Goal: Task Accomplishment & Management: Complete application form

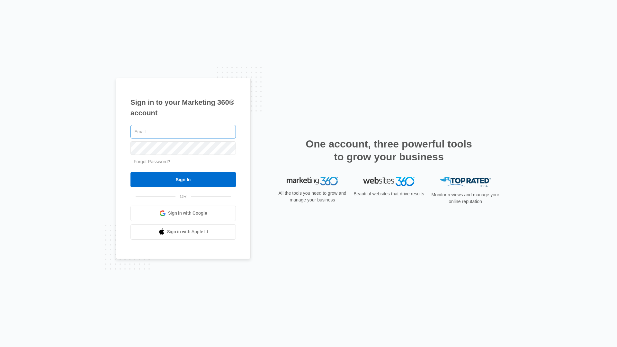
click at [175, 132] on input "text" at bounding box center [182, 131] width 105 height 13
type input "[EMAIL_ADDRESS][DOMAIN_NAME]"
click at [183, 179] on input "Sign In" at bounding box center [182, 179] width 105 height 15
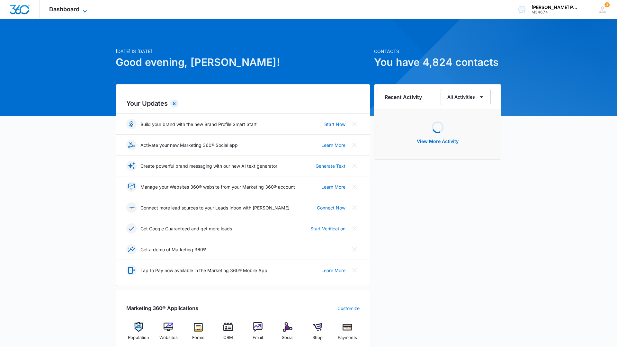
click at [84, 11] on icon at bounding box center [85, 11] width 8 height 8
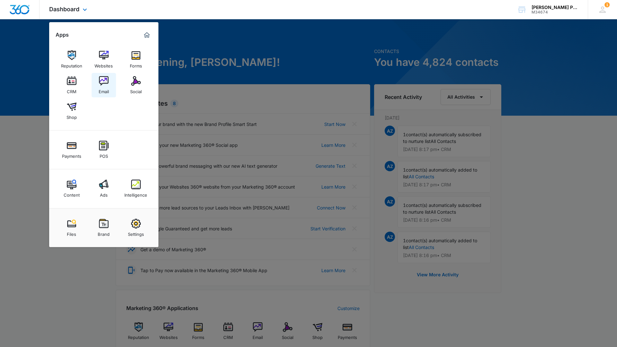
click at [99, 79] on img at bounding box center [104, 81] width 10 height 10
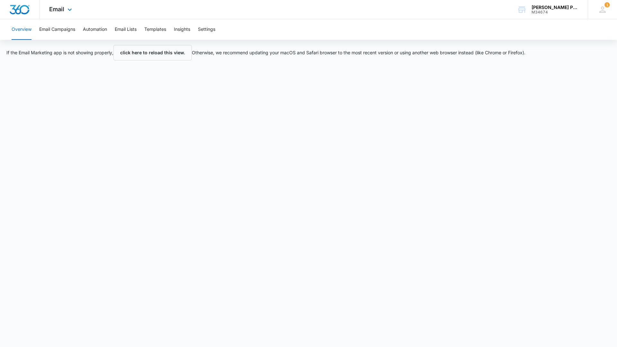
click at [73, 13] on div "Email Apps Reputation Websites Forms CRM Email Social Shop Payments POS Content…" at bounding box center [62, 9] width 44 height 19
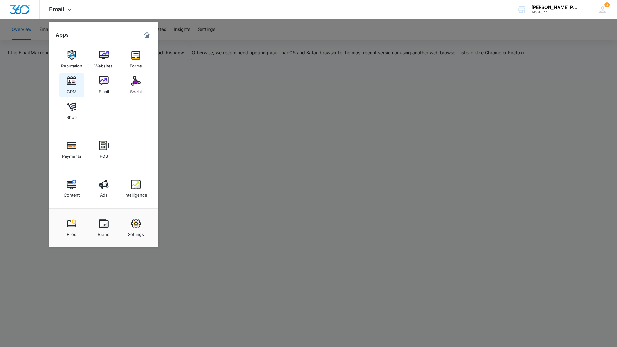
click at [70, 81] on img at bounding box center [72, 81] width 10 height 10
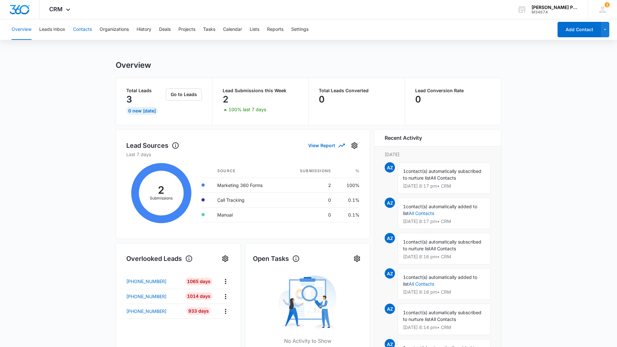
click at [89, 31] on button "Contacts" at bounding box center [82, 29] width 19 height 21
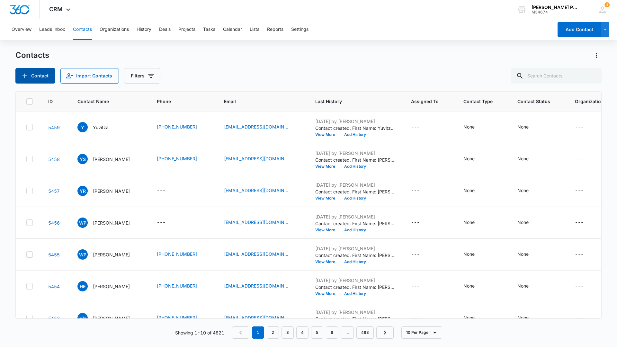
click at [40, 80] on button "Contact" at bounding box center [35, 75] width 40 height 15
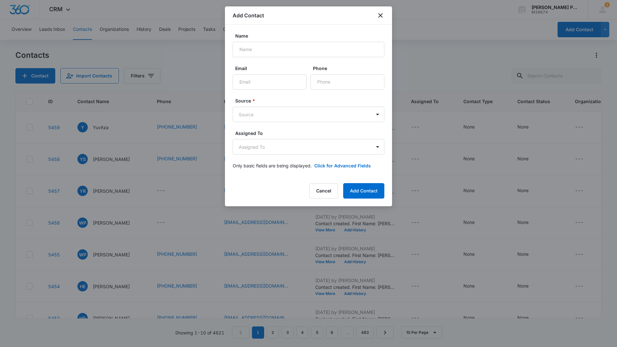
drag, startPoint x: 334, startPoint y: 15, endPoint x: 281, endPoint y: 22, distance: 54.2
click at [281, 22] on div "Add Contact" at bounding box center [308, 15] width 167 height 18
drag, startPoint x: 296, startPoint y: 18, endPoint x: 282, endPoint y: 19, distance: 13.8
click at [282, 19] on div "Add Contact" at bounding box center [308, 15] width 167 height 18
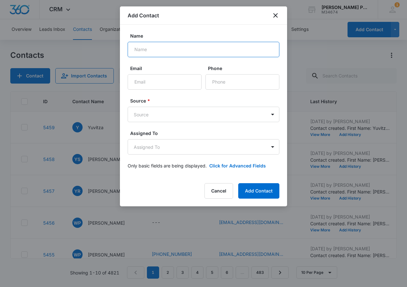
click at [193, 50] on input "Name" at bounding box center [204, 49] width 152 height 15
type input "Aaloni"
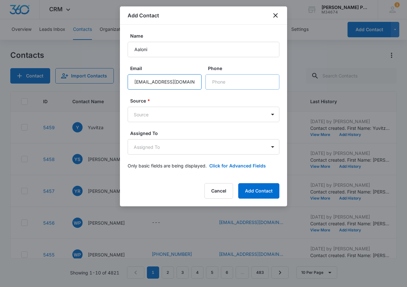
type input "[EMAIL_ADDRESS][DOMAIN_NAME]"
type input "[PHONE_NUMBER]"
click at [220, 109] on body "CRM Apps Reputation Websites Forms CRM Email Social Shop Payments POS Content A…" at bounding box center [203, 143] width 407 height 287
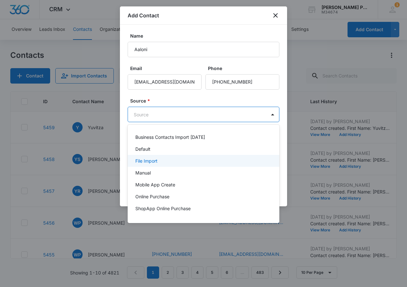
scroll to position [10, 0]
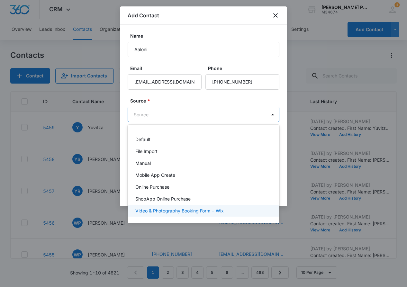
click at [220, 208] on p "Video & Photography Booking Form - Wix" at bounding box center [179, 210] width 88 height 7
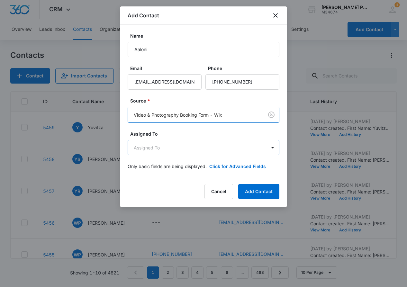
click at [220, 146] on body "CRM Apps Reputation Websites Forms CRM Email Social Shop Payments POS Content A…" at bounding box center [203, 143] width 407 height 287
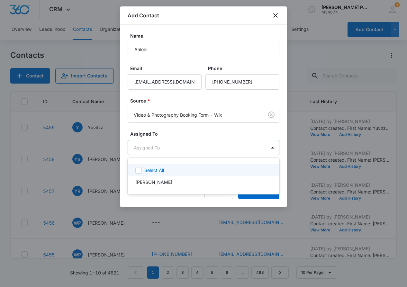
click at [224, 146] on div at bounding box center [203, 143] width 407 height 287
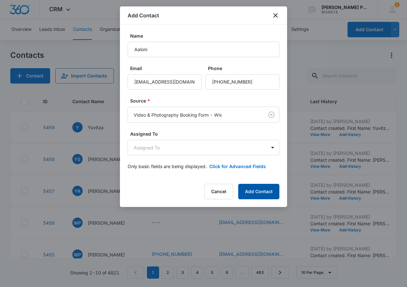
click at [256, 191] on button "Add Contact" at bounding box center [258, 191] width 41 height 15
click at [242, 147] on body "CRM Apps Reputation Websites Forms CRM Email Social Shop Payments POS Content A…" at bounding box center [203, 143] width 407 height 287
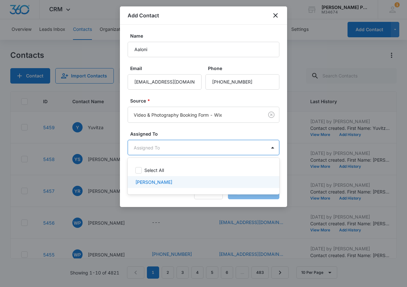
click at [180, 204] on div at bounding box center [203, 143] width 407 height 287
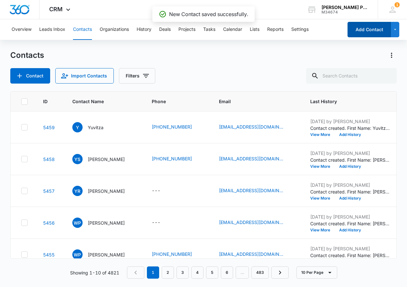
click at [371, 26] on button "Add Contact" at bounding box center [368, 29] width 43 height 15
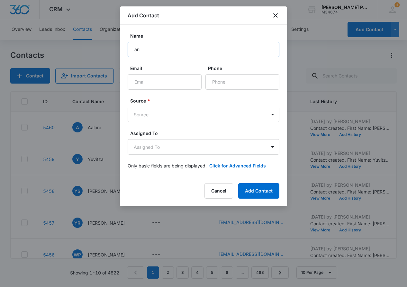
type input "a"
type input "[PERSON_NAME]"
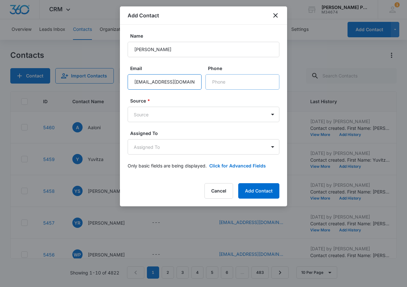
type input "[EMAIL_ADDRESS][DOMAIN_NAME]"
type input "[PHONE_NUMBER]"
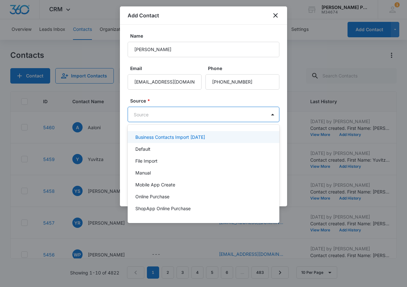
click at [227, 111] on body "CRM Apps Reputation Websites Forms CRM Email Social Shop Payments POS Content A…" at bounding box center [203, 143] width 407 height 287
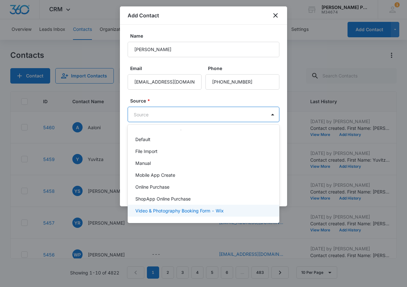
click at [217, 209] on p "Video & Photography Booking Form - Wix" at bounding box center [179, 210] width 88 height 7
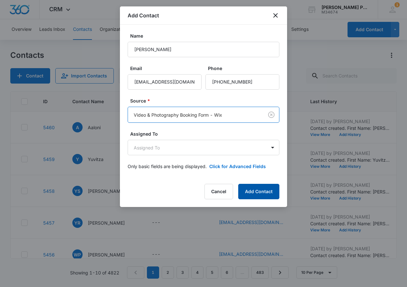
click at [245, 188] on button "Add Contact" at bounding box center [258, 191] width 41 height 15
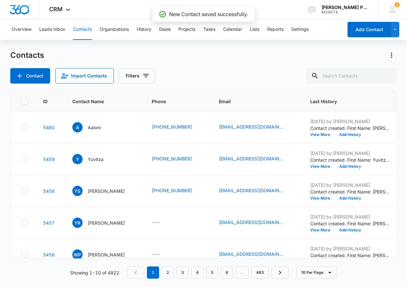
click at [374, 31] on button "Add Contact" at bounding box center [368, 29] width 43 height 15
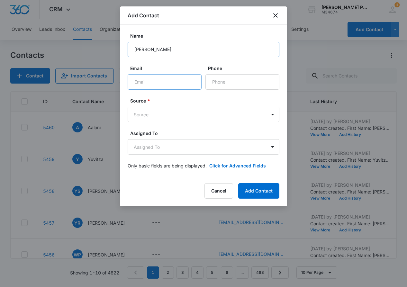
type input "[PERSON_NAME]"
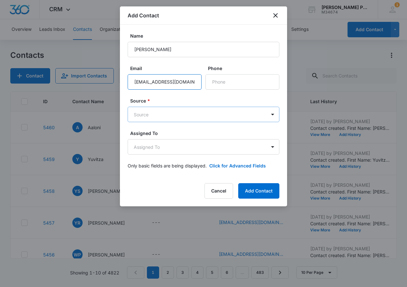
type input "[EMAIL_ADDRESS][DOMAIN_NAME]"
click at [223, 110] on body "CRM Apps Reputation Websites Forms CRM Email Social Shop Payments POS Content A…" at bounding box center [203, 143] width 407 height 287
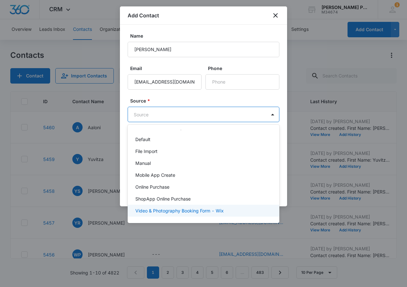
click at [208, 210] on p "Video & Photography Booking Form - Wix" at bounding box center [179, 210] width 88 height 7
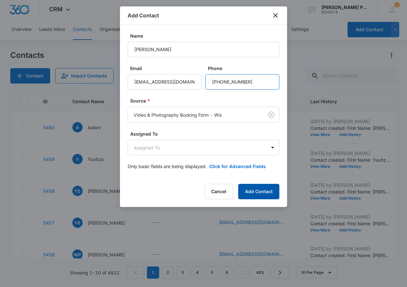
type input "[PHONE_NUMBER]"
click at [250, 186] on button "Add Contact" at bounding box center [258, 191] width 41 height 15
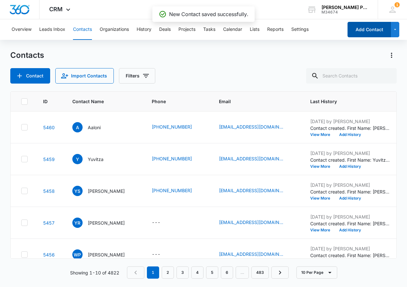
click at [377, 24] on button "Add Contact" at bounding box center [368, 29] width 43 height 15
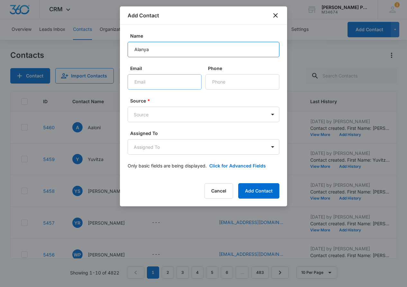
type input "Alanya"
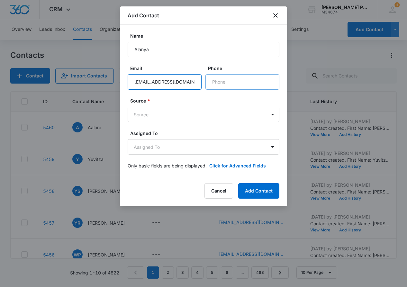
type input "[EMAIL_ADDRESS][DOMAIN_NAME]"
type input "[PHONE_NUMBER]"
click at [234, 118] on body "CRM Apps Reputation Websites Forms CRM Email Social Shop Payments POS Content A…" at bounding box center [203, 143] width 407 height 287
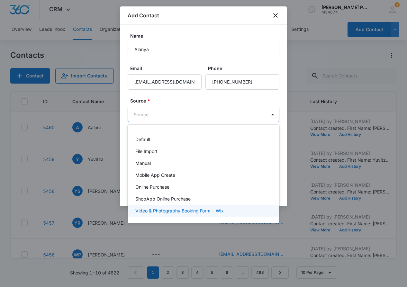
click at [222, 206] on div "Video & Photography Booking Form - Wix" at bounding box center [204, 211] width 152 height 12
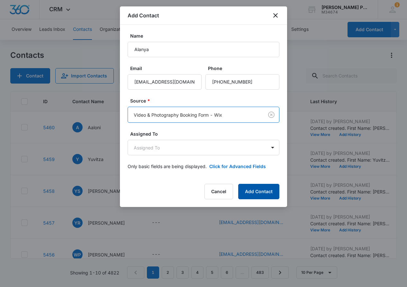
click at [258, 190] on button "Add Contact" at bounding box center [258, 191] width 41 height 15
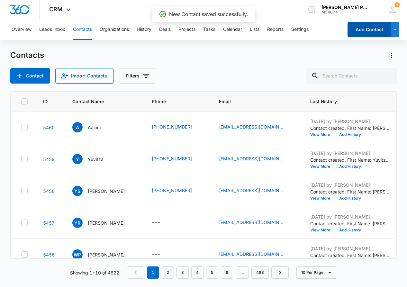
click at [371, 33] on button "Add Contact" at bounding box center [368, 29] width 43 height 15
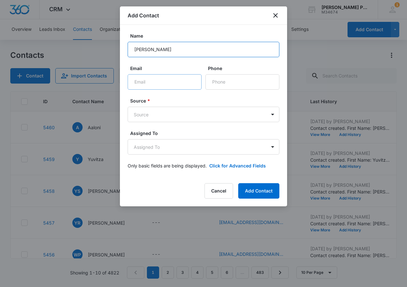
type input "[PERSON_NAME]"
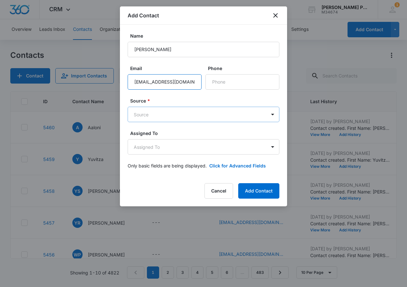
type input "[EMAIL_ADDRESS][DOMAIN_NAME]"
click at [185, 113] on body "CRM Apps Reputation Websites Forms CRM Email Social Shop Payments POS Content A…" at bounding box center [203, 143] width 407 height 287
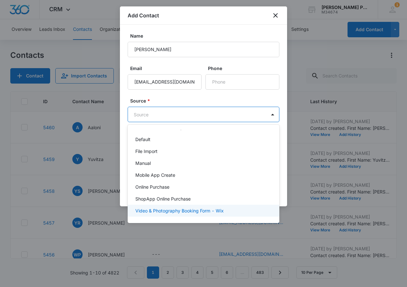
click at [191, 215] on div "Video & Photography Booking Form - Wix" at bounding box center [204, 211] width 152 height 12
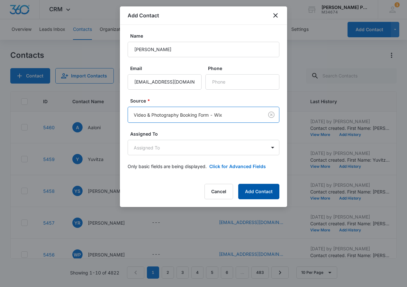
click at [250, 194] on button "Add Contact" at bounding box center [258, 191] width 41 height 15
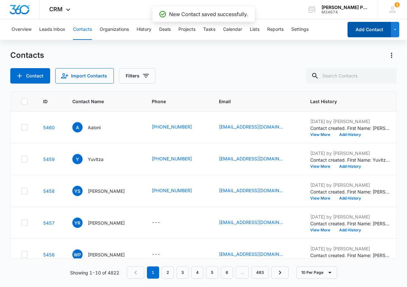
click at [362, 33] on button "Add Contact" at bounding box center [368, 29] width 43 height 15
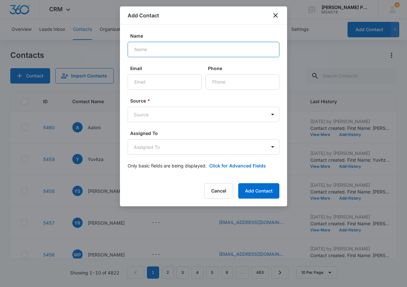
scroll to position [0, 0]
type input "[PERSON_NAME]"
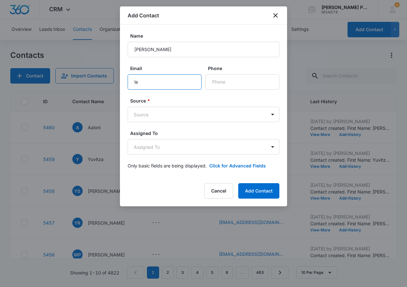
type input "l"
type input "[EMAIL_ADDRESS][DOMAIN_NAME]"
click at [207, 115] on body "CRM Apps Reputation Websites Forms CRM Email Social Shop Payments POS Content A…" at bounding box center [203, 143] width 407 height 287
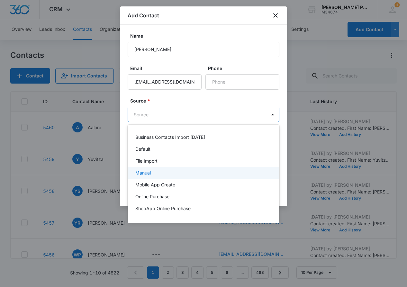
scroll to position [10, 0]
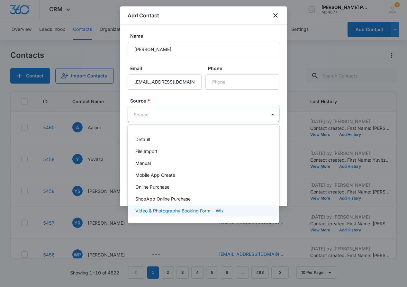
click at [207, 211] on p "Video & Photography Booking Form - Wix" at bounding box center [179, 210] width 88 height 7
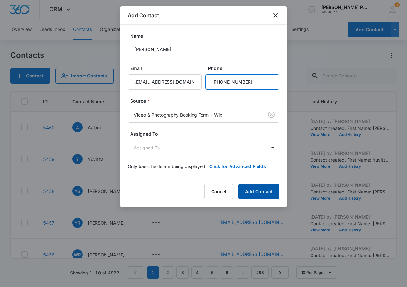
type input "[PHONE_NUMBER]"
click at [250, 188] on button "Add Contact" at bounding box center [258, 191] width 41 height 15
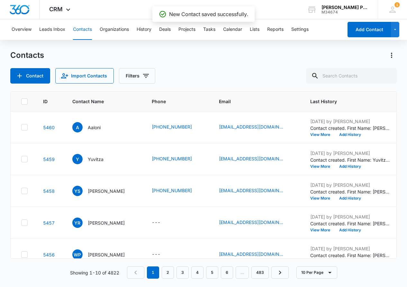
click at [363, 31] on button "Add Contact" at bounding box center [368, 29] width 43 height 15
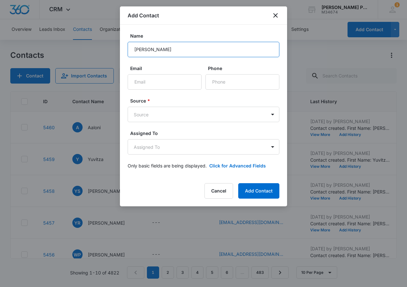
click at [136, 52] on input "[PERSON_NAME]" at bounding box center [204, 49] width 152 height 15
type input "[PERSON_NAME]"
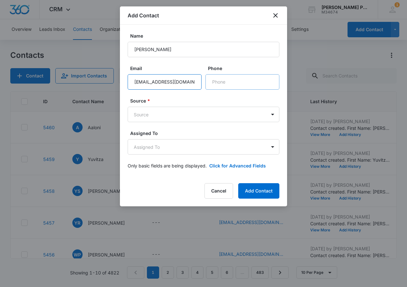
type input "[EMAIL_ADDRESS][DOMAIN_NAME]"
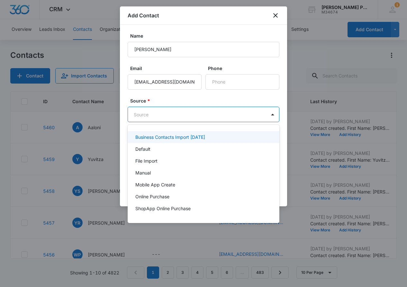
click at [226, 112] on body "CRM Apps Reputation Websites Forms CRM Email Social Shop Payments POS Content A…" at bounding box center [203, 143] width 407 height 287
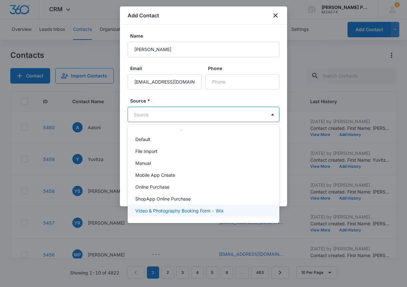
click at [216, 210] on p "Video & Photography Booking Form - Wix" at bounding box center [179, 210] width 88 height 7
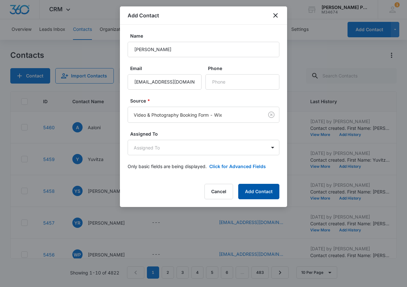
click at [251, 195] on button "Add Contact" at bounding box center [258, 191] width 41 height 15
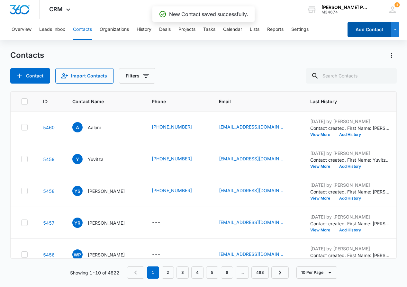
click at [359, 34] on button "Add Contact" at bounding box center [368, 29] width 43 height 15
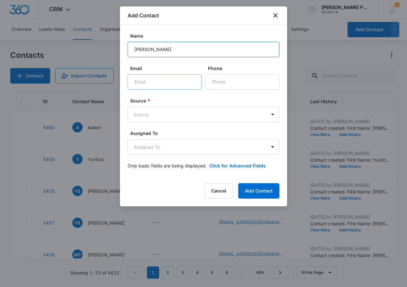
type input "[PERSON_NAME]"
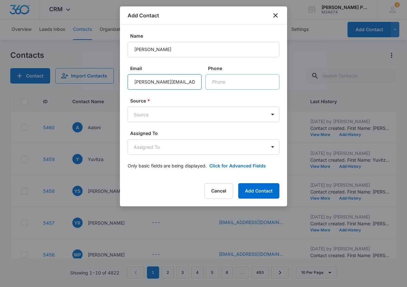
type input "[PERSON_NAME][EMAIL_ADDRESS][DOMAIN_NAME]"
click at [243, 113] on body "CRM Apps Reputation Websites Forms CRM Email Social Shop Payments POS Content A…" at bounding box center [203, 143] width 407 height 287
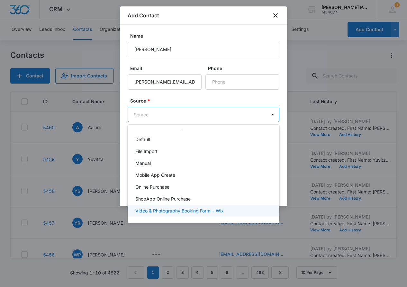
click at [235, 206] on div "Video & Photography Booking Form - Wix" at bounding box center [204, 211] width 152 height 12
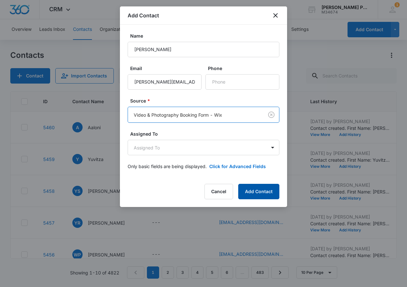
click at [265, 188] on button "Add Contact" at bounding box center [258, 191] width 41 height 15
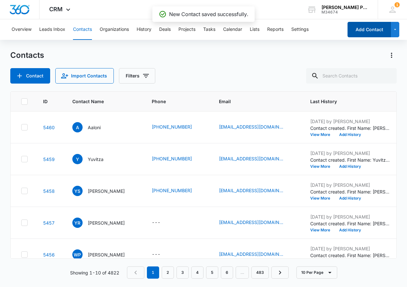
click at [363, 27] on button "Add Contact" at bounding box center [368, 29] width 43 height 15
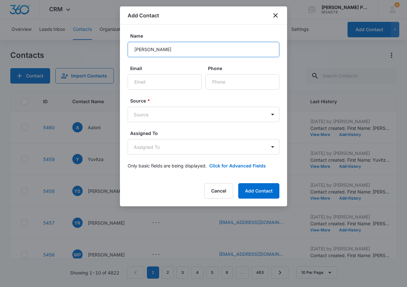
click at [137, 49] on input "[PERSON_NAME]" at bounding box center [204, 49] width 152 height 15
type input "[PERSON_NAME]"
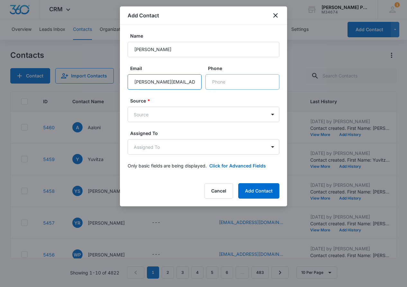
type input "[PERSON_NAME][EMAIL_ADDRESS][PERSON_NAME][DOMAIN_NAME]"
type input "[PHONE_NUMBER]"
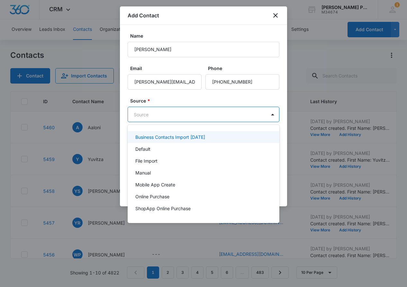
click at [238, 107] on body "CRM Apps Reputation Websites Forms CRM Email Social Shop Payments POS Content A…" at bounding box center [203, 143] width 407 height 287
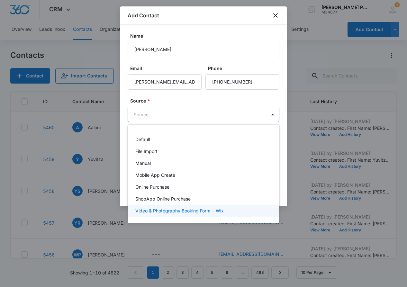
click at [210, 213] on p "Video & Photography Booking Form - Wix" at bounding box center [179, 210] width 88 height 7
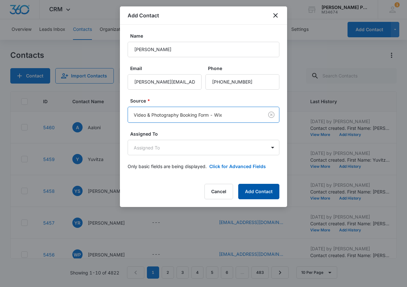
click at [253, 187] on button "Add Contact" at bounding box center [258, 191] width 41 height 15
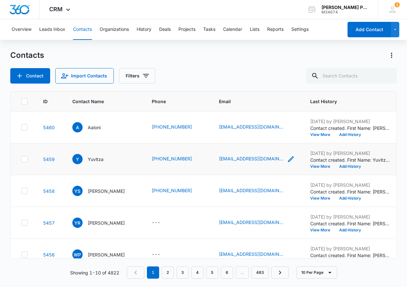
scroll to position [0, 0]
click at [361, 25] on button "Add Contact" at bounding box center [368, 29] width 43 height 15
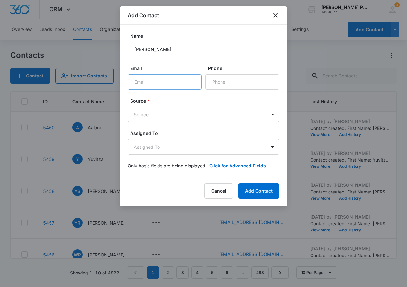
type input "[PERSON_NAME]"
type input "A"
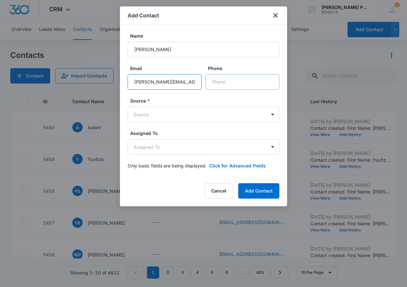
type input "[PERSON_NAME][EMAIL_ADDRESS][DOMAIN_NAME]"
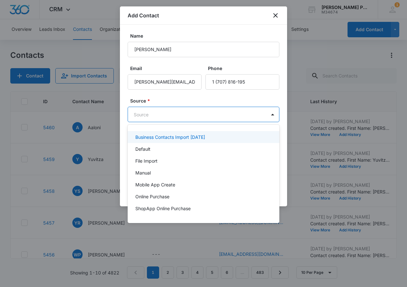
click at [246, 113] on body "CRM Apps Reputation Websites Forms CRM Email Social Shop Payments POS Content A…" at bounding box center [203, 143] width 407 height 287
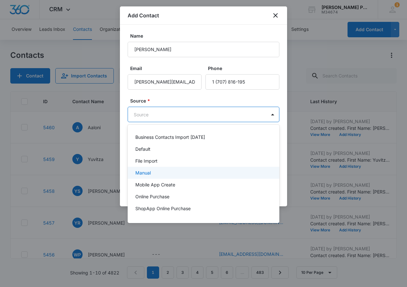
scroll to position [10, 0]
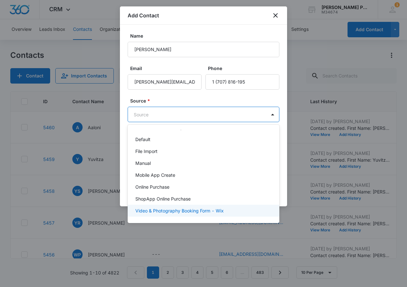
click at [229, 212] on div "Video & Photography Booking Form - Wix" at bounding box center [202, 210] width 135 height 7
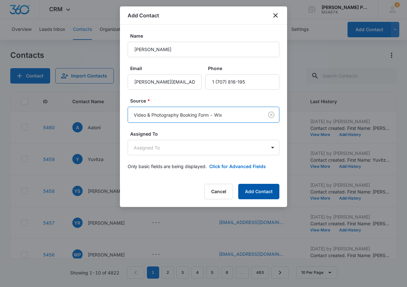
click at [262, 198] on button "Add Contact" at bounding box center [258, 191] width 41 height 15
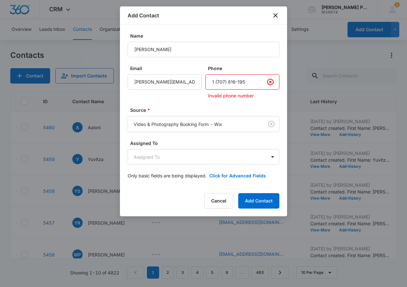
click at [255, 84] on input "Phone" at bounding box center [242, 81] width 74 height 15
type input "1"
click at [260, 195] on button "Add Contact" at bounding box center [258, 200] width 41 height 15
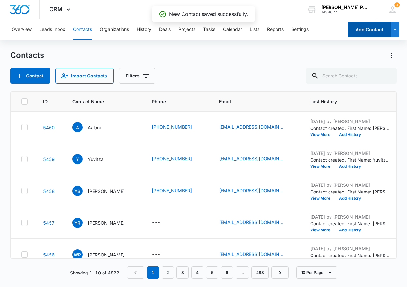
click at [362, 30] on button "Add Contact" at bounding box center [368, 29] width 43 height 15
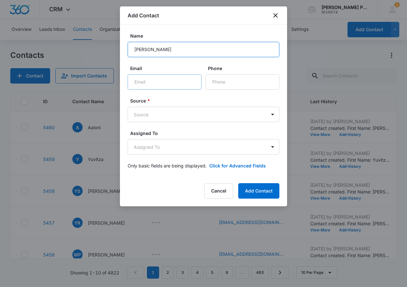
type input "[PERSON_NAME]"
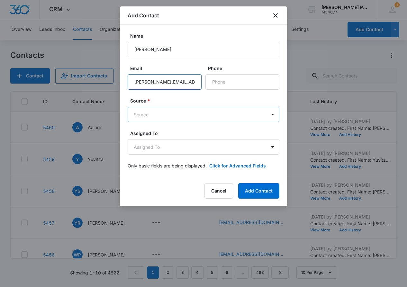
type input "[PERSON_NAME][EMAIL_ADDRESS][DOMAIN_NAME]"
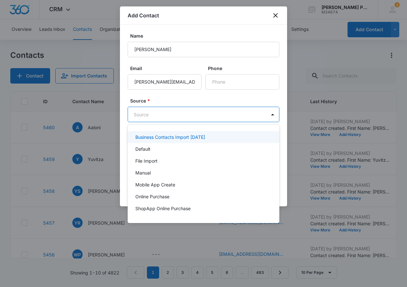
click at [239, 114] on body "CRM Apps Reputation Websites Forms CRM Email Social Shop Payments POS Content A…" at bounding box center [203, 143] width 407 height 287
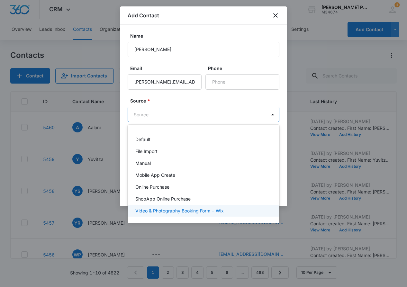
click at [225, 208] on div "Video & Photography Booking Form - Wix" at bounding box center [202, 210] width 135 height 7
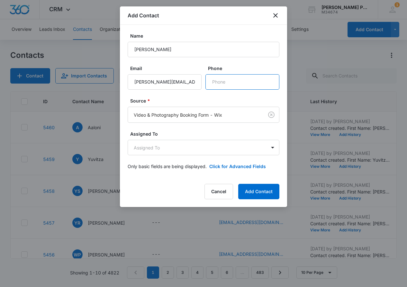
type input "6"
type input "[PHONE_NUMBER]"
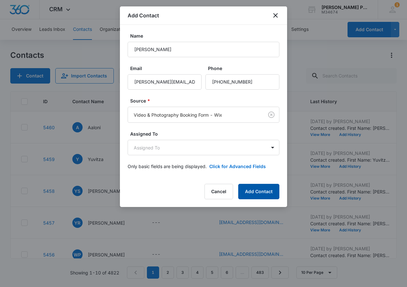
click at [247, 191] on button "Add Contact" at bounding box center [258, 191] width 41 height 15
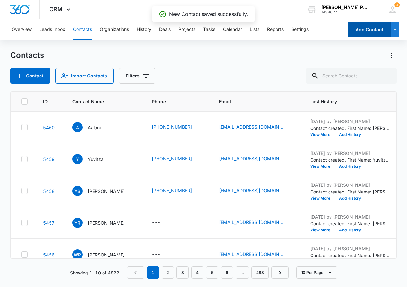
click at [367, 27] on button "Add Contact" at bounding box center [368, 29] width 43 height 15
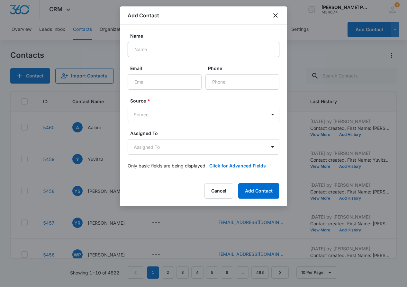
click at [209, 52] on input "Name" at bounding box center [204, 49] width 152 height 15
type input "[PERSON_NAME]"
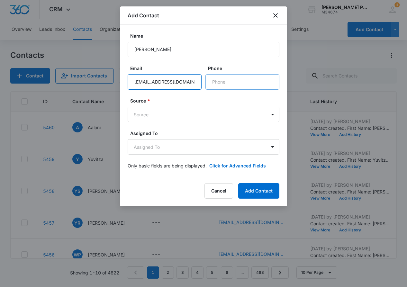
type input "[EMAIL_ADDRESS][DOMAIN_NAME]"
type input "[PHONE_NUMBER]"
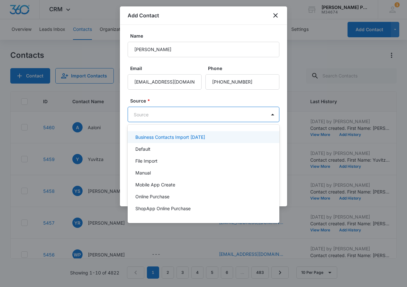
click at [212, 111] on body "CRM Apps Reputation Websites Forms CRM Email Social Shop Payments POS Content A…" at bounding box center [203, 143] width 407 height 287
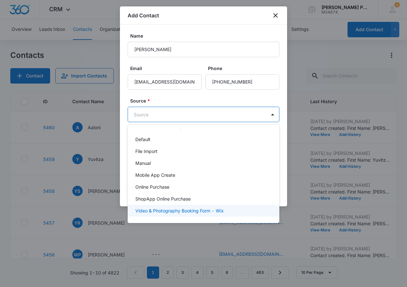
click at [208, 212] on p "Video & Photography Booking Form - Wix" at bounding box center [179, 210] width 88 height 7
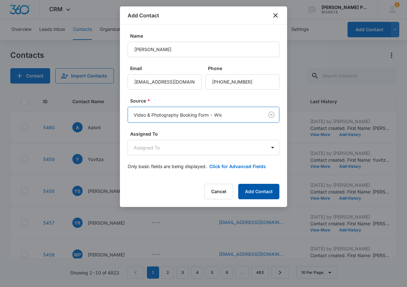
click at [250, 190] on button "Add Contact" at bounding box center [258, 191] width 41 height 15
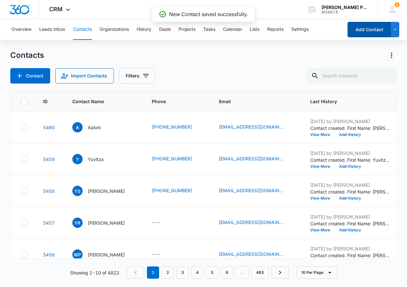
click at [369, 31] on button "Add Contact" at bounding box center [368, 29] width 43 height 15
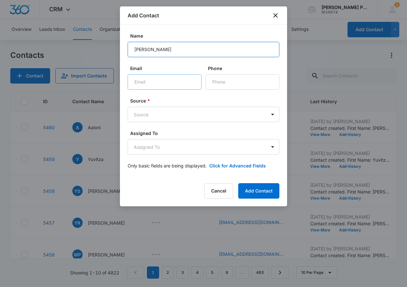
type input "[PERSON_NAME]"
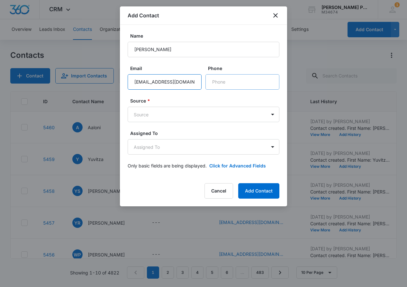
type input "[EMAIL_ADDRESS][DOMAIN_NAME]"
type input "[PHONE_NUMBER]"
click at [243, 112] on body "CRM Apps Reputation Websites Forms CRM Email Social Shop Payments POS Content A…" at bounding box center [203, 143] width 407 height 287
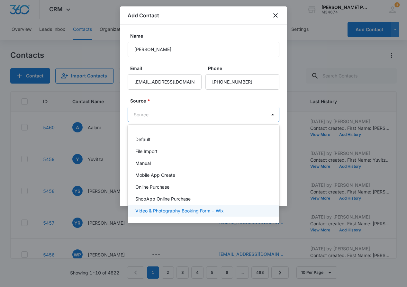
click at [228, 208] on div "Video & Photography Booking Form - Wix" at bounding box center [202, 210] width 135 height 7
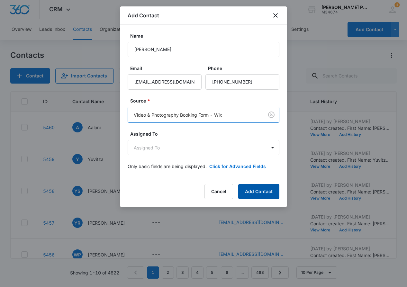
click at [248, 186] on button "Add Contact" at bounding box center [258, 191] width 41 height 15
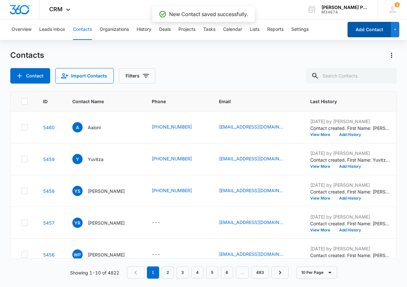
click at [371, 27] on button "Add Contact" at bounding box center [368, 29] width 43 height 15
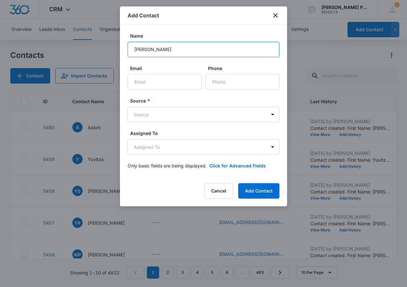
drag, startPoint x: 137, startPoint y: 51, endPoint x: 133, endPoint y: 58, distance: 7.6
click at [136, 52] on input "[PERSON_NAME]" at bounding box center [204, 49] width 152 height 15
type input "[PERSON_NAME]"
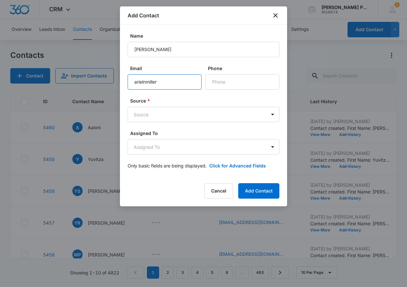
click at [175, 84] on input "arielnmiller" at bounding box center [165, 81] width 74 height 15
type input "[EMAIL_ADDRESS][DOMAIN_NAME]"
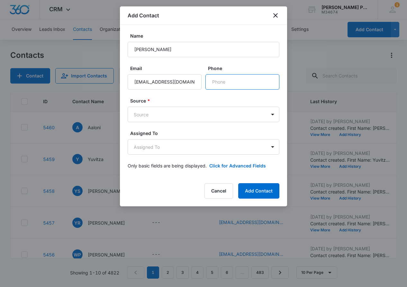
click at [246, 80] on input "Phone" at bounding box center [242, 81] width 74 height 15
click at [223, 116] on body "CRM Apps Reputation Websites Forms CRM Email Social Shop Payments POS Content A…" at bounding box center [203, 143] width 407 height 287
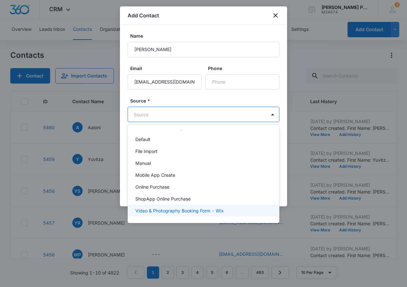
click at [216, 211] on p "Video & Photography Booking Form - Wix" at bounding box center [179, 210] width 88 height 7
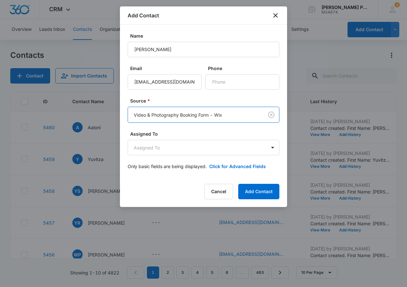
click at [258, 202] on div "Add Contact Name [PERSON_NAME] Email [EMAIL_ADDRESS][DOMAIN_NAME] Phone Source …" at bounding box center [203, 106] width 167 height 200
click at [258, 192] on button "Add Contact" at bounding box center [258, 191] width 41 height 15
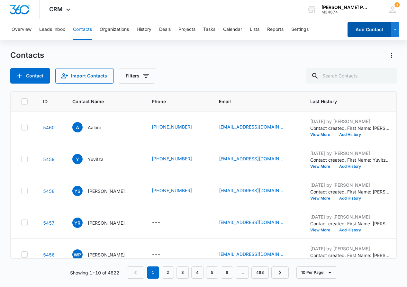
click at [358, 27] on button "Add Contact" at bounding box center [368, 29] width 43 height 15
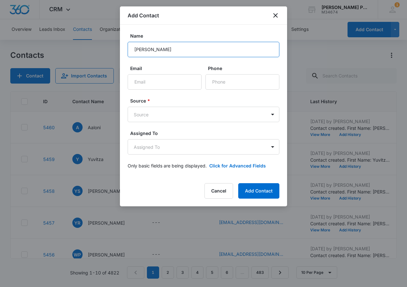
click at [199, 46] on input "[PERSON_NAME]" at bounding box center [204, 49] width 152 height 15
click at [199, 49] on input "[PERSON_NAME]" at bounding box center [204, 49] width 152 height 15
type input "[PERSON_NAME]"
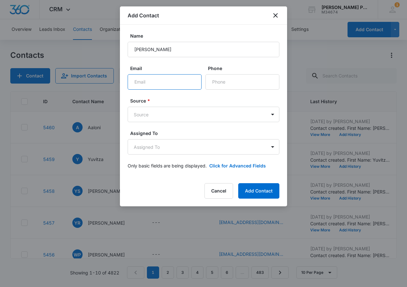
click at [173, 85] on input "Email" at bounding box center [165, 81] width 74 height 15
type input "[EMAIL_ADDRESS][DOMAIN_NAME]"
click at [205, 111] on body "CRM Apps Reputation Websites Forms CRM Email Social Shop Payments POS Content A…" at bounding box center [203, 143] width 407 height 287
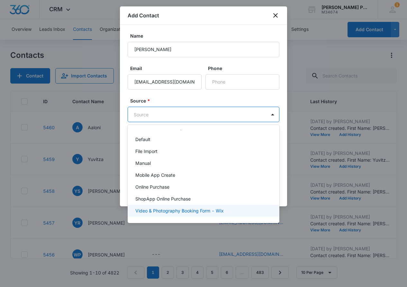
click at [199, 207] on div "Video & Photography Booking Form - Wix" at bounding box center [204, 211] width 152 height 12
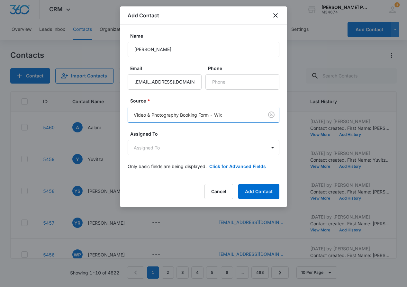
click at [239, 71] on label "Phone" at bounding box center [245, 68] width 74 height 7
click at [239, 74] on input "Phone" at bounding box center [242, 81] width 74 height 15
click at [238, 74] on input "Phone" at bounding box center [242, 81] width 74 height 15
click at [237, 75] on input "Phone" at bounding box center [242, 81] width 74 height 15
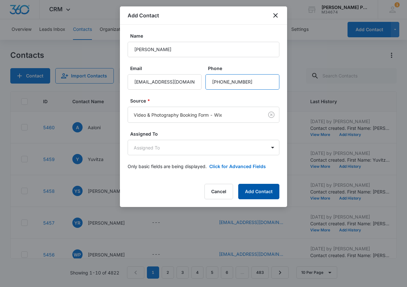
type input "[PHONE_NUMBER]"
click at [261, 189] on button "Add Contact" at bounding box center [258, 191] width 41 height 15
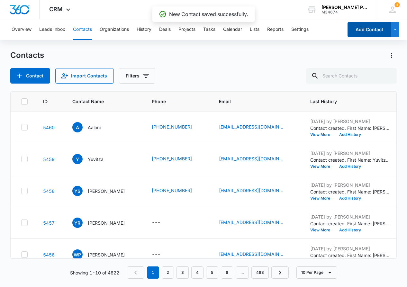
click at [365, 33] on button "Add Contact" at bounding box center [368, 29] width 43 height 15
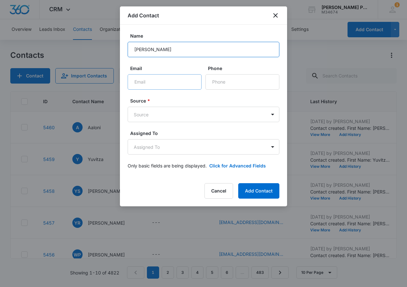
type input "[PERSON_NAME]"
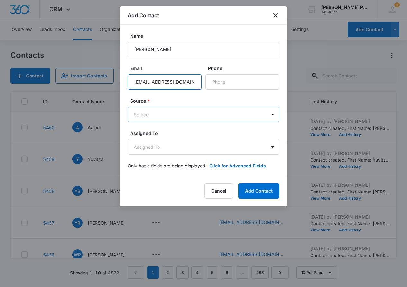
type input "[EMAIL_ADDRESS][DOMAIN_NAME]"
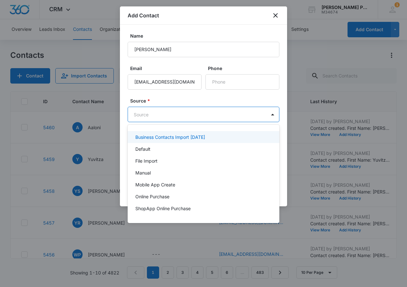
click at [210, 110] on body "CRM Apps Reputation Websites Forms CRM Email Social Shop Payments POS Content A…" at bounding box center [203, 143] width 407 height 287
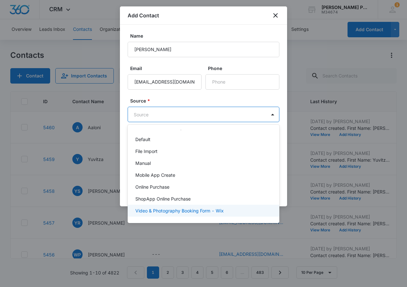
click at [222, 212] on p "Video & Photography Booking Form - Wix" at bounding box center [179, 210] width 88 height 7
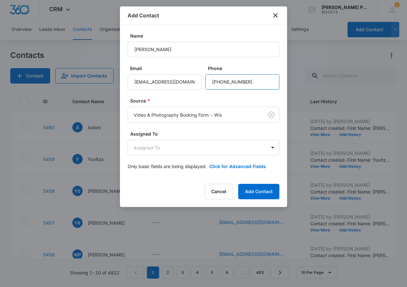
scroll to position [0, 0]
type input "[PHONE_NUMBER]"
click at [261, 190] on button "Add Contact" at bounding box center [258, 191] width 41 height 15
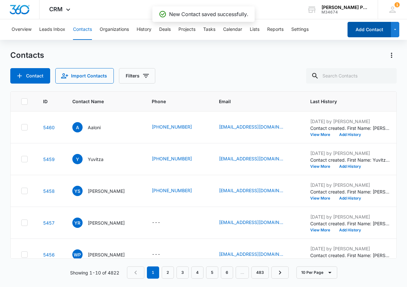
click at [362, 33] on button "Add Contact" at bounding box center [368, 29] width 43 height 15
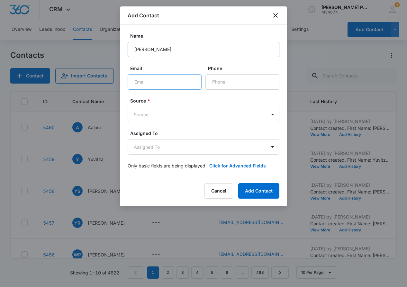
type input "[PERSON_NAME]"
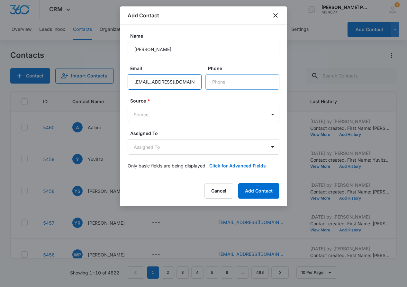
type input "[EMAIL_ADDRESS][DOMAIN_NAME]"
type input "[PHONE_NUMBER]"
click at [220, 109] on body "CRM Apps Reputation Websites Forms CRM Email Social Shop Payments POS Content A…" at bounding box center [203, 143] width 407 height 287
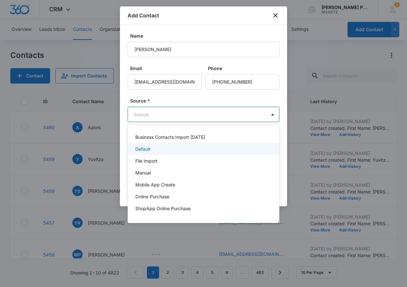
scroll to position [10, 0]
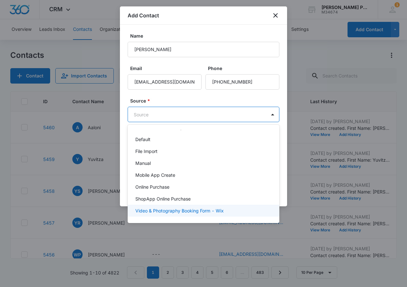
click at [220, 216] on div "Video & Photography Booking Form - Wix" at bounding box center [204, 211] width 152 height 12
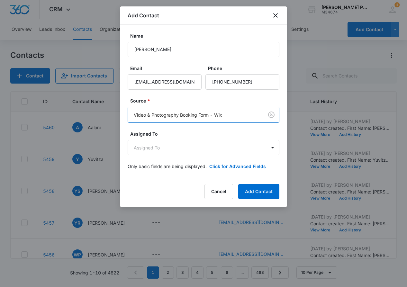
click at [255, 182] on div "Add Contact Name [PERSON_NAME] Email [EMAIL_ADDRESS][DOMAIN_NAME] Phone Source …" at bounding box center [203, 106] width 167 height 200
click at [251, 192] on button "Add Contact" at bounding box center [258, 191] width 41 height 15
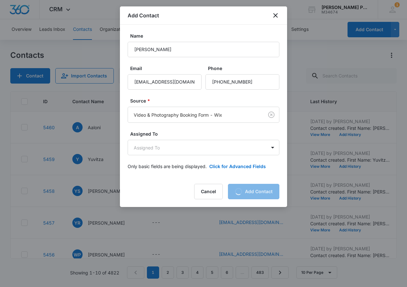
scroll to position [0, 0]
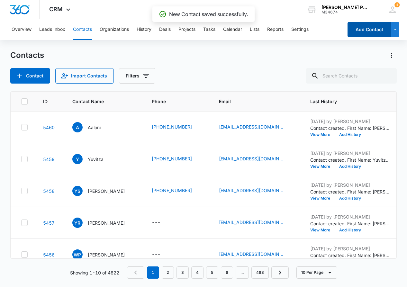
click at [357, 29] on button "Add Contact" at bounding box center [368, 29] width 43 height 15
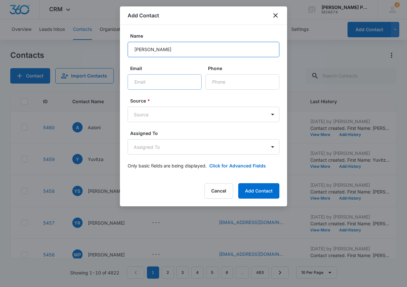
type input "[PERSON_NAME]"
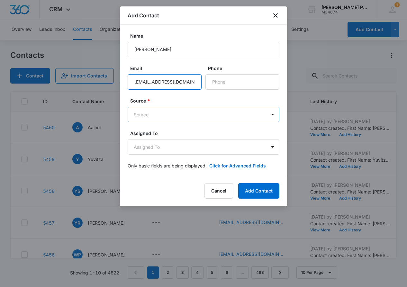
type input "[EMAIL_ADDRESS][DOMAIN_NAME]"
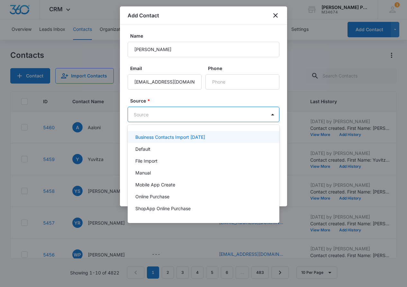
click at [209, 110] on body "CRM Apps Reputation Websites Forms CRM Email Social Shop Payments POS Content A…" at bounding box center [203, 143] width 407 height 287
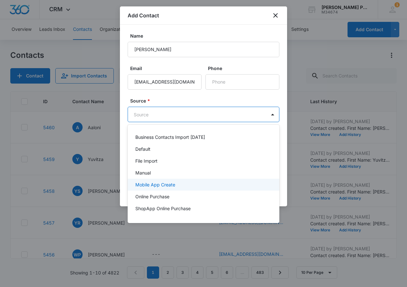
scroll to position [10, 0]
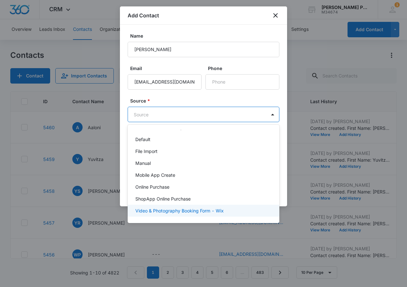
click at [201, 207] on div "Video & Photography Booking Form - Wix" at bounding box center [204, 211] width 152 height 12
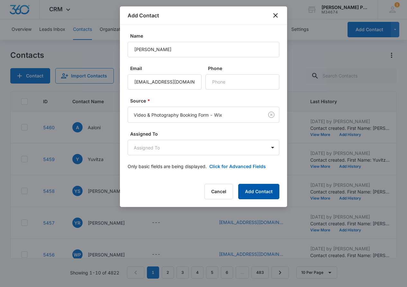
click at [261, 194] on button "Add Contact" at bounding box center [258, 191] width 41 height 15
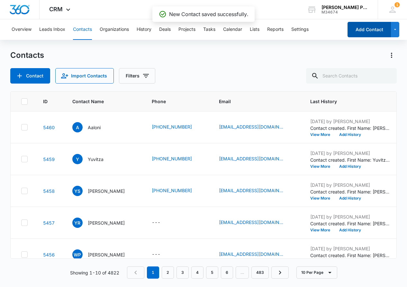
click at [365, 27] on button "Add Contact" at bounding box center [368, 29] width 43 height 15
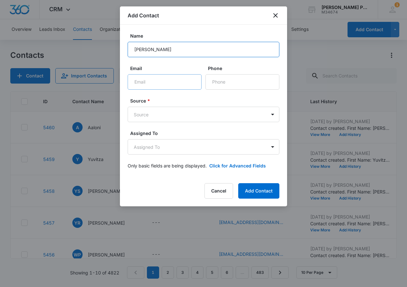
type input "[PERSON_NAME]"
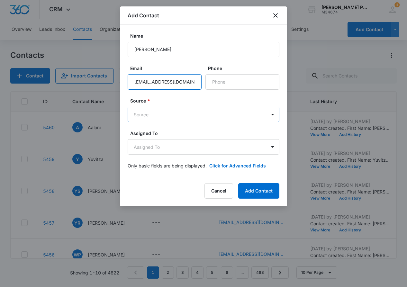
type input "[EMAIL_ADDRESS][DOMAIN_NAME]"
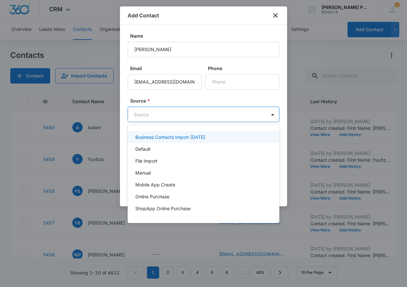
click at [199, 112] on body "CRM Apps Reputation Websites Forms CRM Email Social Shop Payments POS Content A…" at bounding box center [203, 143] width 407 height 287
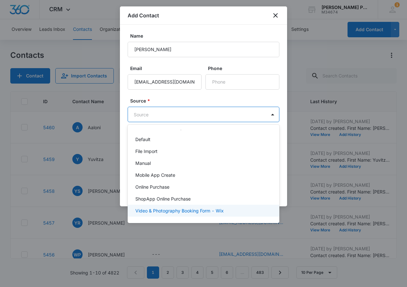
click at [207, 210] on p "Video & Photography Booking Form - Wix" at bounding box center [179, 210] width 88 height 7
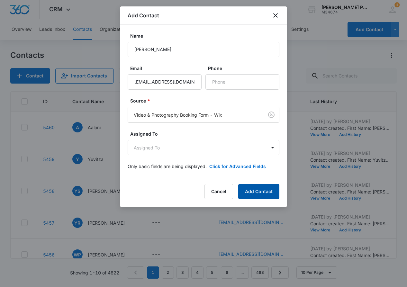
click at [261, 188] on button "Add Contact" at bounding box center [258, 191] width 41 height 15
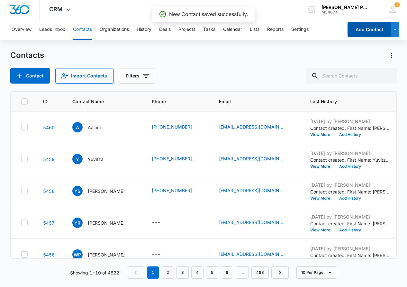
click at [373, 29] on button "Add Contact" at bounding box center [368, 29] width 43 height 15
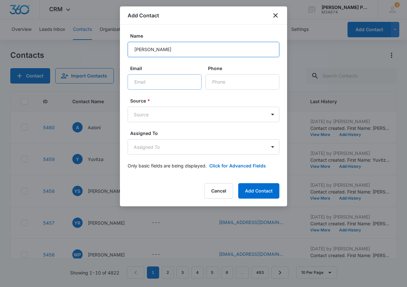
scroll to position [0, 0]
type input "[PERSON_NAME]"
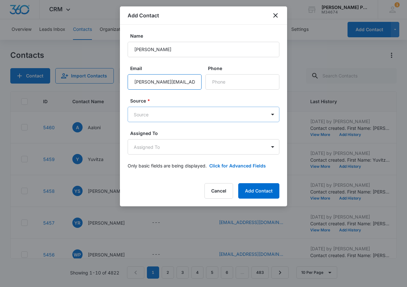
type input "[PERSON_NAME][EMAIL_ADDRESS][DOMAIN_NAME]"
click at [212, 112] on body "CRM Apps Reputation Websites Forms CRM Email Social Shop Payments POS Content A…" at bounding box center [203, 143] width 407 height 287
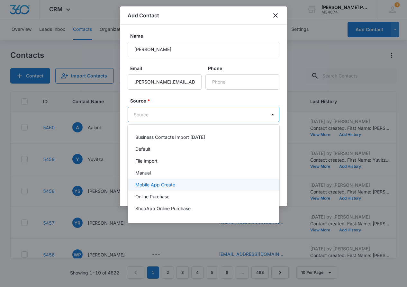
scroll to position [10, 0]
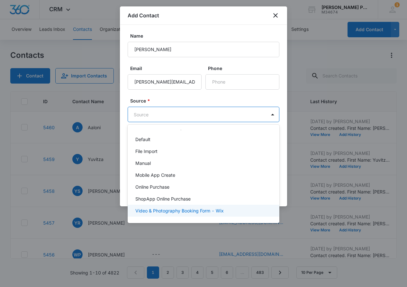
click at [220, 210] on p "Video & Photography Booking Form - Wix" at bounding box center [179, 210] width 88 height 7
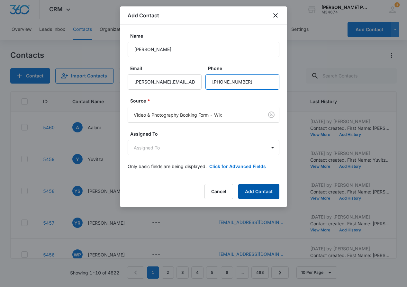
type input "[PHONE_NUMBER]"
click at [252, 189] on button "Add Contact" at bounding box center [258, 191] width 41 height 15
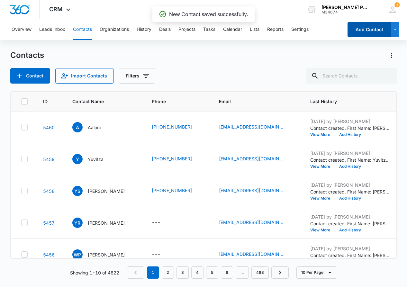
click at [360, 29] on button "Add Contact" at bounding box center [368, 29] width 43 height 15
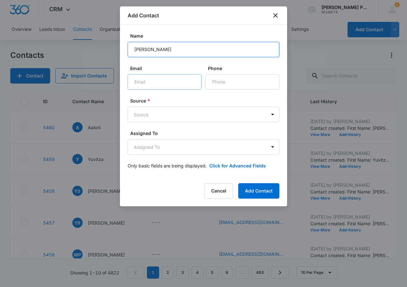
type input "[PERSON_NAME]"
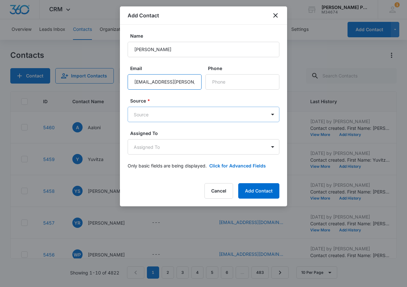
type input "[EMAIL_ADDRESS][PERSON_NAME][DOMAIN_NAME]"
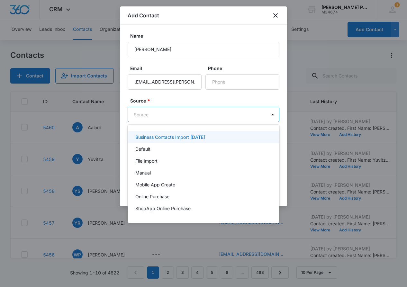
click at [214, 116] on body "CRM Apps Reputation Websites Forms CRM Email Social Shop Payments POS Content A…" at bounding box center [203, 143] width 407 height 287
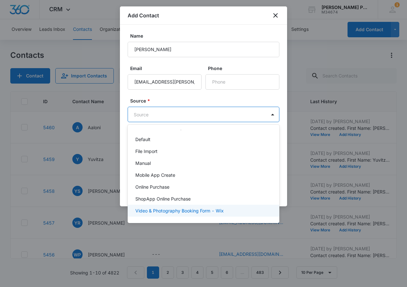
click at [207, 210] on p "Video & Photography Booking Form - Wix" at bounding box center [179, 210] width 88 height 7
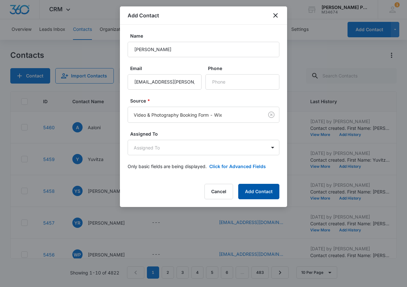
click at [251, 187] on button "Add Contact" at bounding box center [258, 191] width 41 height 15
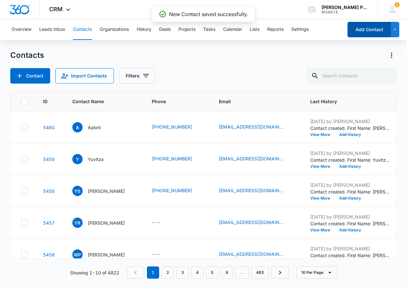
click at [373, 37] on button "Add Contact" at bounding box center [368, 29] width 43 height 15
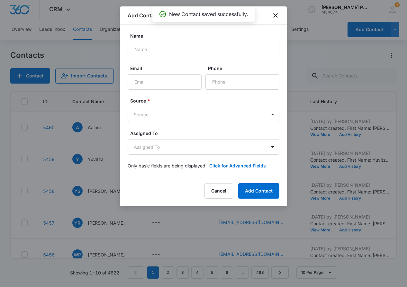
click at [236, 59] on form "Name Email Phone Source * Source Assigned To Assigned To Only basic fields are …" at bounding box center [204, 104] width 152 height 144
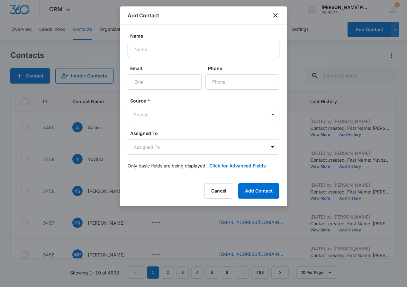
click at [225, 52] on input "Name" at bounding box center [204, 49] width 152 height 15
type input "[PERSON_NAME]"
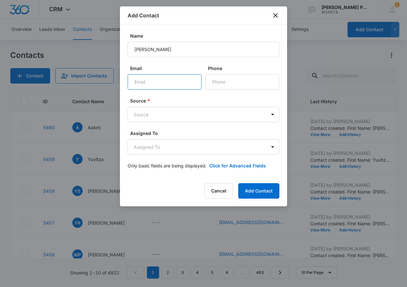
click at [184, 82] on input "Email" at bounding box center [165, 81] width 74 height 15
type input "[EMAIL_ADDRESS][DOMAIN_NAME]"
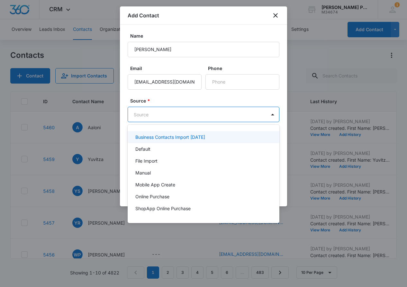
click at [207, 111] on body "CRM Apps Reputation Websites Forms CRM Email Social Shop Payments POS Content A…" at bounding box center [203, 143] width 407 height 287
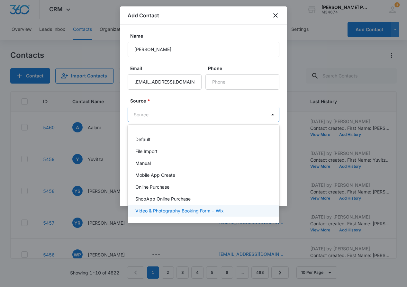
click at [201, 210] on p "Video & Photography Booking Form - Wix" at bounding box center [179, 210] width 88 height 7
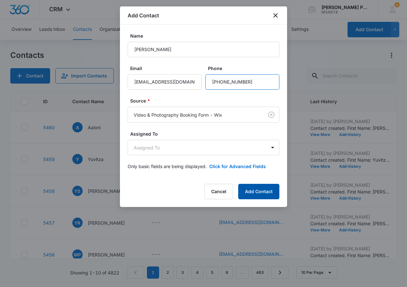
type input "[PHONE_NUMBER]"
click at [267, 192] on button "Add Contact" at bounding box center [258, 191] width 41 height 15
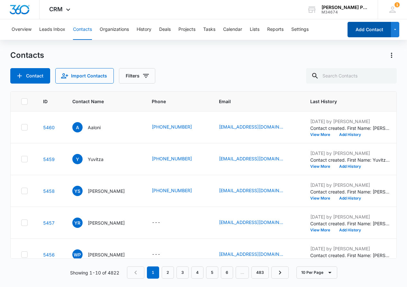
click at [358, 25] on button "Add Contact" at bounding box center [368, 29] width 43 height 15
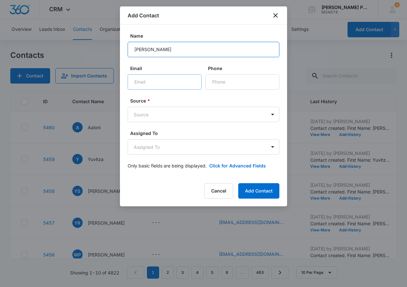
type input "[PERSON_NAME]"
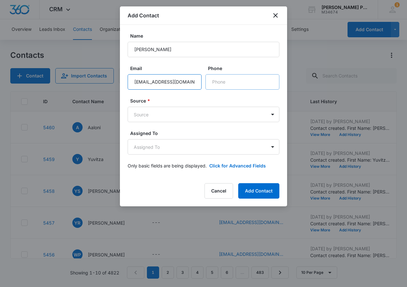
type input "[EMAIL_ADDRESS][DOMAIN_NAME]"
type input "[PHONE_NUMBER]"
click at [220, 113] on body "CRM Apps Reputation Websites Forms CRM Email Social Shop Payments POS Content A…" at bounding box center [203, 143] width 407 height 287
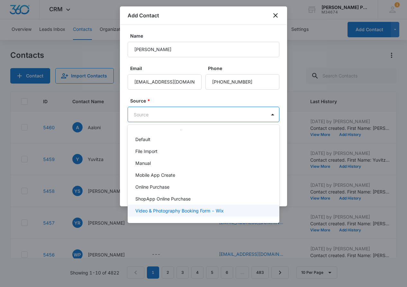
click at [215, 210] on p "Video & Photography Booking Form - Wix" at bounding box center [179, 210] width 88 height 7
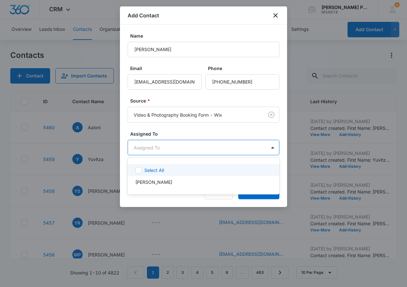
drag, startPoint x: 205, startPoint y: 147, endPoint x: 206, endPoint y: 153, distance: 5.2
click at [205, 146] on body "CRM Apps Reputation Websites Forms CRM Email Social Shop Payments POS Content A…" at bounding box center [203, 143] width 407 height 287
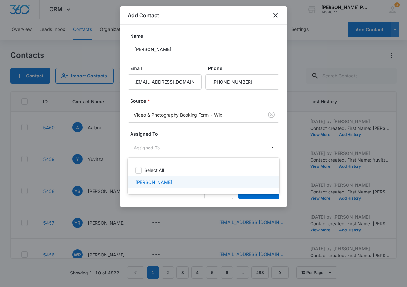
click at [190, 202] on div at bounding box center [203, 143] width 407 height 287
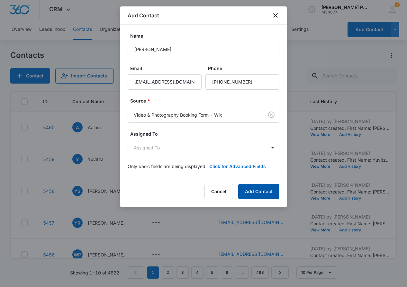
click at [259, 191] on button "Add Contact" at bounding box center [258, 191] width 41 height 15
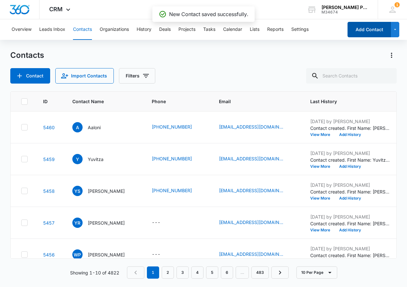
click at [370, 25] on button "Add Contact" at bounding box center [368, 29] width 43 height 15
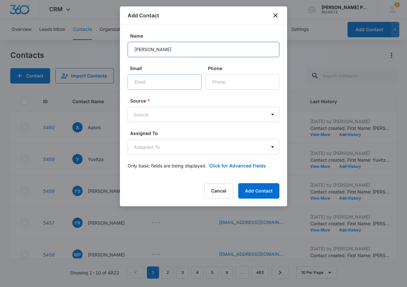
type input "[PERSON_NAME]"
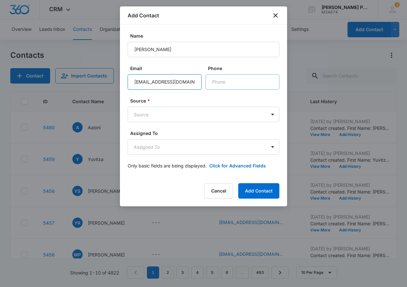
type input "[EMAIL_ADDRESS][DOMAIN_NAME]"
click at [227, 92] on form "Name [PERSON_NAME] Email [EMAIL_ADDRESS][DOMAIN_NAME] Phone Source * Source Ass…" at bounding box center [204, 104] width 152 height 144
click at [245, 84] on input "Phone" at bounding box center [242, 81] width 74 height 15
type input "1"
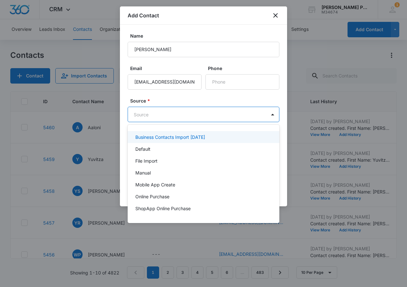
click at [232, 112] on body "CRM Apps Reputation Websites Forms CRM Email Social Shop Payments POS Content A…" at bounding box center [203, 143] width 407 height 287
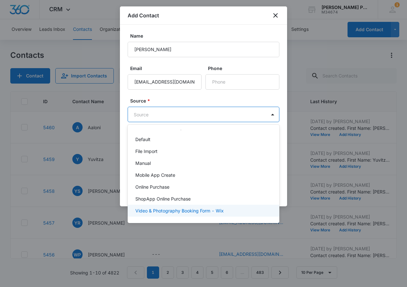
click at [218, 211] on p "Video & Photography Booking Form - Wix" at bounding box center [179, 210] width 88 height 7
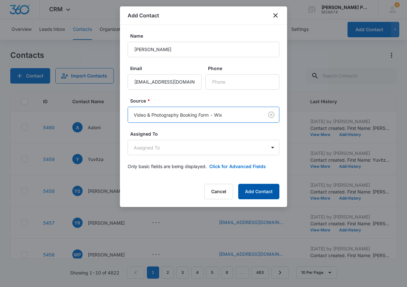
click at [252, 188] on button "Add Contact" at bounding box center [258, 191] width 41 height 15
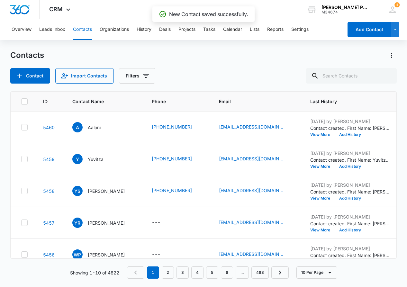
click at [374, 27] on button "Add Contact" at bounding box center [368, 29] width 43 height 15
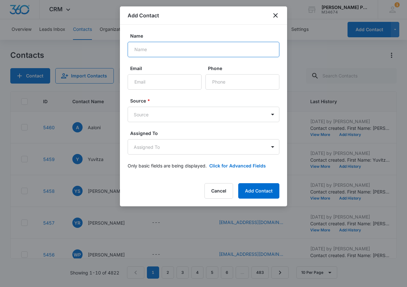
click at [217, 43] on input "Name" at bounding box center [204, 49] width 152 height 15
type input "[PERSON_NAME]"
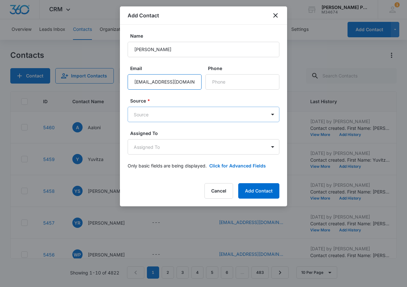
type input "[EMAIL_ADDRESS][DOMAIN_NAME]"
click at [200, 112] on body "CRM Apps Reputation Websites Forms CRM Email Social Shop Payments POS Content A…" at bounding box center [203, 143] width 407 height 287
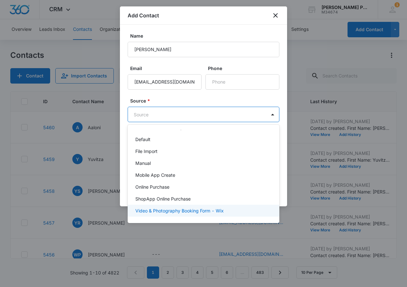
click at [202, 209] on p "Video & Photography Booking Form - Wix" at bounding box center [179, 210] width 88 height 7
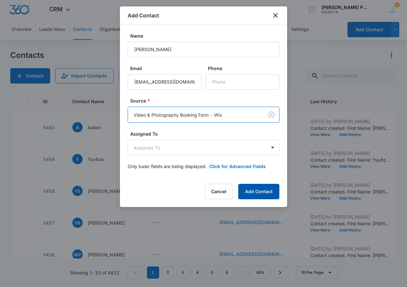
click at [254, 185] on button "Add Contact" at bounding box center [258, 191] width 41 height 15
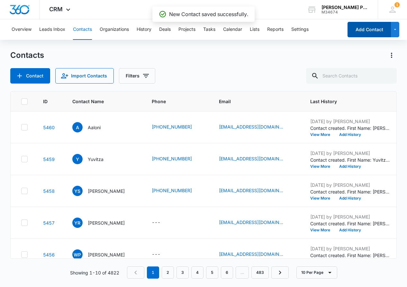
click at [361, 29] on button "Add Contact" at bounding box center [368, 29] width 43 height 15
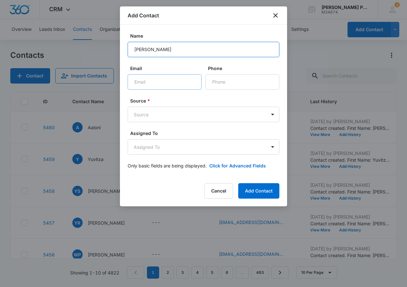
type input "[PERSON_NAME]"
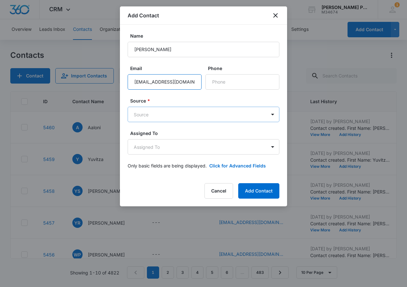
type input "[EMAIL_ADDRESS][DOMAIN_NAME]"
click at [197, 110] on body "CRM Apps Reputation Websites Forms CRM Email Social Shop Payments POS Content A…" at bounding box center [203, 143] width 407 height 287
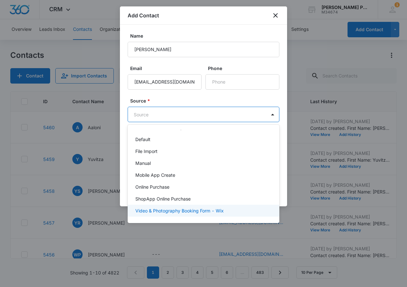
click at [211, 207] on p "Video & Photography Booking Form - Wix" at bounding box center [179, 210] width 88 height 7
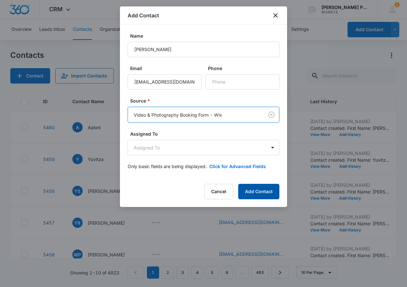
click at [255, 189] on button "Add Contact" at bounding box center [258, 191] width 41 height 15
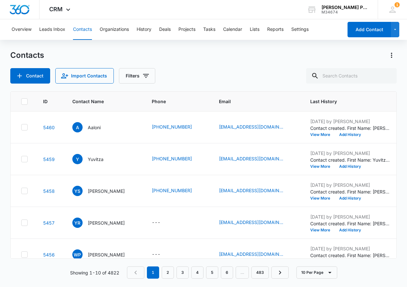
click at [362, 20] on div "Overview Leads Inbox Contacts Organizations History Deals Projects Tasks Calend…" at bounding box center [203, 29] width 407 height 21
click at [362, 30] on button "Add Contact" at bounding box center [368, 29] width 43 height 15
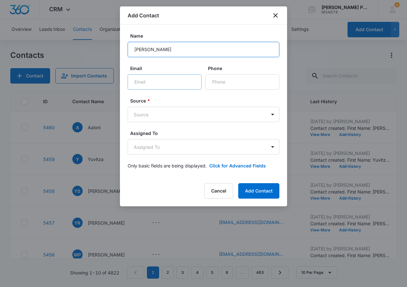
type input "[PERSON_NAME]"
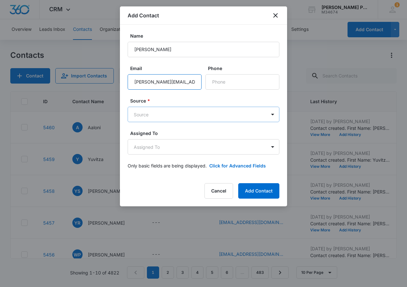
type input "[PERSON_NAME][EMAIL_ADDRESS][PERSON_NAME][PERSON_NAME][DOMAIN_NAME]"
click at [227, 116] on body "CRM Apps Reputation Websites Forms CRM Email Social Shop Payments POS Content A…" at bounding box center [203, 143] width 407 height 287
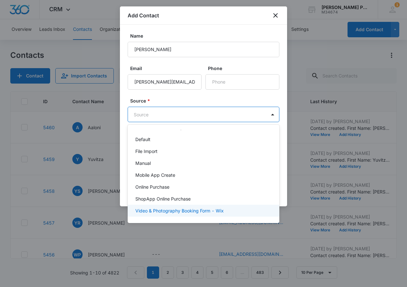
click at [221, 209] on p "Video & Photography Booking Form - Wix" at bounding box center [179, 210] width 88 height 7
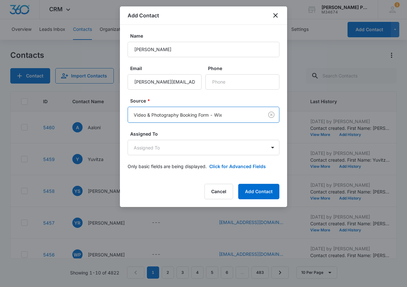
click at [256, 93] on form "Name [PERSON_NAME] Email [PERSON_NAME][EMAIL_ADDRESS][PERSON_NAME][PERSON_NAME]…" at bounding box center [204, 104] width 152 height 145
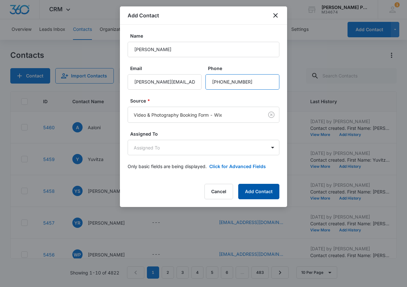
scroll to position [0, 0]
type input "[PHONE_NUMBER]"
click at [261, 189] on button "Add Contact" at bounding box center [258, 191] width 41 height 15
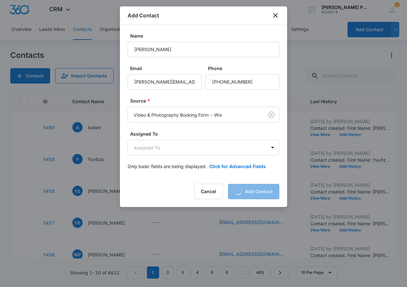
scroll to position [0, 0]
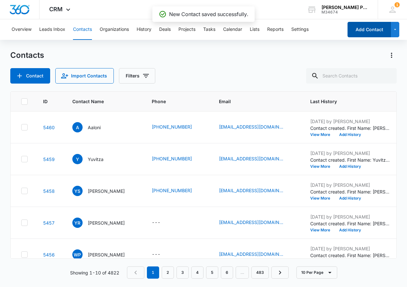
click at [372, 30] on button "Add Contact" at bounding box center [368, 29] width 43 height 15
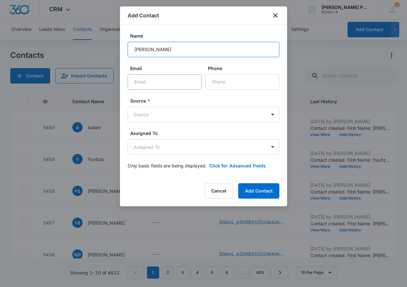
type input "[PERSON_NAME]"
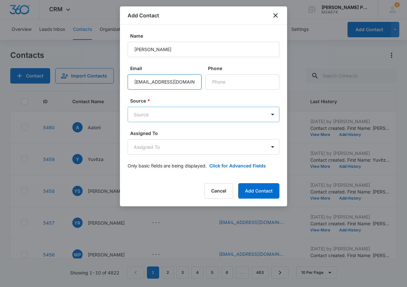
type input "[EMAIL_ADDRESS][DOMAIN_NAME]"
click at [195, 109] on body "CRM Apps Reputation Websites Forms CRM Email Social Shop Payments POS Content A…" at bounding box center [203, 143] width 407 height 287
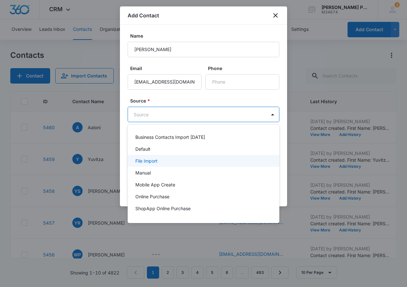
scroll to position [10, 0]
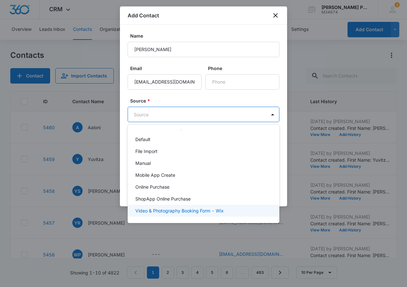
click at [206, 214] on p "Video & Photography Booking Form - Wix" at bounding box center [179, 210] width 88 height 7
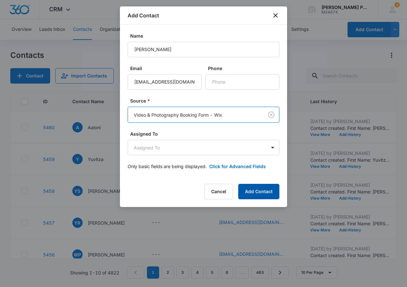
click at [255, 194] on button "Add Contact" at bounding box center [258, 191] width 41 height 15
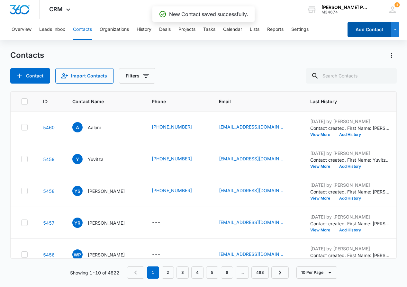
click at [361, 28] on button "Add Contact" at bounding box center [368, 29] width 43 height 15
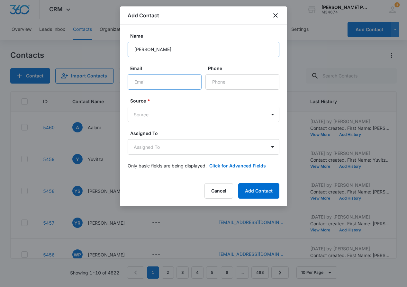
type input "[PERSON_NAME]"
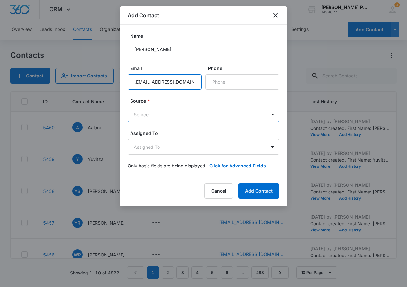
type input "[EMAIL_ADDRESS][DOMAIN_NAME]"
click at [221, 115] on body "CRM Apps Reputation Websites Forms CRM Email Social Shop Payments POS Content A…" at bounding box center [203, 143] width 407 height 287
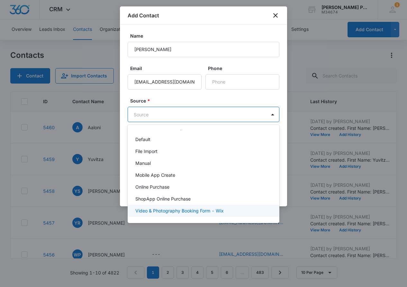
click at [225, 212] on div "Video & Photography Booking Form - Wix" at bounding box center [202, 210] width 135 height 7
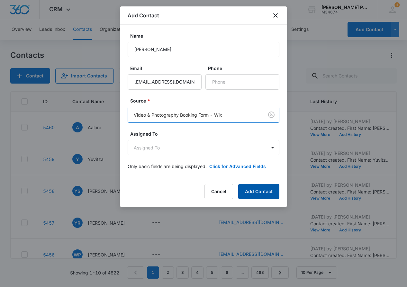
click at [258, 193] on button "Add Contact" at bounding box center [258, 191] width 41 height 15
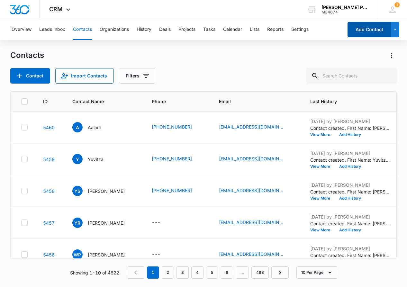
click at [373, 32] on button "Add Contact" at bounding box center [368, 29] width 43 height 15
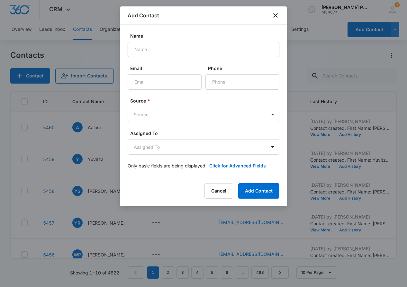
click at [231, 52] on input "Name" at bounding box center [204, 49] width 152 height 15
type input "[PERSON_NAME]"
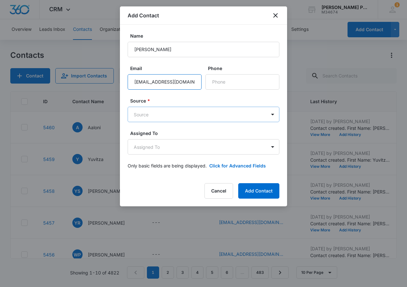
type input "[EMAIL_ADDRESS][DOMAIN_NAME]"
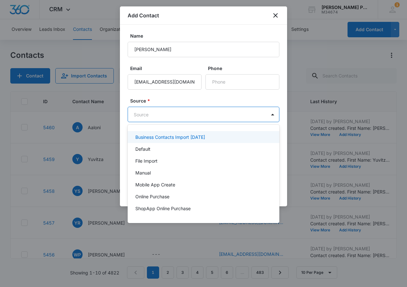
click at [219, 119] on body "CRM Apps Reputation Websites Forms CRM Email Social Shop Payments POS Content A…" at bounding box center [203, 143] width 407 height 287
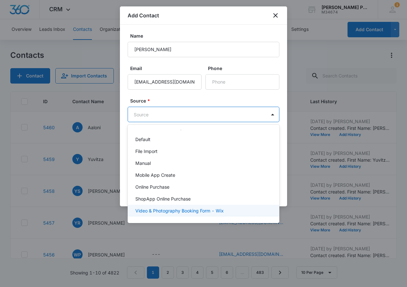
click at [208, 211] on p "Video & Photography Booking Form - Wix" at bounding box center [179, 210] width 88 height 7
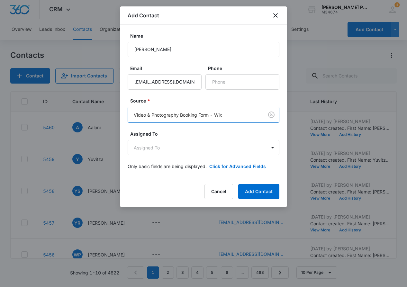
click at [243, 90] on form "Name [PERSON_NAME] Comfort Email [EMAIL_ADDRESS][DOMAIN_NAME] Phone Source * op…" at bounding box center [204, 104] width 152 height 145
click at [251, 187] on button "Add Contact" at bounding box center [258, 191] width 41 height 15
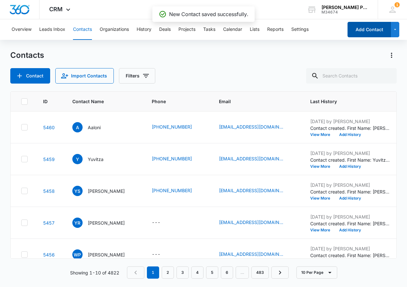
click at [359, 30] on button "Add Contact" at bounding box center [368, 29] width 43 height 15
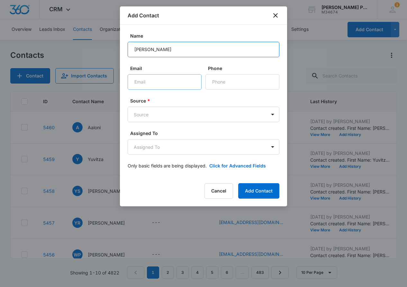
scroll to position [0, 0]
type input "[PERSON_NAME]"
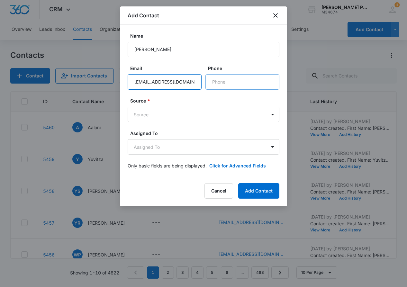
type input "[EMAIL_ADDRESS][DOMAIN_NAME]"
type input "[PHONE_NUMBER]"
click at [225, 106] on div "Source * Source" at bounding box center [204, 109] width 152 height 25
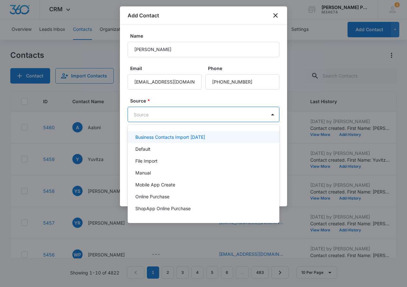
click at [218, 111] on body "CRM Apps Reputation Websites Forms CRM Email Social Shop Payments POS Content A…" at bounding box center [203, 143] width 407 height 287
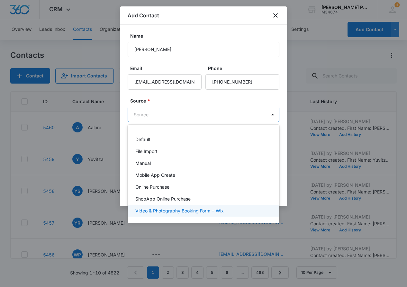
click at [225, 209] on div "Video & Photography Booking Form - Wix" at bounding box center [202, 210] width 135 height 7
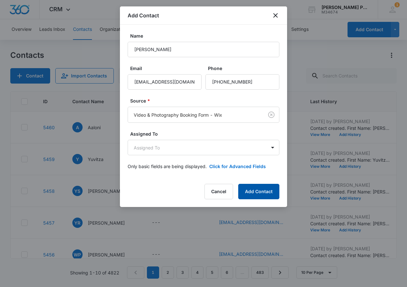
click at [267, 191] on button "Add Contact" at bounding box center [258, 191] width 41 height 15
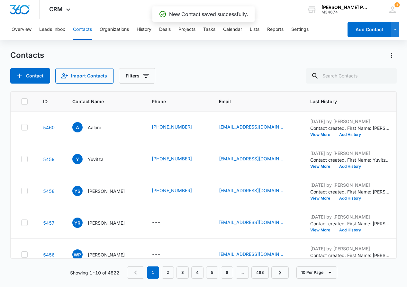
click at [352, 39] on div "Overview Leads Inbox Contacts Organizations History Deals Projects Tasks Calend…" at bounding box center [203, 29] width 407 height 21
click at [360, 32] on button "Add Contact" at bounding box center [368, 29] width 43 height 15
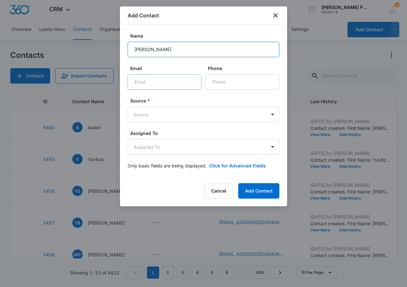
type input "[PERSON_NAME]"
click at [217, 189] on button "Cancel" at bounding box center [218, 190] width 29 height 15
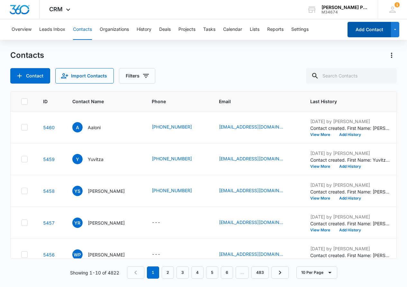
click at [368, 26] on button "Add Contact" at bounding box center [368, 29] width 43 height 15
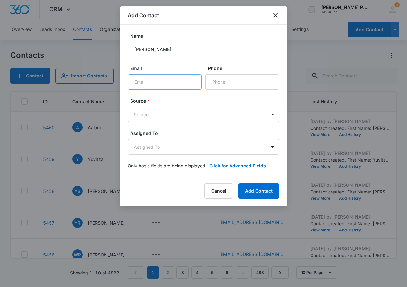
type input "[PERSON_NAME]"
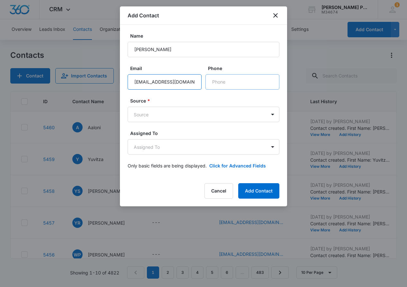
type input "[EMAIL_ADDRESS][DOMAIN_NAME]"
type input "[PHONE_NUMBER]"
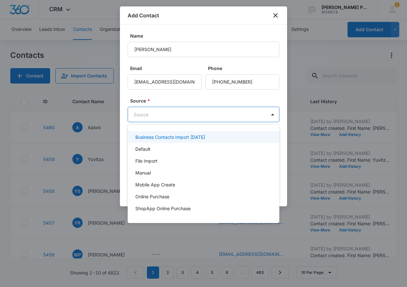
click at [232, 113] on body "CRM Apps Reputation Websites Forms CRM Email Social Shop Payments POS Content A…" at bounding box center [203, 143] width 407 height 287
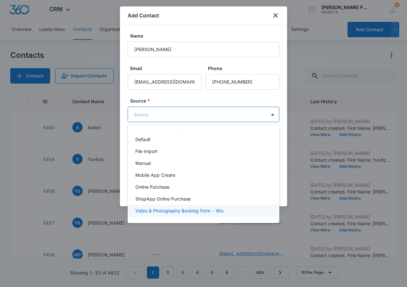
click at [226, 214] on div "Video & Photography Booking Form - Wix" at bounding box center [204, 211] width 152 height 12
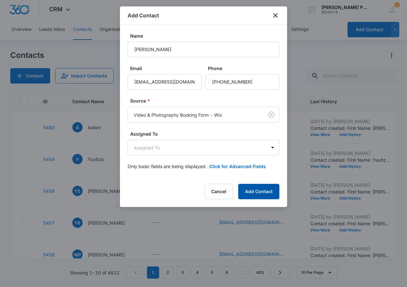
click at [257, 190] on button "Add Contact" at bounding box center [258, 191] width 41 height 15
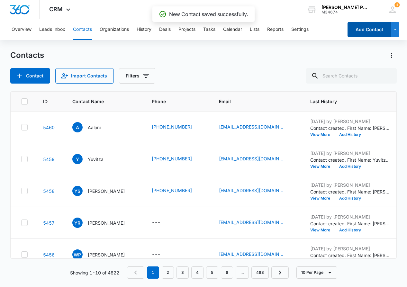
click at [367, 29] on button "Add Contact" at bounding box center [368, 29] width 43 height 15
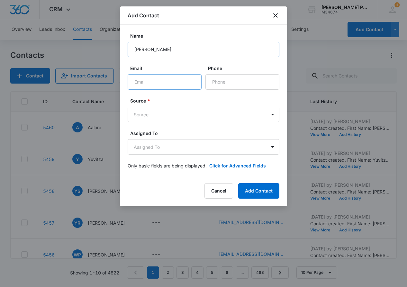
type input "[PERSON_NAME]"
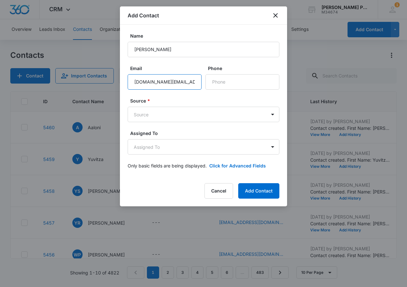
scroll to position [0, 0]
type input "[DOMAIN_NAME][EMAIL_ADDRESS][DOMAIN_NAME]"
click at [204, 114] on body "CRM Apps Reputation Websites Forms CRM Email Social Shop Payments POS Content A…" at bounding box center [203, 143] width 407 height 287
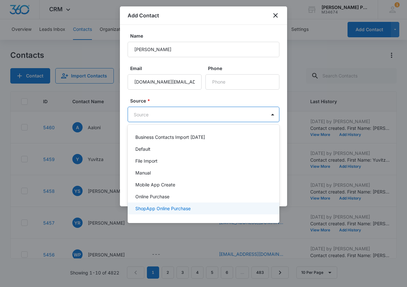
scroll to position [10, 0]
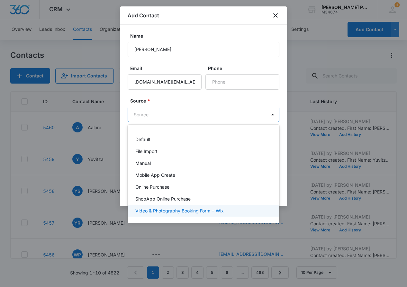
click at [202, 209] on p "Video & Photography Booking Form - Wix" at bounding box center [179, 210] width 88 height 7
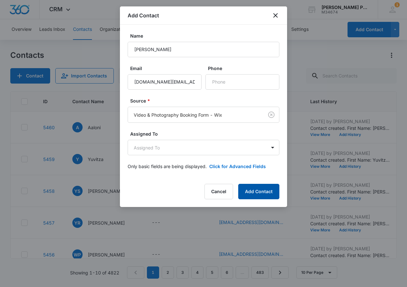
click at [259, 187] on button "Add Contact" at bounding box center [258, 191] width 41 height 15
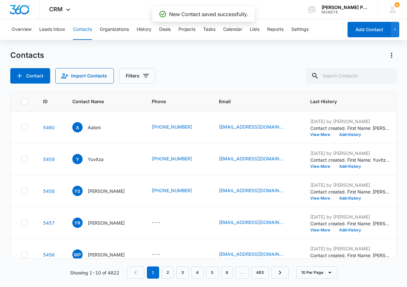
click at [365, 29] on button "Add Contact" at bounding box center [368, 29] width 43 height 15
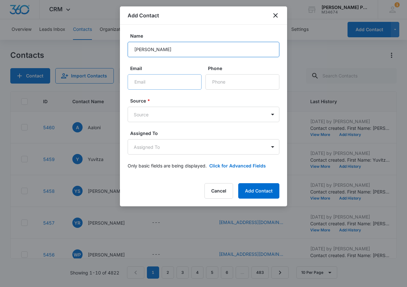
type input "[PERSON_NAME]"
type input "6502740278"
click at [200, 112] on body "CRM Apps Reputation Websites Forms CRM Email Social Shop Payments POS Content A…" at bounding box center [203, 143] width 407 height 287
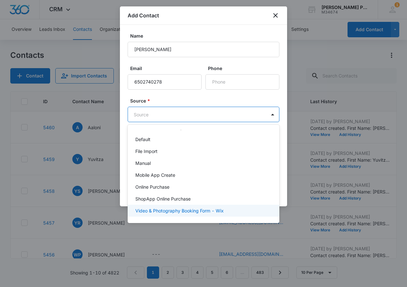
click at [212, 215] on div "Video & Photography Booking Form - Wix" at bounding box center [204, 211] width 152 height 12
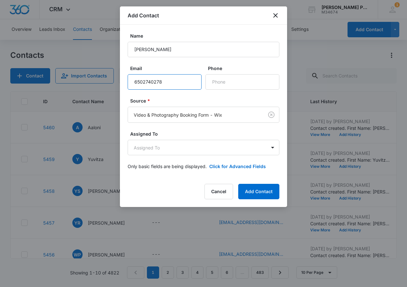
scroll to position [0, 0]
drag, startPoint x: 179, startPoint y: 83, endPoint x: 128, endPoint y: 81, distance: 50.5
click at [128, 81] on input "6502740278" at bounding box center [165, 81] width 74 height 15
paste input "[PHONE_NUMBER]"
type input "[PHONE_NUMBER]"
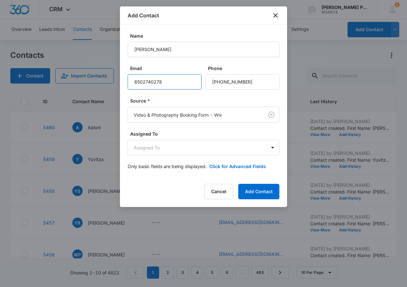
click at [191, 81] on input "6502740278" at bounding box center [165, 81] width 74 height 15
type input "6"
type input "[EMAIL_ADDRESS][DOMAIN_NAME]"
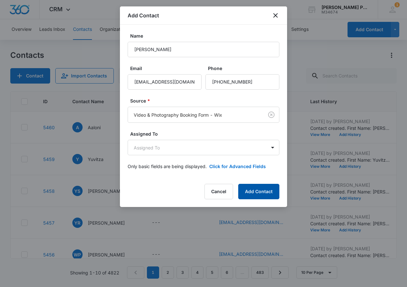
click at [252, 186] on button "Add Contact" at bounding box center [258, 191] width 41 height 15
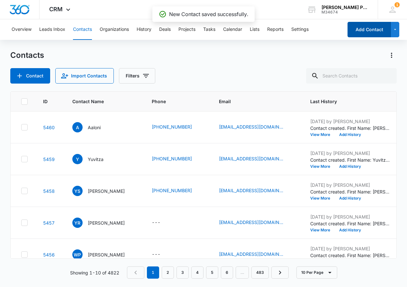
click at [361, 23] on button "Add Contact" at bounding box center [368, 29] width 43 height 15
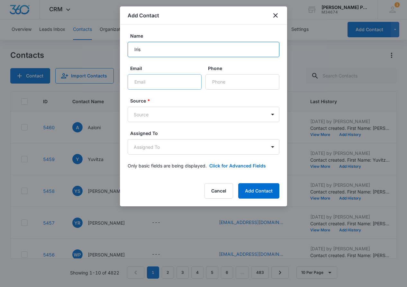
type input "Iris"
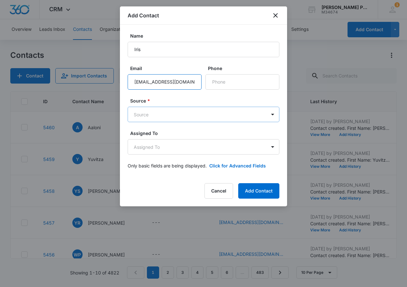
type input "[EMAIL_ADDRESS][DOMAIN_NAME]"
click at [207, 119] on body "CRM Apps Reputation Websites Forms CRM Email Social Shop Payments POS Content A…" at bounding box center [203, 143] width 407 height 287
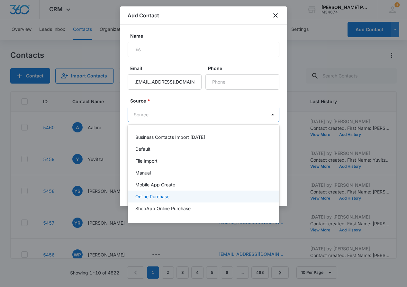
scroll to position [10, 0]
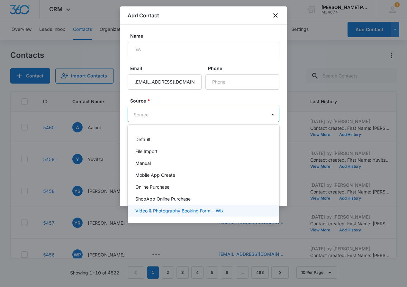
click at [200, 207] on div "Video & Photography Booking Form - Wix" at bounding box center [204, 211] width 152 height 12
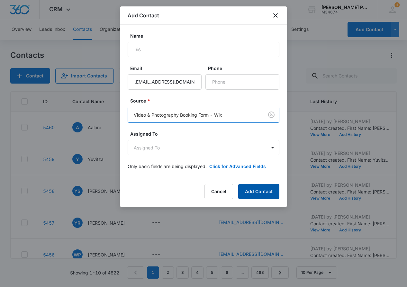
drag, startPoint x: 254, startPoint y: 203, endPoint x: 254, endPoint y: 198, distance: 5.1
click at [254, 203] on div "Add Contact Name [PERSON_NAME] Email [EMAIL_ADDRESS][DOMAIN_NAME] Phone Source …" at bounding box center [203, 106] width 167 height 200
click at [253, 191] on button "Add Contact" at bounding box center [258, 191] width 41 height 15
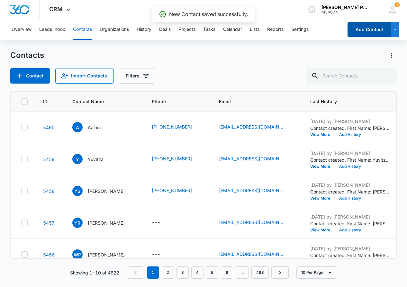
click at [373, 29] on button "Add Contact" at bounding box center [368, 29] width 43 height 15
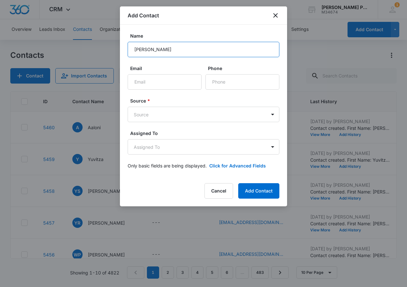
type input "[PERSON_NAME]"
click at [182, 90] on form "Name [PERSON_NAME] Email Phone Source * Source Assigned To Assigned To Only bas…" at bounding box center [204, 104] width 152 height 144
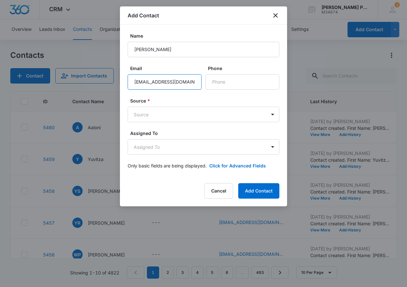
scroll to position [0, 0]
type input "[EMAIL_ADDRESS][DOMAIN_NAME]"
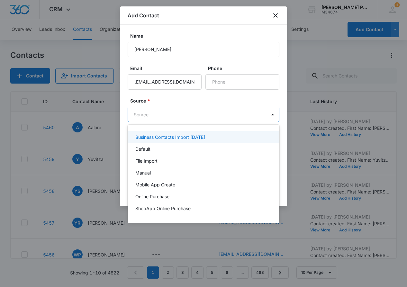
click at [204, 109] on body "CRM Apps Reputation Websites Forms CRM Email Social Shop Payments POS Content A…" at bounding box center [203, 143] width 407 height 287
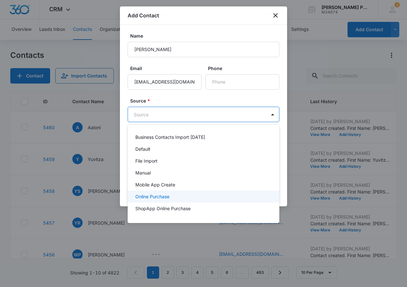
scroll to position [10, 0]
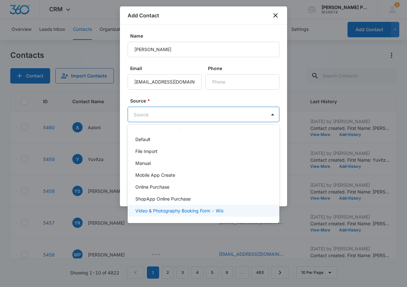
click at [214, 208] on p "Video & Photography Booking Form - Wix" at bounding box center [179, 210] width 88 height 7
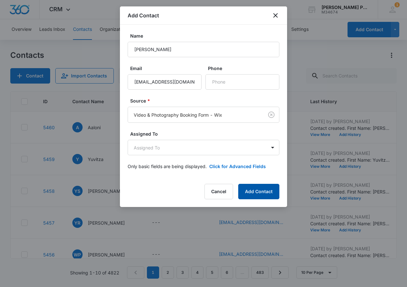
click at [252, 191] on button "Add Contact" at bounding box center [258, 191] width 41 height 15
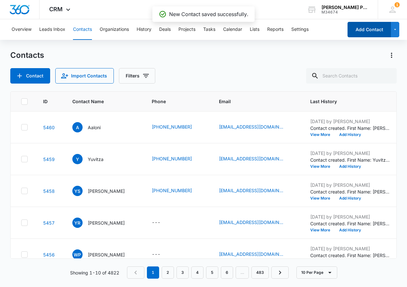
click at [364, 22] on button "Add Contact" at bounding box center [368, 29] width 43 height 15
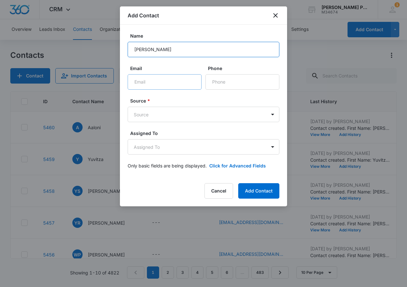
type input "[PERSON_NAME]"
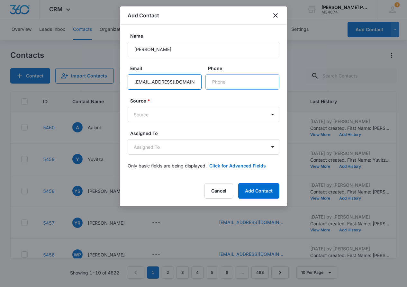
type input "[EMAIL_ADDRESS][DOMAIN_NAME]"
type input "[PHONE_NUMBER]"
click at [216, 111] on body "CRM Apps Reputation Websites Forms CRM Email Social Shop Payments POS Content A…" at bounding box center [203, 143] width 407 height 287
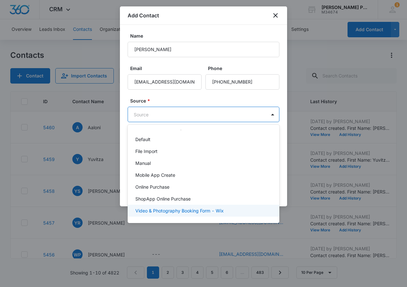
click at [225, 208] on div "Video & Photography Booking Form - Wix" at bounding box center [202, 210] width 135 height 7
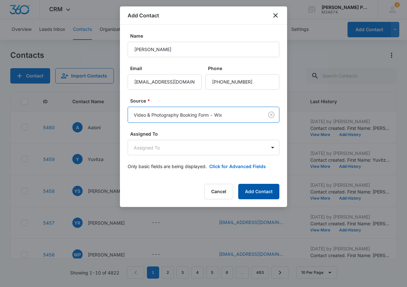
click at [267, 191] on button "Add Contact" at bounding box center [258, 191] width 41 height 15
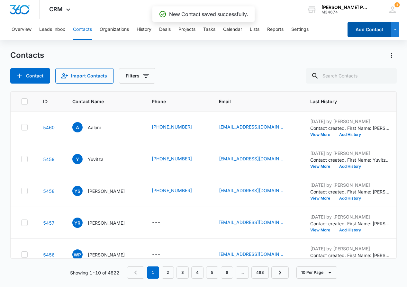
click at [364, 31] on button "Add Contact" at bounding box center [368, 29] width 43 height 15
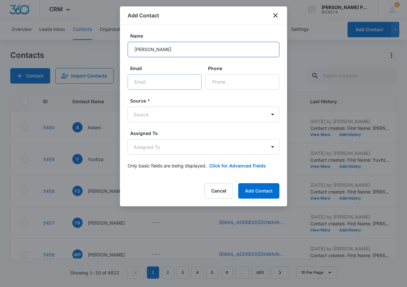
type input "[PERSON_NAME]"
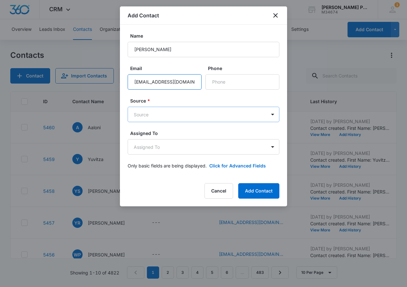
type input "[EMAIL_ADDRESS][DOMAIN_NAME]"
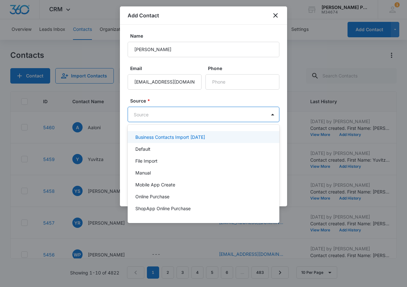
drag, startPoint x: 184, startPoint y: 113, endPoint x: 190, endPoint y: 131, distance: 18.4
click at [184, 114] on body "CRM Apps Reputation Websites Forms CRM Email Social Shop Payments POS Content A…" at bounding box center [203, 143] width 407 height 287
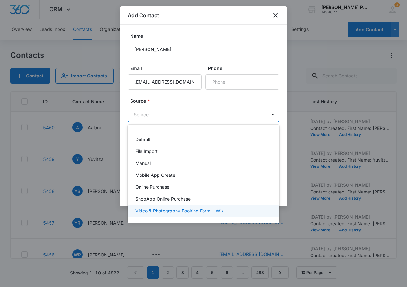
click at [192, 207] on div "Video & Photography Booking Form - Wix" at bounding box center [204, 211] width 152 height 12
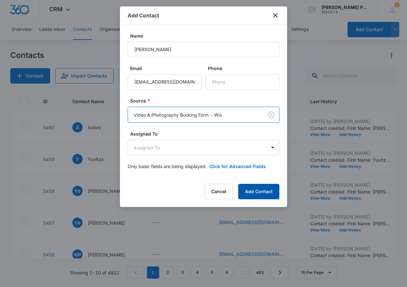
click at [263, 192] on button "Add Contact" at bounding box center [258, 191] width 41 height 15
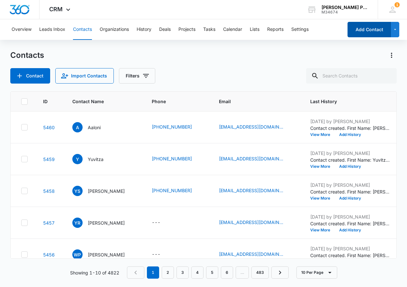
click at [366, 29] on button "Add Contact" at bounding box center [368, 29] width 43 height 15
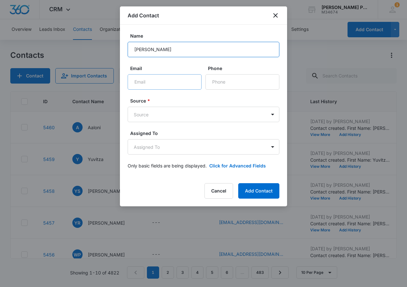
type input "[PERSON_NAME]"
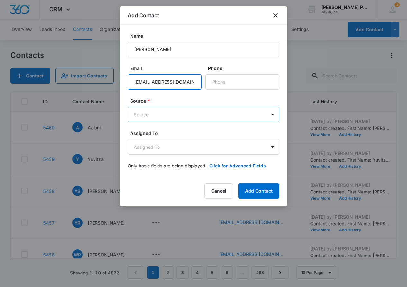
type input "[EMAIL_ADDRESS][DOMAIN_NAME]"
click at [211, 114] on body "CRM Apps Reputation Websites Forms CRM Email Social Shop Payments POS Content A…" at bounding box center [203, 143] width 407 height 287
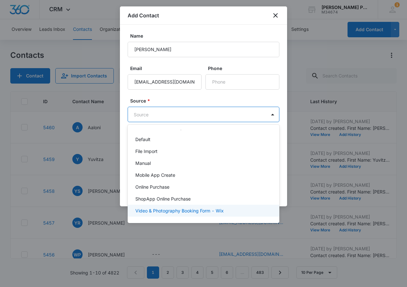
click at [203, 212] on p "Video & Photography Booking Form - Wix" at bounding box center [179, 210] width 88 height 7
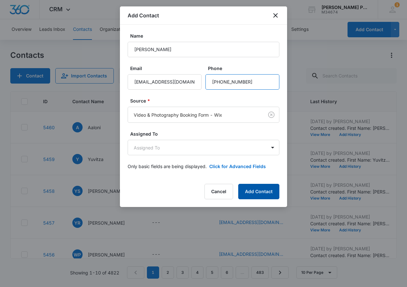
type input "[PHONE_NUMBER]"
click at [261, 192] on button "Add Contact" at bounding box center [258, 191] width 41 height 15
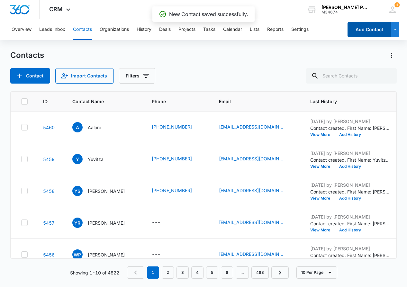
click at [368, 29] on button "Add Contact" at bounding box center [368, 29] width 43 height 15
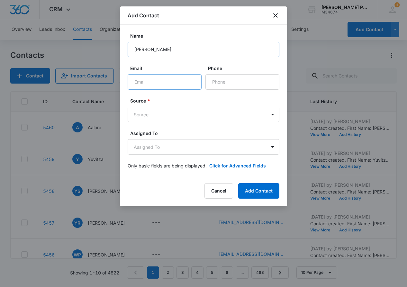
type input "[PERSON_NAME]"
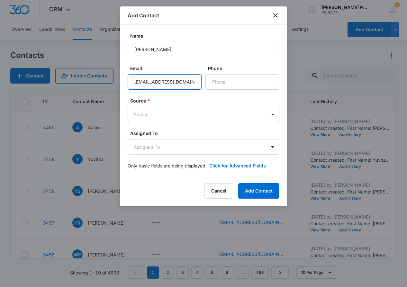
type input "[EMAIL_ADDRESS][DOMAIN_NAME]"
click at [221, 115] on body "CRM Apps Reputation Websites Forms CRM Email Social Shop Payments POS Content A…" at bounding box center [203, 143] width 407 height 287
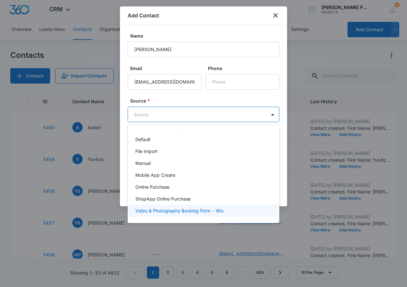
click at [215, 209] on p "Video & Photography Booking Form - Wix" at bounding box center [179, 210] width 88 height 7
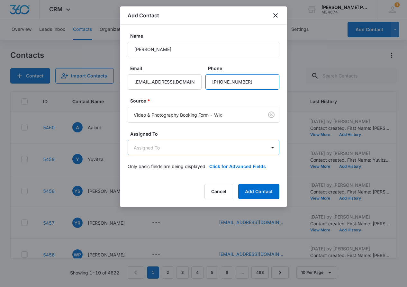
type input "[PHONE_NUMBER]"
click at [221, 143] on body "CRM Apps Reputation Websites Forms CRM Email Social Shop Payments POS Content A…" at bounding box center [203, 143] width 407 height 287
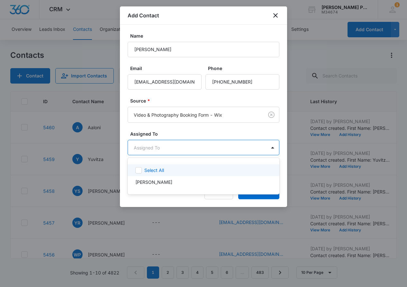
click at [213, 141] on div at bounding box center [203, 143] width 407 height 287
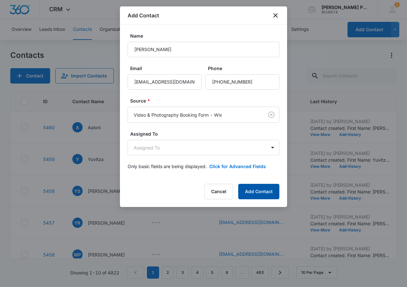
click at [256, 187] on button "Add Contact" at bounding box center [258, 191] width 41 height 15
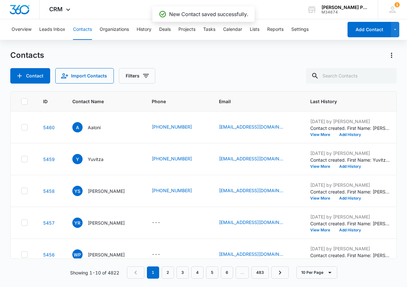
click at [368, 31] on button "Add Contact" at bounding box center [368, 29] width 43 height 15
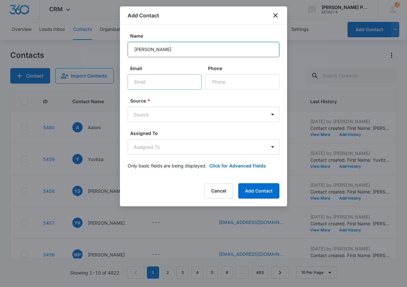
type input "[PERSON_NAME]"
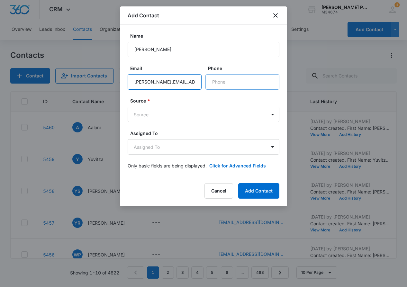
type input "[PERSON_NAME][EMAIL_ADDRESS][DOMAIN_NAME]"
click at [229, 83] on input "Phone" at bounding box center [242, 81] width 74 height 15
type input "[PHONE_NUMBER]"
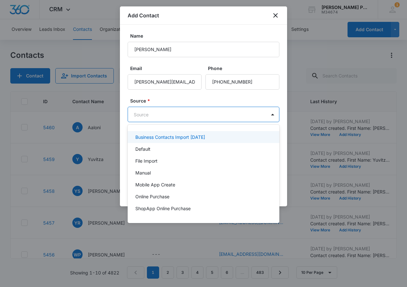
click at [214, 115] on body "CRM Apps Reputation Websites Forms CRM Email Social Shop Payments POS Content A…" at bounding box center [203, 143] width 407 height 287
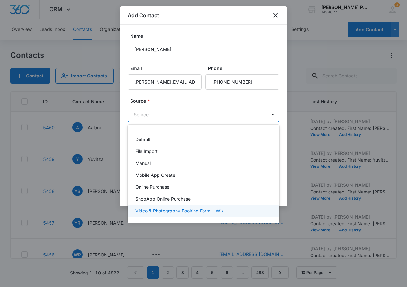
click at [200, 214] on div "Video & Photography Booking Form - Wix" at bounding box center [204, 211] width 152 height 12
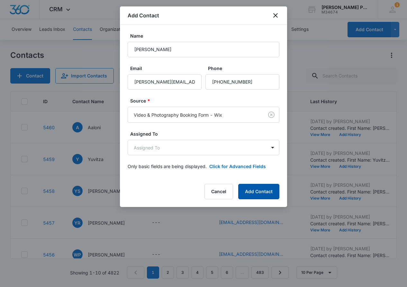
click at [244, 191] on button "Add Contact" at bounding box center [258, 191] width 41 height 15
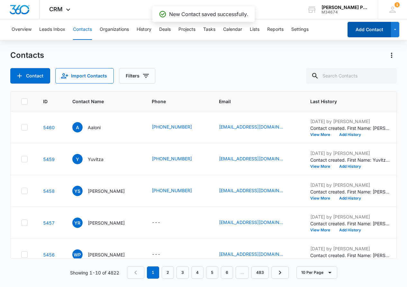
click at [367, 30] on button "Add Contact" at bounding box center [368, 29] width 43 height 15
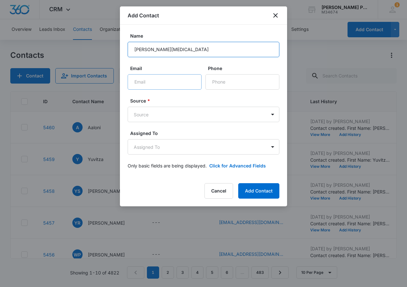
type input "[PERSON_NAME][MEDICAL_DATA]"
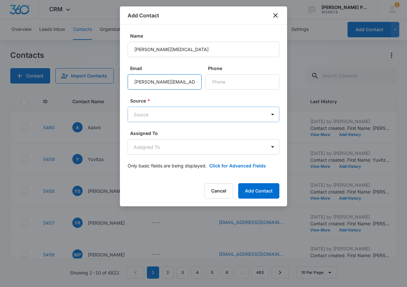
type input "[PERSON_NAME][EMAIL_ADDRESS][MEDICAL_DATA][DOMAIN_NAME]"
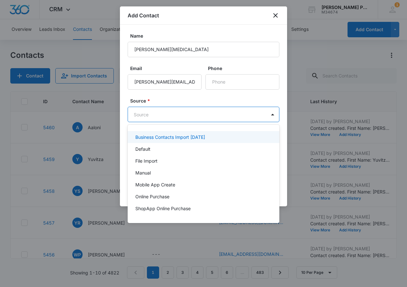
click at [188, 115] on body "CRM Apps Reputation Websites Forms CRM Email Social Shop Payments POS Content A…" at bounding box center [203, 143] width 407 height 287
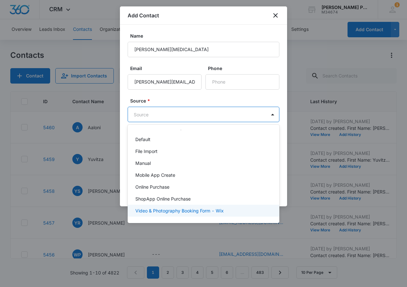
click at [201, 207] on div "Video & Photography Booking Form - Wix" at bounding box center [204, 211] width 152 height 12
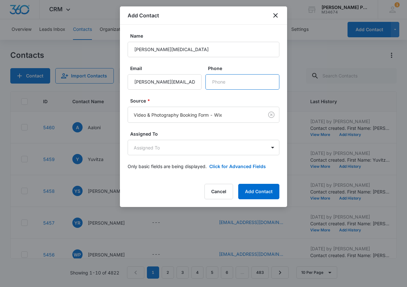
click at [258, 81] on input "Phone" at bounding box center [242, 81] width 74 height 15
type input "[PHONE_NUMBER]"
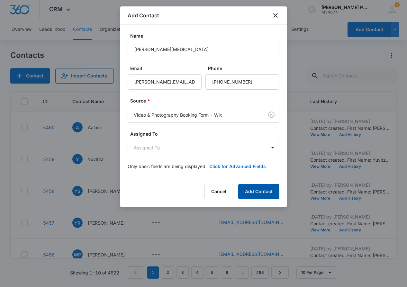
click at [255, 192] on button "Add Contact" at bounding box center [258, 191] width 41 height 15
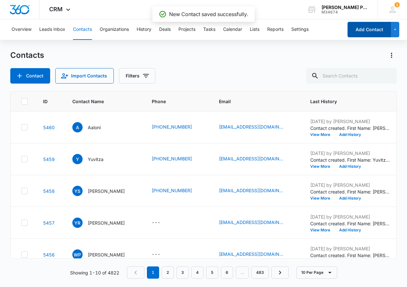
click at [363, 30] on button "Add Contact" at bounding box center [368, 29] width 43 height 15
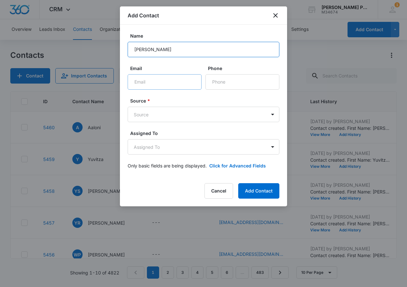
type input "[PERSON_NAME]"
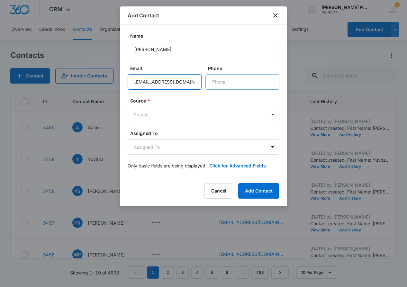
type input "[EMAIL_ADDRESS][DOMAIN_NAME]"
type input "[PHONE_NUMBER]"
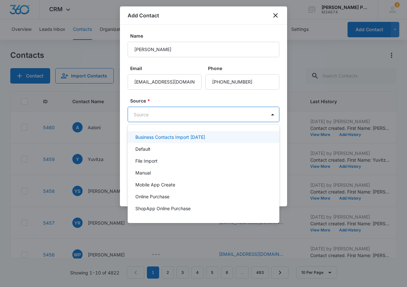
click at [225, 113] on body "CRM Apps Reputation Websites Forms CRM Email Social Shop Payments POS Content A…" at bounding box center [203, 143] width 407 height 287
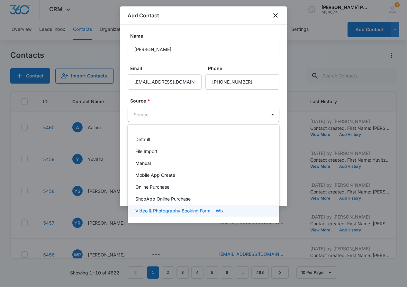
click at [215, 207] on div "Video & Photography Booking Form - Wix" at bounding box center [204, 211] width 152 height 12
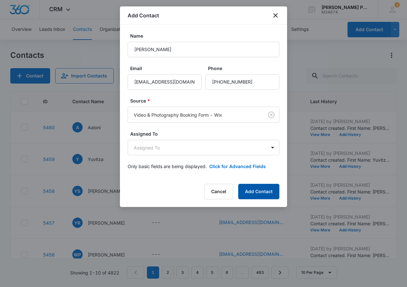
click at [273, 195] on button "Add Contact" at bounding box center [258, 191] width 41 height 15
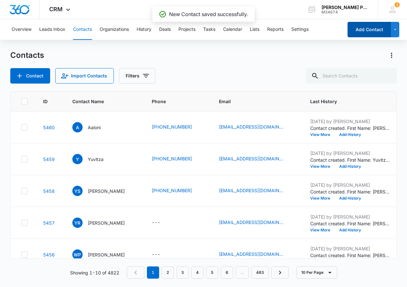
click at [364, 27] on button "Add Contact" at bounding box center [368, 29] width 43 height 15
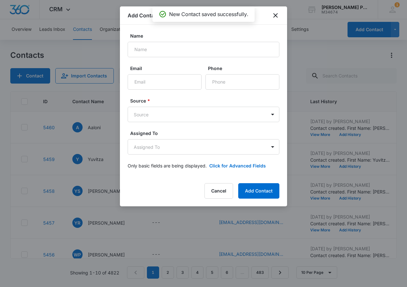
click at [220, 35] on label "Name" at bounding box center [206, 35] width 152 height 7
click at [220, 42] on input "Name" at bounding box center [204, 49] width 152 height 15
click at [221, 51] on input "Name" at bounding box center [204, 49] width 152 height 15
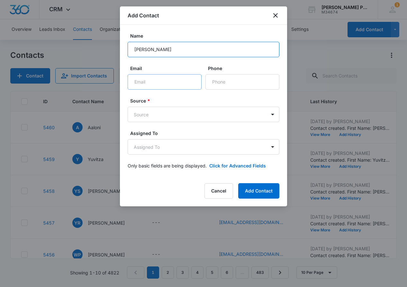
type input "[PERSON_NAME]"
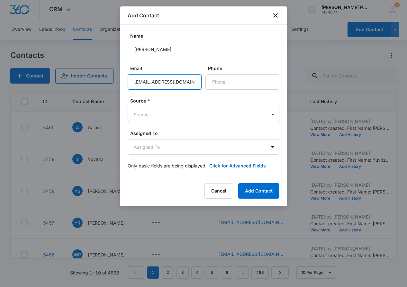
type input "[EMAIL_ADDRESS][DOMAIN_NAME]"
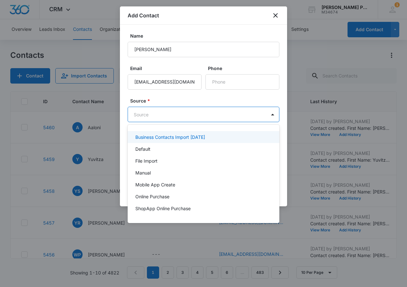
click at [218, 109] on body "CRM Apps Reputation Websites Forms CRM Email Social Shop Payments POS Content A…" at bounding box center [203, 143] width 407 height 287
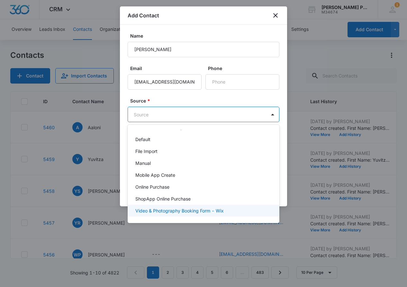
click at [213, 208] on p "Video & Photography Booking Form - Wix" at bounding box center [179, 210] width 88 height 7
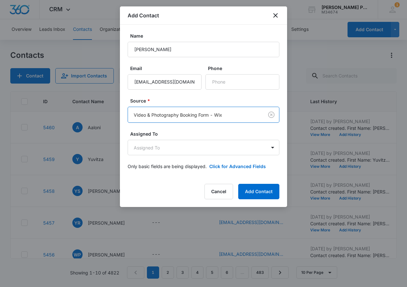
scroll to position [0, 0]
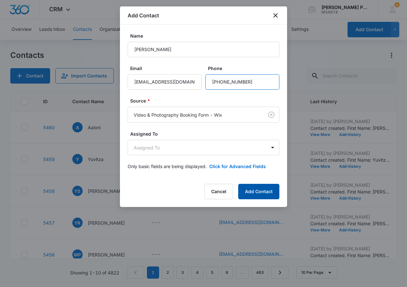
type input "[PHONE_NUMBER]"
click at [262, 189] on button "Add Contact" at bounding box center [258, 191] width 41 height 15
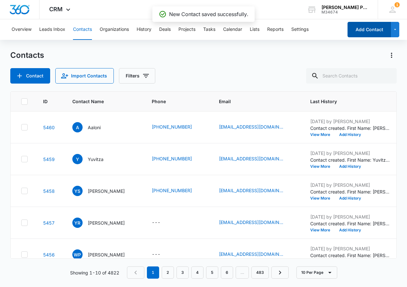
click at [359, 33] on button "Add Contact" at bounding box center [368, 29] width 43 height 15
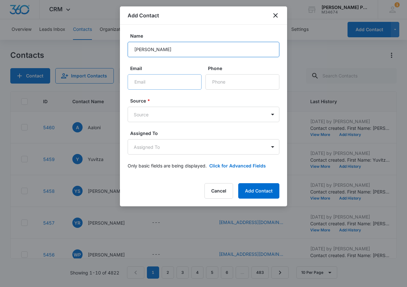
type input "[PERSON_NAME]"
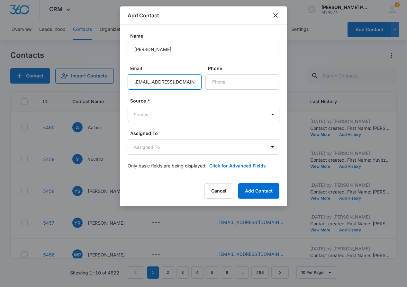
type input "[EMAIL_ADDRESS][DOMAIN_NAME]"
click at [200, 110] on body "CRM Apps Reputation Websites Forms CRM Email Social Shop Payments POS Content A…" at bounding box center [203, 143] width 407 height 287
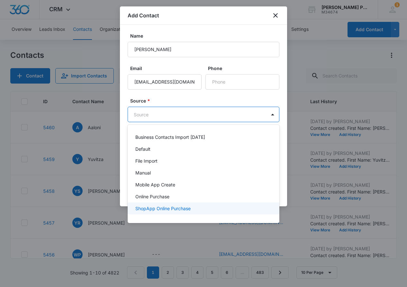
scroll to position [10, 0]
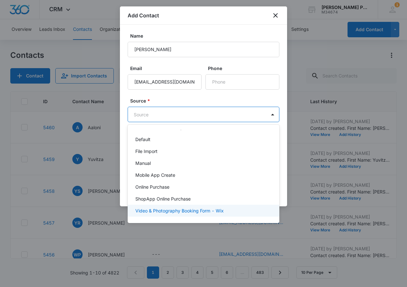
click at [200, 212] on p "Video & Photography Booking Form - Wix" at bounding box center [179, 210] width 88 height 7
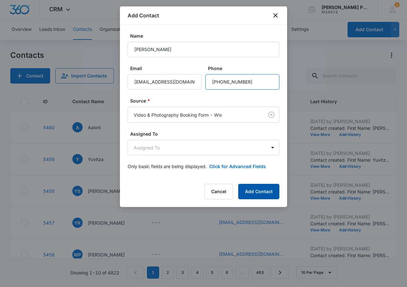
type input "[PHONE_NUMBER]"
click at [253, 188] on button "Add Contact" at bounding box center [258, 191] width 41 height 15
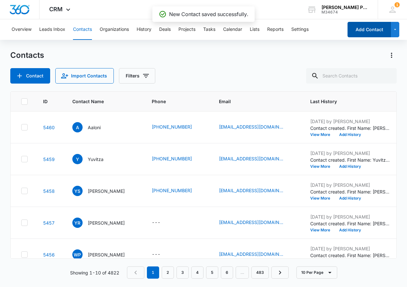
click at [365, 34] on button "Add Contact" at bounding box center [368, 29] width 43 height 15
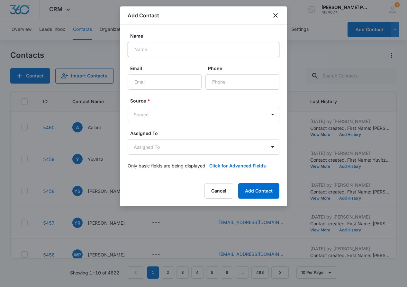
click at [229, 51] on input "Name" at bounding box center [204, 49] width 152 height 15
type input "[PERSON_NAME] [PERSON_NAME]"
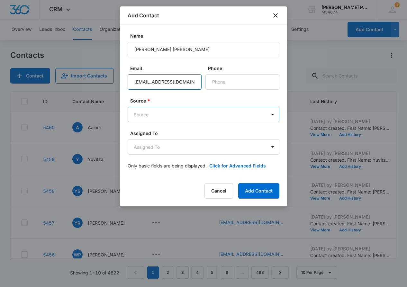
type input "[EMAIL_ADDRESS][DOMAIN_NAME]"
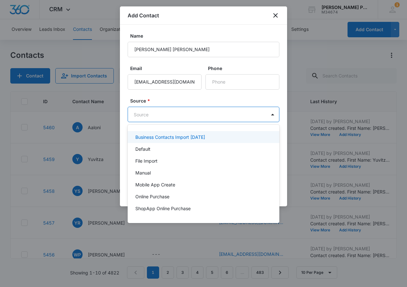
click at [206, 116] on body "CRM Apps Reputation Websites Forms CRM Email Social Shop Payments POS Content A…" at bounding box center [203, 143] width 407 height 287
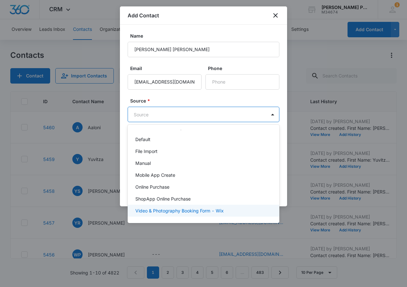
click at [206, 210] on p "Video & Photography Booking Form - Wix" at bounding box center [179, 210] width 88 height 7
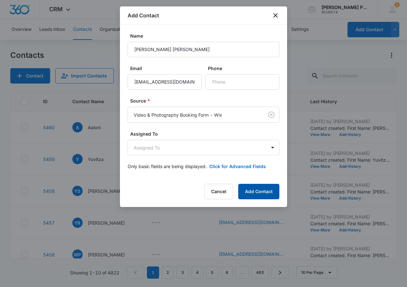
click at [261, 189] on button "Add Contact" at bounding box center [258, 191] width 41 height 15
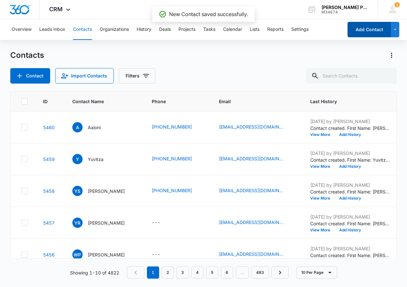
click at [365, 26] on button "Add Contact" at bounding box center [368, 29] width 43 height 15
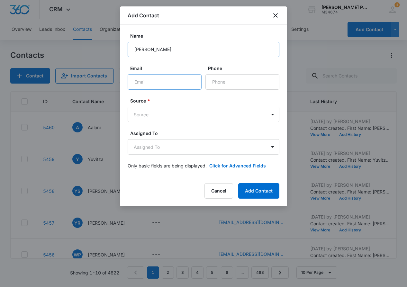
type input "[PERSON_NAME]"
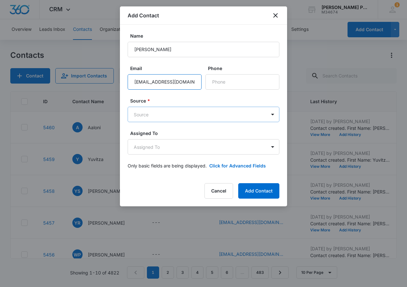
type input "[EMAIL_ADDRESS][DOMAIN_NAME]"
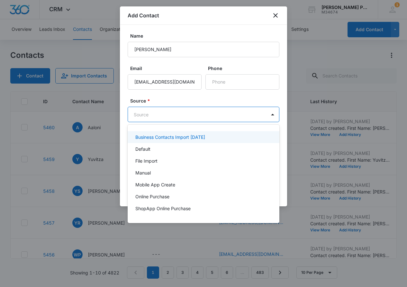
click at [201, 113] on body "CRM Apps Reputation Websites Forms CRM Email Social Shop Payments POS Content A…" at bounding box center [203, 143] width 407 height 287
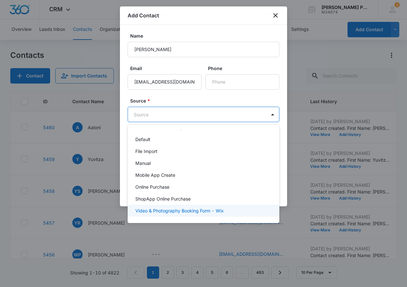
click at [211, 210] on p "Video & Photography Booking Form - Wix" at bounding box center [179, 210] width 88 height 7
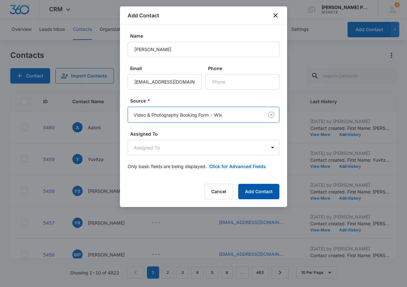
click at [258, 186] on button "Add Contact" at bounding box center [258, 191] width 41 height 15
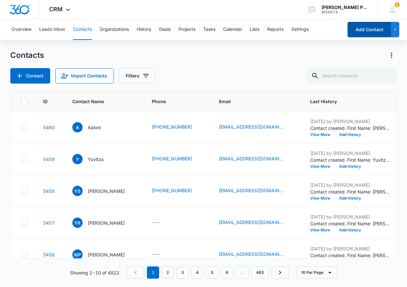
click at [368, 26] on button "Add Contact" at bounding box center [368, 29] width 43 height 15
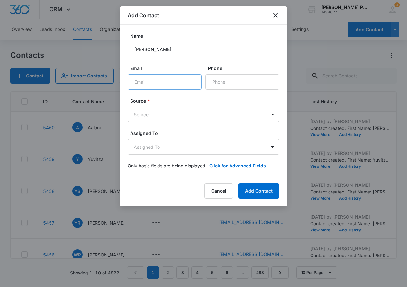
type input "[PERSON_NAME]"
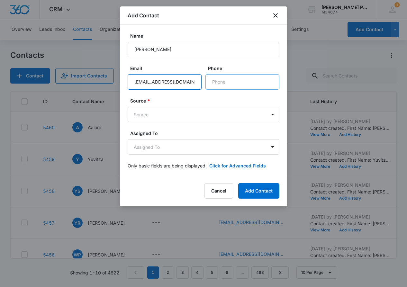
type input "[EMAIL_ADDRESS][DOMAIN_NAME]"
type input "[PHONE_NUMBER]"
click at [218, 116] on body "CRM Apps Reputation Websites Forms CRM Email Social Shop Payments POS Content A…" at bounding box center [203, 143] width 407 height 287
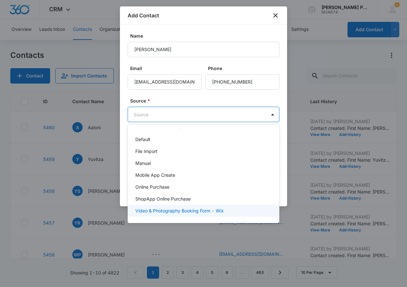
click at [216, 207] on div "Video & Photography Booking Form - Wix" at bounding box center [204, 211] width 152 height 12
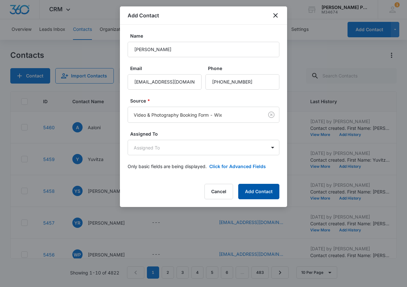
click at [254, 194] on button "Add Contact" at bounding box center [258, 191] width 41 height 15
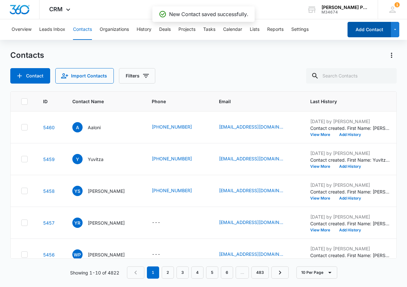
click at [375, 32] on button "Add Contact" at bounding box center [368, 29] width 43 height 15
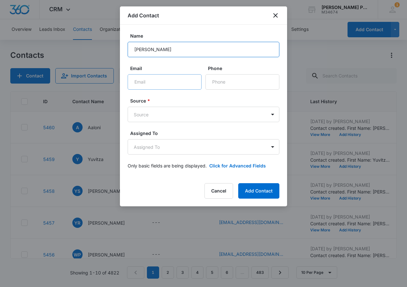
type input "[PERSON_NAME]"
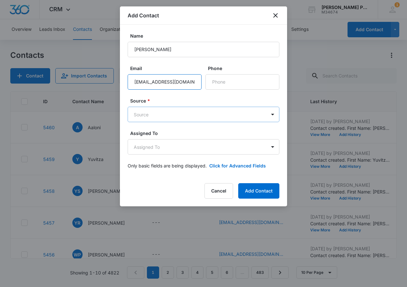
type input "[EMAIL_ADDRESS][DOMAIN_NAME]"
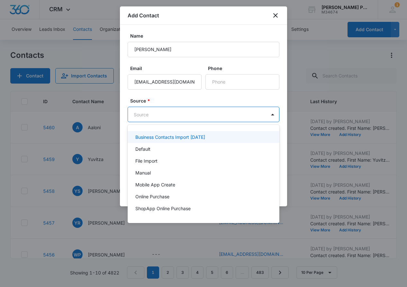
drag, startPoint x: 204, startPoint y: 119, endPoint x: 203, endPoint y: 111, distance: 7.7
click at [204, 119] on body "CRM Apps Reputation Websites Forms CRM Email Social Shop Payments POS Content A…" at bounding box center [203, 143] width 407 height 287
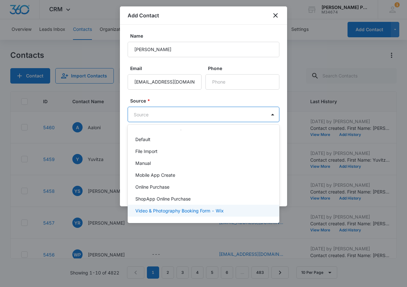
click at [199, 207] on div "Video & Photography Booking Form - Wix" at bounding box center [204, 211] width 152 height 12
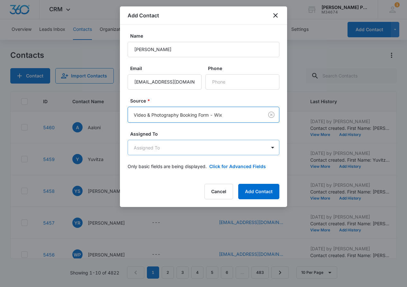
click at [201, 141] on body "CRM Apps Reputation Websites Forms CRM Email Social Shop Payments POS Content A…" at bounding box center [203, 143] width 407 height 287
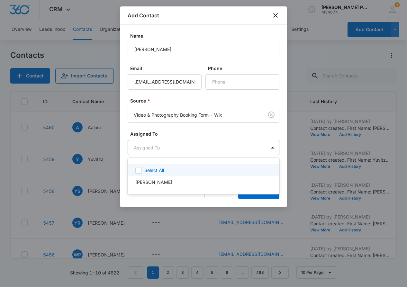
click at [200, 148] on div at bounding box center [203, 143] width 407 height 287
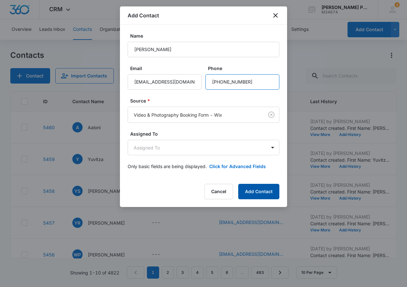
type input "[PHONE_NUMBER]"
click at [254, 191] on button "Add Contact" at bounding box center [258, 191] width 41 height 15
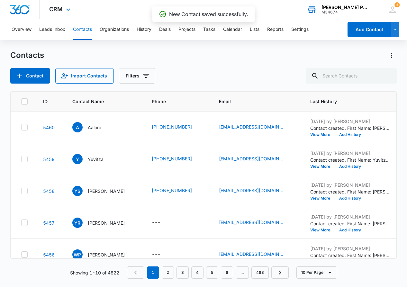
click at [374, 14] on div "[PERSON_NAME] Photo & Video Solutions M34674 Your Accounts View All" at bounding box center [337, 9] width 80 height 19
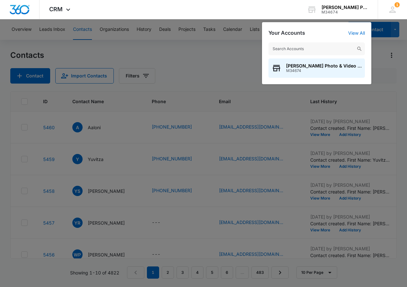
click at [380, 49] on div at bounding box center [203, 143] width 407 height 287
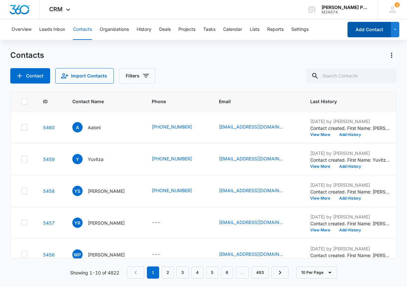
click at [376, 28] on button "Add Contact" at bounding box center [368, 29] width 43 height 15
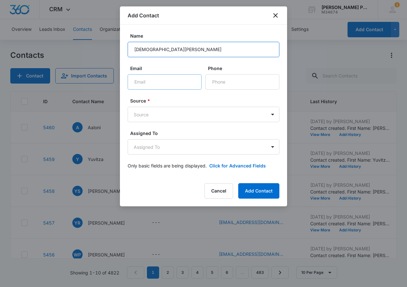
type input "[DEMOGRAPHIC_DATA][PERSON_NAME]"
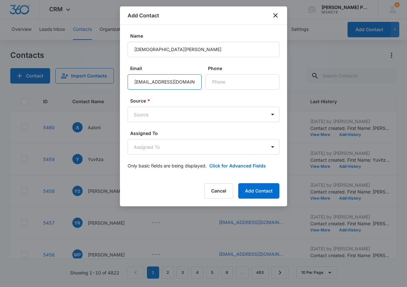
type input "[EMAIL_ADDRESS][DOMAIN_NAME]"
click at [222, 105] on div "Source * Source" at bounding box center [204, 109] width 152 height 25
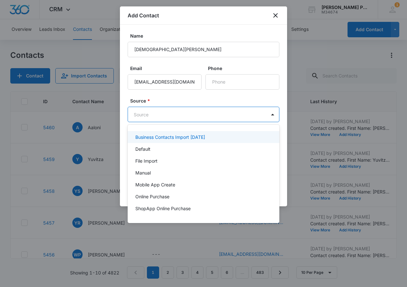
click at [208, 114] on body "CRM Apps Reputation Websites Forms CRM Email Social Shop Payments POS Content A…" at bounding box center [203, 143] width 407 height 287
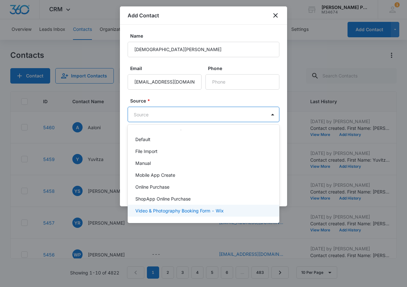
click at [216, 212] on p "Video & Photography Booking Form - Wix" at bounding box center [179, 210] width 88 height 7
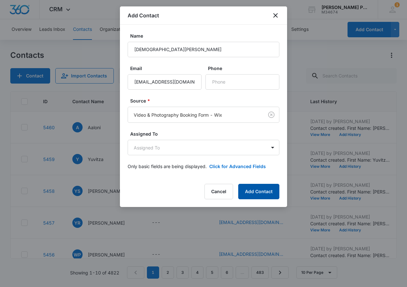
click at [251, 196] on button "Add Contact" at bounding box center [258, 191] width 41 height 15
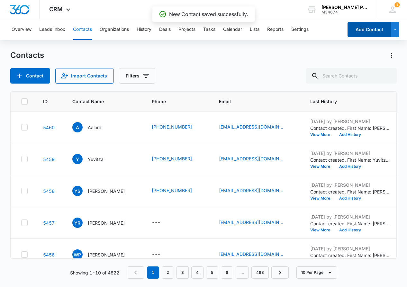
click at [362, 29] on button "Add Contact" at bounding box center [368, 29] width 43 height 15
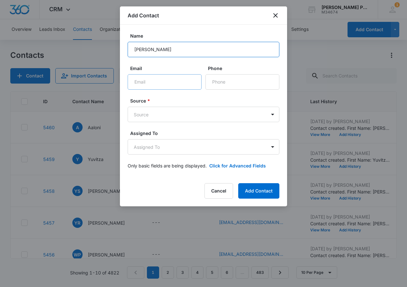
type input "[PERSON_NAME]"
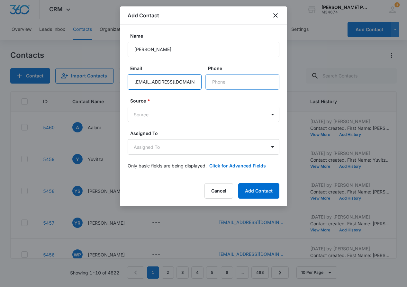
type input "[EMAIL_ADDRESS][DOMAIN_NAME]"
type input "[PHONE_NUMBER]"
click at [238, 103] on label "Source *" at bounding box center [206, 100] width 152 height 7
click at [238, 109] on body "CRM Apps Reputation Websites Forms CRM Email Social Shop Payments POS Content A…" at bounding box center [203, 143] width 407 height 287
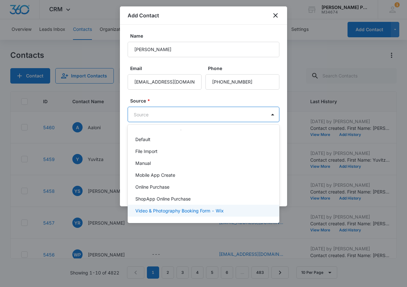
click at [219, 211] on p "Video & Photography Booking Form - Wix" at bounding box center [179, 210] width 88 height 7
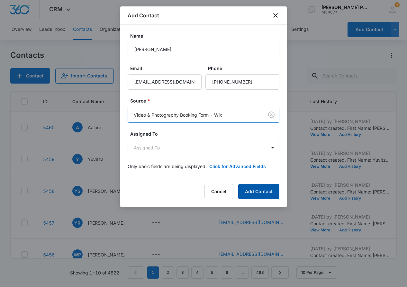
click at [258, 190] on button "Add Contact" at bounding box center [258, 191] width 41 height 15
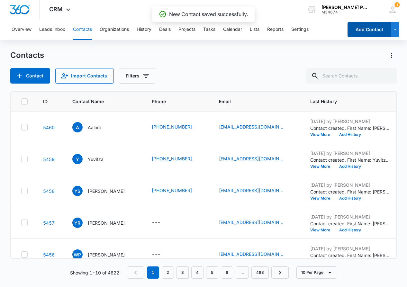
click at [363, 29] on button "Add Contact" at bounding box center [368, 29] width 43 height 15
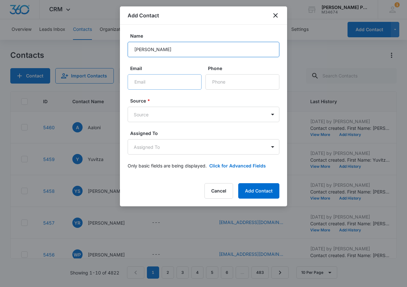
type input "[PERSON_NAME]"
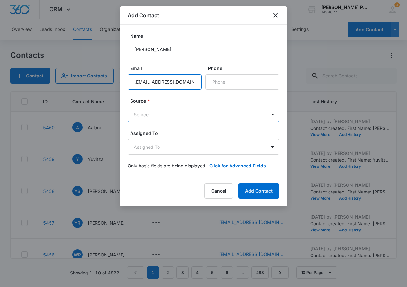
type input "[EMAIL_ADDRESS][DOMAIN_NAME]"
click at [210, 114] on body "CRM Apps Reputation Websites Forms CRM Email Social Shop Payments POS Content A…" at bounding box center [203, 143] width 407 height 287
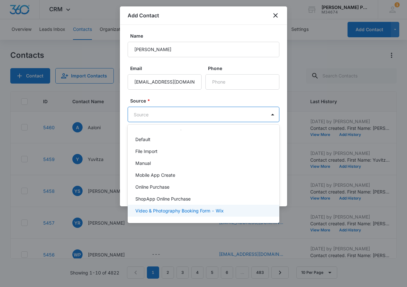
click at [210, 208] on p "Video & Photography Booking Form - Wix" at bounding box center [179, 210] width 88 height 7
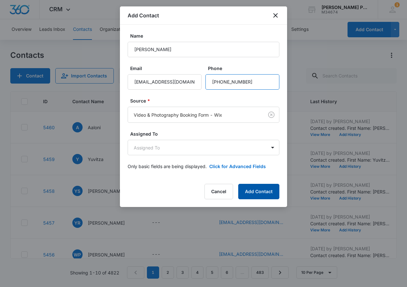
type input "[PHONE_NUMBER]"
click at [257, 188] on button "Add Contact" at bounding box center [258, 191] width 41 height 15
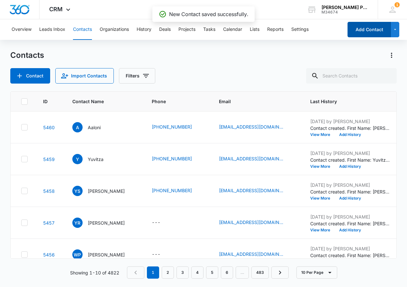
click at [365, 29] on button "Add Contact" at bounding box center [368, 29] width 43 height 15
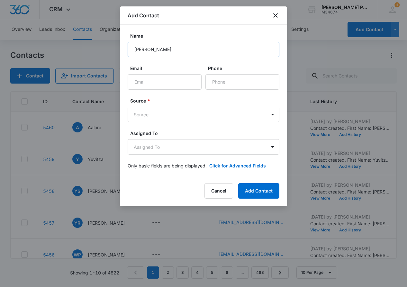
scroll to position [0, 0]
type input "[PERSON_NAME]"
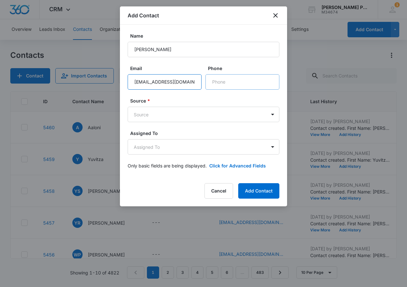
type input "[EMAIL_ADDRESS][DOMAIN_NAME]"
click at [236, 110] on body "CRM Apps Reputation Websites Forms CRM Email Social Shop Payments POS Content A…" at bounding box center [203, 143] width 407 height 287
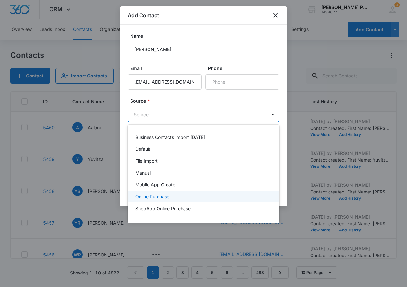
scroll to position [10, 0]
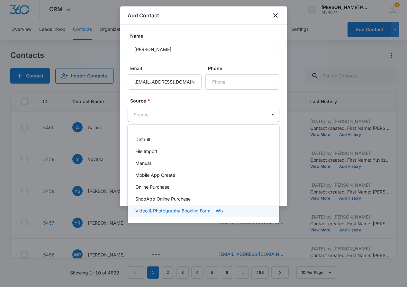
click at [219, 212] on p "Video & Photography Booking Form - Wix" at bounding box center [179, 210] width 88 height 7
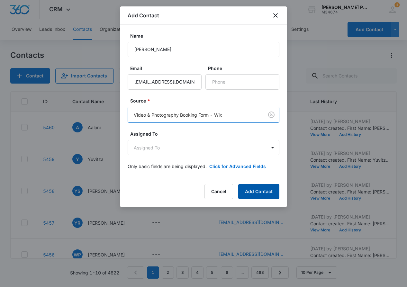
click at [259, 187] on button "Add Contact" at bounding box center [258, 191] width 41 height 15
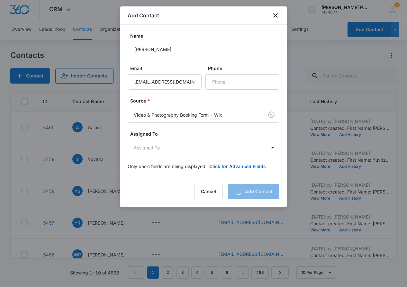
scroll to position [0, 0]
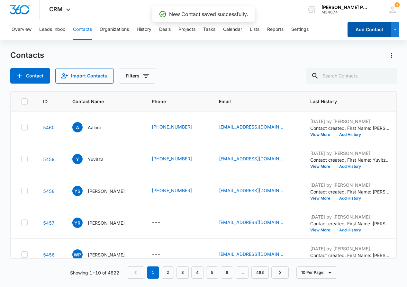
click at [372, 27] on button "Add Contact" at bounding box center [368, 29] width 43 height 15
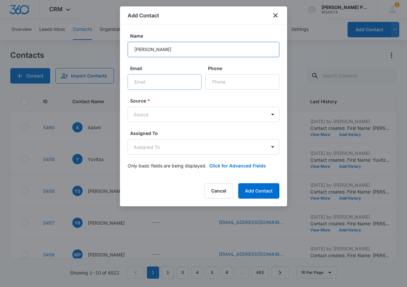
type input "[PERSON_NAME]"
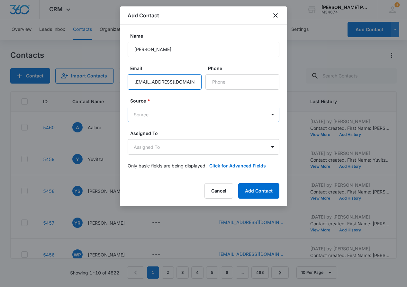
type input "[EMAIL_ADDRESS][DOMAIN_NAME]"
click at [181, 110] on body "CRM Apps Reputation Websites Forms CRM Email Social Shop Payments POS Content A…" at bounding box center [203, 143] width 407 height 287
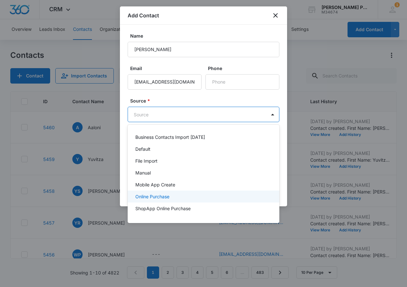
scroll to position [10, 0]
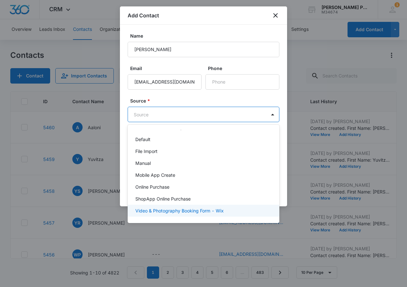
click at [196, 211] on p "Video & Photography Booking Form - Wix" at bounding box center [179, 210] width 88 height 7
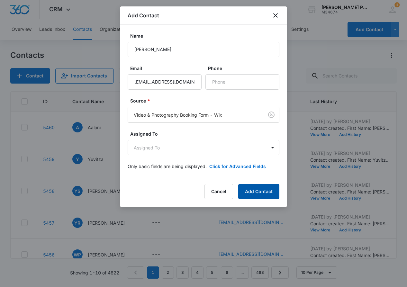
click at [252, 190] on button "Add Contact" at bounding box center [258, 191] width 41 height 15
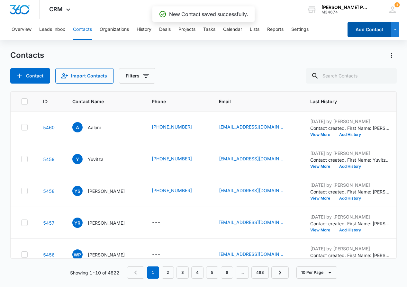
click at [366, 26] on button "Add Contact" at bounding box center [368, 29] width 43 height 15
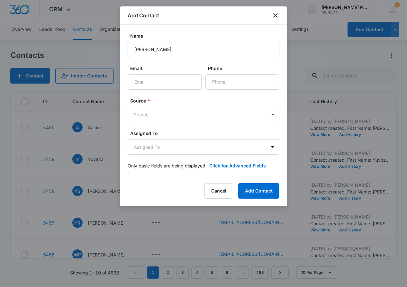
drag, startPoint x: 137, startPoint y: 49, endPoint x: 135, endPoint y: 60, distance: 10.8
click at [137, 49] on input "[PERSON_NAME]" at bounding box center [204, 49] width 152 height 15
type input "[PERSON_NAME]"
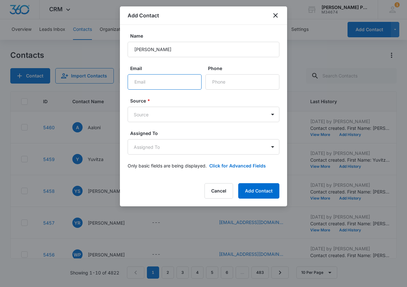
click at [178, 87] on input "Email" at bounding box center [165, 81] width 74 height 15
type input "[EMAIL_ADDRESS][DOMAIN_NAME]"
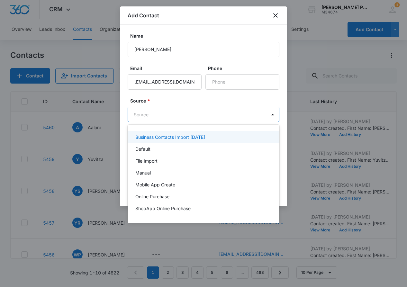
click at [188, 112] on body "CRM Apps Reputation Websites Forms CRM Email Social Shop Payments POS Content A…" at bounding box center [203, 143] width 407 height 287
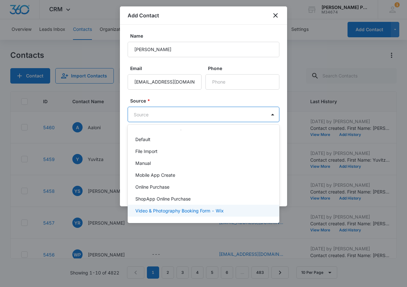
click at [200, 210] on p "Video & Photography Booking Form - Wix" at bounding box center [179, 210] width 88 height 7
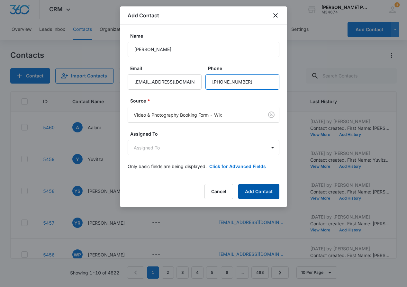
type input "[PHONE_NUMBER]"
click at [258, 190] on button "Add Contact" at bounding box center [258, 191] width 41 height 15
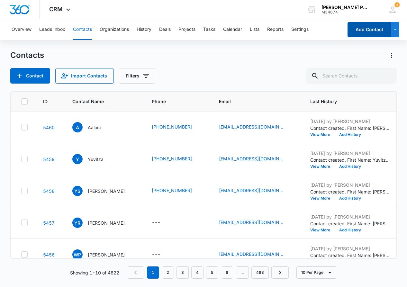
click at [359, 26] on button "Add Contact" at bounding box center [368, 29] width 43 height 15
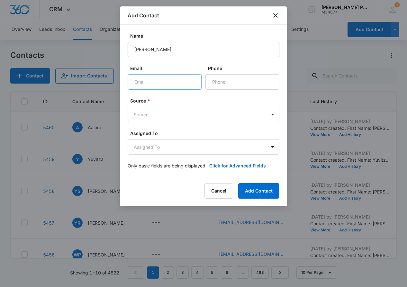
type input "[PERSON_NAME]"
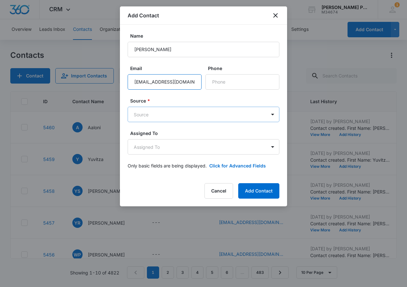
type input "[EMAIL_ADDRESS][DOMAIN_NAME]"
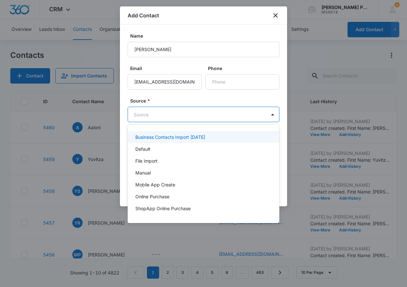
click at [203, 108] on body "CRM Apps Reputation Websites Forms CRM Email Social Shop Payments POS Content A…" at bounding box center [203, 143] width 407 height 287
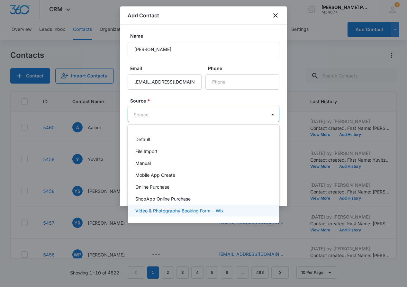
click at [207, 208] on p "Video & Photography Booking Form - Wix" at bounding box center [179, 210] width 88 height 7
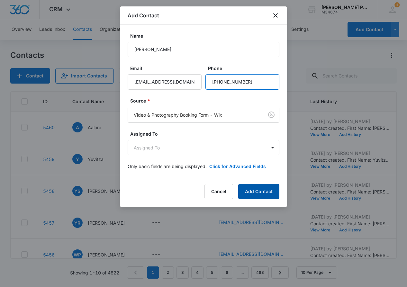
type input "[PHONE_NUMBER]"
click at [260, 187] on button "Add Contact" at bounding box center [258, 191] width 41 height 15
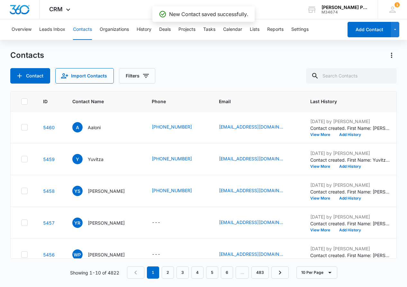
click at [367, 29] on button "Add Contact" at bounding box center [368, 29] width 43 height 15
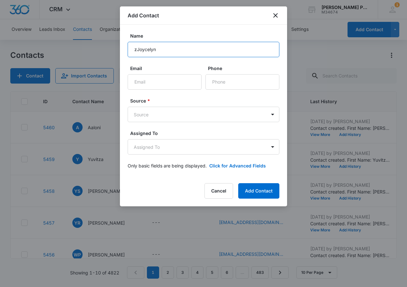
click at [137, 50] on input "zJoycelyn" at bounding box center [204, 49] width 152 height 15
type input "[PERSON_NAME]"
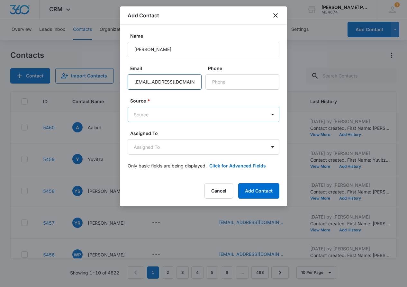
type input "[EMAIL_ADDRESS][DOMAIN_NAME]"
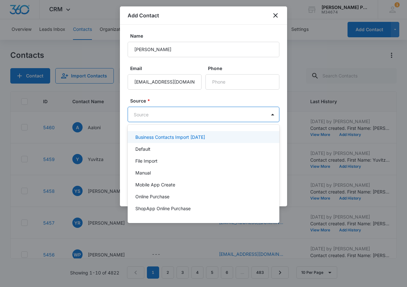
drag, startPoint x: 219, startPoint y: 121, endPoint x: 221, endPoint y: 114, distance: 7.2
click at [220, 119] on body "CRM Apps Reputation Websites Forms CRM Email Social Shop Payments POS Content A…" at bounding box center [203, 143] width 407 height 287
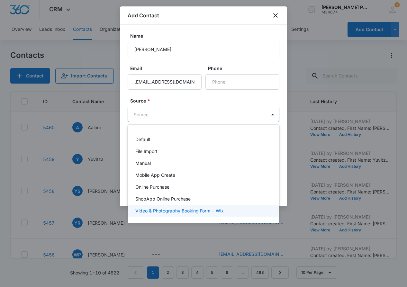
click at [196, 215] on div "Video & Photography Booking Form - Wix" at bounding box center [204, 211] width 152 height 12
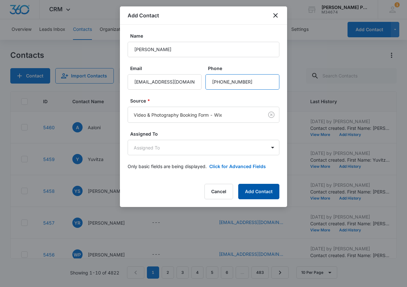
type input "[PHONE_NUMBER]"
click at [265, 187] on button "Add Contact" at bounding box center [258, 191] width 41 height 15
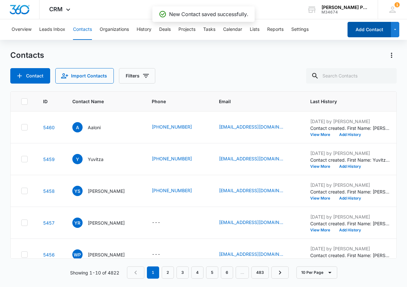
click at [372, 32] on button "Add Contact" at bounding box center [368, 29] width 43 height 15
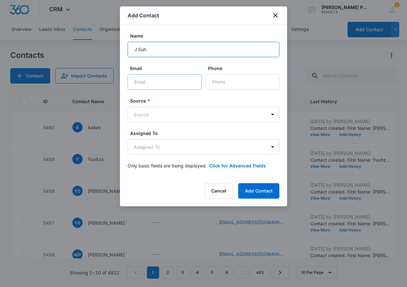
type input "J Suh"
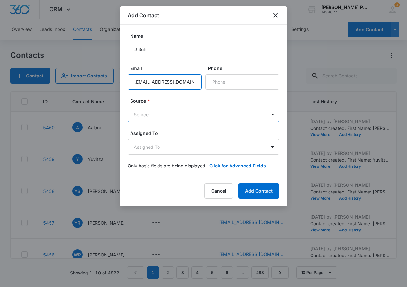
type input "[EMAIL_ADDRESS][DOMAIN_NAME]"
click at [214, 108] on body "CRM Apps Reputation Websites Forms CRM Email Social Shop Payments POS Content A…" at bounding box center [203, 143] width 407 height 287
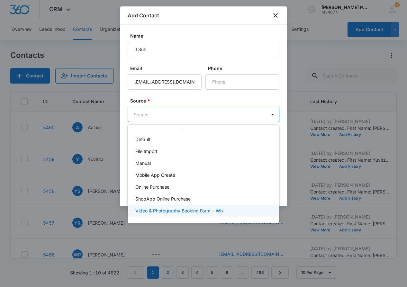
click at [211, 209] on p "Video & Photography Booking Form - Wix" at bounding box center [179, 210] width 88 height 7
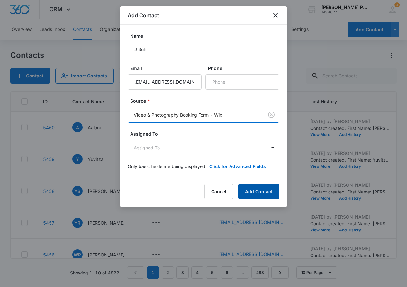
click at [262, 191] on button "Add Contact" at bounding box center [258, 191] width 41 height 15
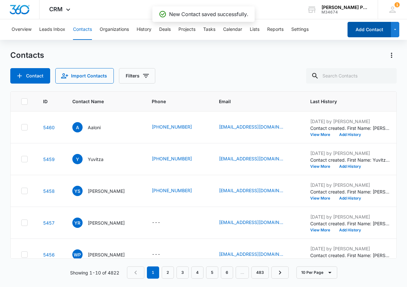
click at [363, 23] on button "Add Contact" at bounding box center [368, 29] width 43 height 15
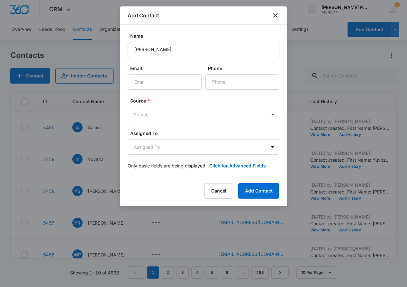
click at [202, 50] on input "[PERSON_NAME]" at bounding box center [204, 49] width 152 height 15
type input "[PERSON_NAME]"
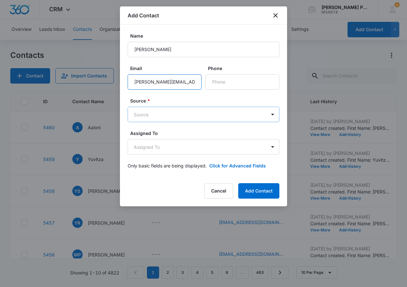
type input "[PERSON_NAME][EMAIL_ADDRESS][DOMAIN_NAME]"
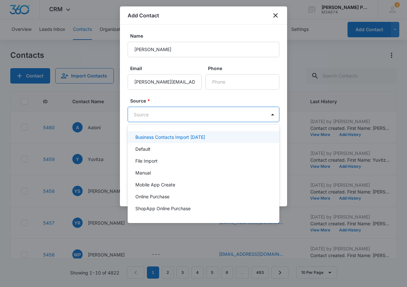
click at [183, 109] on body "CRM Apps Reputation Websites Forms CRM Email Social Shop Payments POS Content A…" at bounding box center [203, 143] width 407 height 287
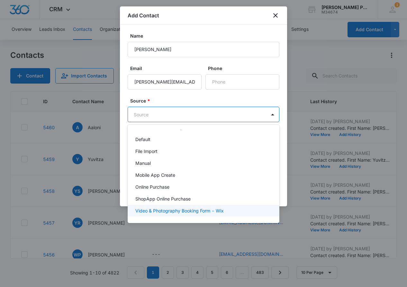
click at [197, 209] on p "Video & Photography Booking Form - Wix" at bounding box center [179, 210] width 88 height 7
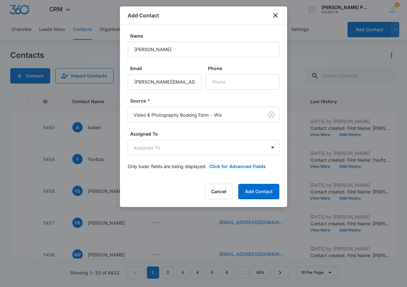
click at [247, 92] on form "Name [PERSON_NAME] Email [PERSON_NAME][EMAIL_ADDRESS][DOMAIN_NAME] Phone Source…" at bounding box center [204, 104] width 152 height 145
type input "[PHONE_NUMBER]"
click at [267, 183] on div "Add Contact Name [PERSON_NAME] Email [PERSON_NAME][EMAIL_ADDRESS][DOMAIN_NAME] …" at bounding box center [203, 106] width 167 height 200
click at [262, 192] on button "Add Contact" at bounding box center [258, 191] width 41 height 15
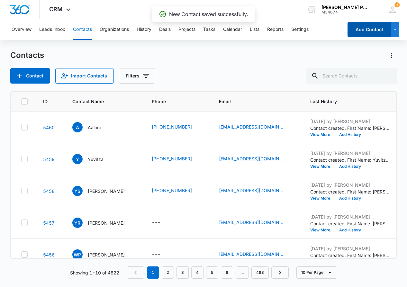
click at [374, 27] on button "Add Contact" at bounding box center [368, 29] width 43 height 15
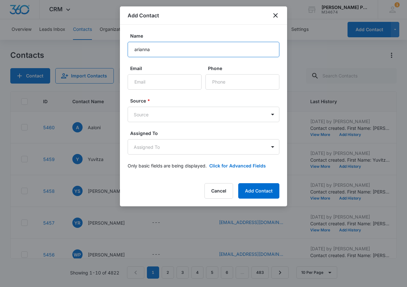
drag, startPoint x: 138, startPoint y: 51, endPoint x: 135, endPoint y: 56, distance: 6.3
click at [138, 51] on input "arianna" at bounding box center [204, 49] width 152 height 15
click at [197, 49] on input "[PERSON_NAME]" at bounding box center [204, 49] width 152 height 15
type input "[PERSON_NAME]"
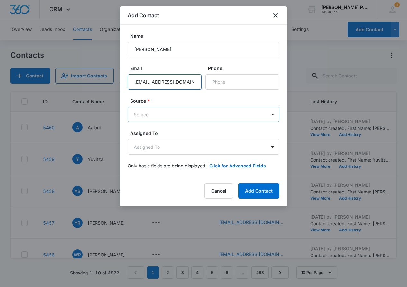
type input "[EMAIL_ADDRESS][DOMAIN_NAME]"
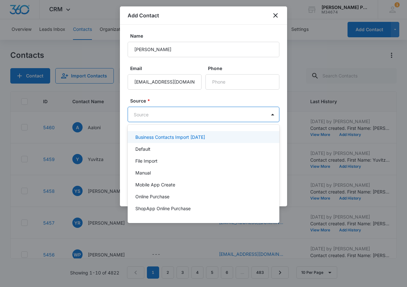
click at [175, 113] on body "CRM Apps Reputation Websites Forms CRM Email Social Shop Payments POS Content A…" at bounding box center [203, 143] width 407 height 287
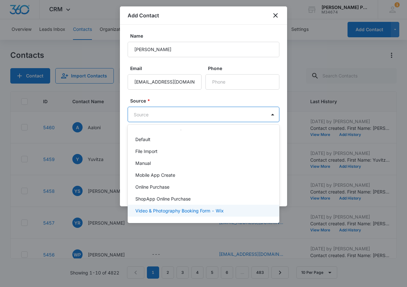
click at [183, 216] on div "Video & Photography Booking Form - Wix" at bounding box center [204, 211] width 152 height 12
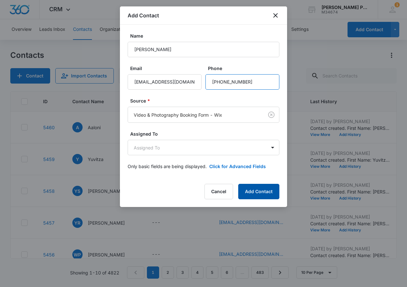
type input "[PHONE_NUMBER]"
click at [257, 190] on button "Add Contact" at bounding box center [258, 191] width 41 height 15
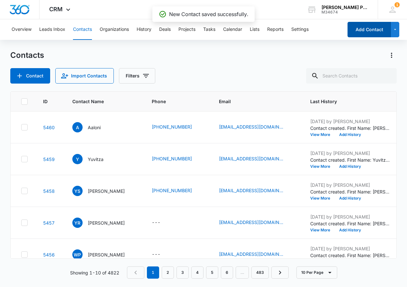
click at [371, 32] on button "Add Contact" at bounding box center [368, 29] width 43 height 15
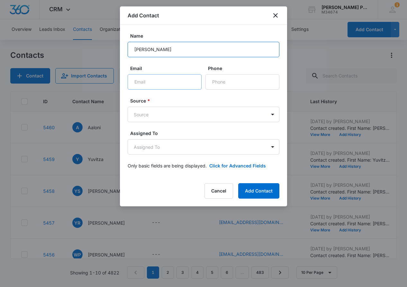
type input "[PERSON_NAME]"
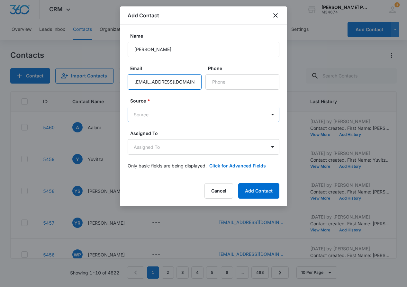
type input "[EMAIL_ADDRESS][DOMAIN_NAME]"
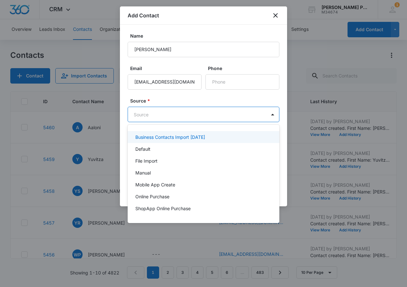
drag, startPoint x: 192, startPoint y: 109, endPoint x: 192, endPoint y: 120, distance: 11.9
click at [193, 109] on body "CRM Apps Reputation Websites Forms CRM Email Social Shop Payments POS Content A…" at bounding box center [203, 143] width 407 height 287
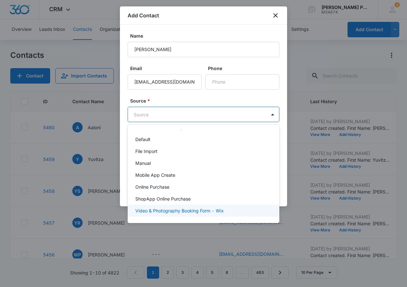
click at [203, 212] on p "Video & Photography Booking Form - Wix" at bounding box center [179, 210] width 88 height 7
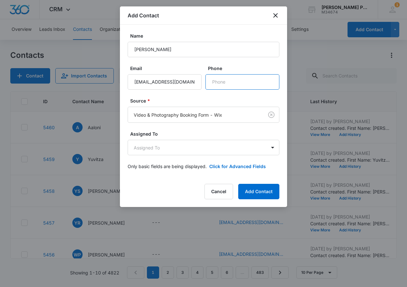
scroll to position [0, 0]
click at [251, 187] on button "Add Contact" at bounding box center [258, 191] width 41 height 15
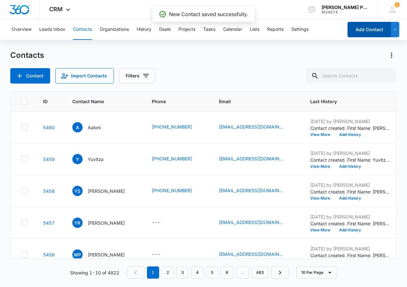
click at [374, 24] on button "Add Contact" at bounding box center [368, 29] width 43 height 15
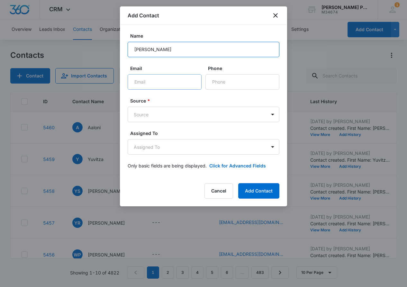
type input "[PERSON_NAME]"
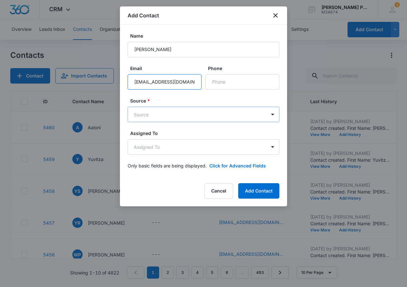
type input "[EMAIL_ADDRESS][DOMAIN_NAME]"
click at [199, 114] on body "CRM Apps Reputation Websites Forms CRM Email Social Shop Payments POS Content A…" at bounding box center [203, 143] width 407 height 287
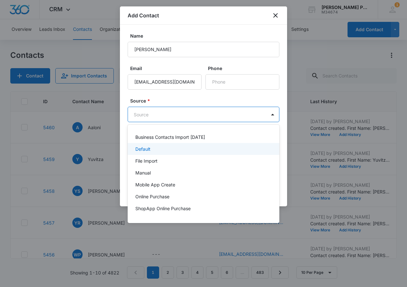
scroll to position [10, 0]
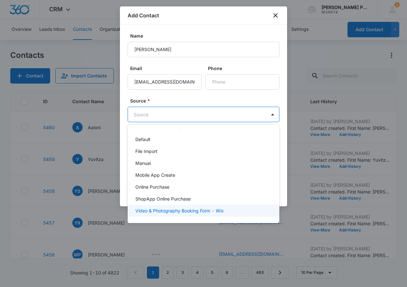
click at [215, 213] on p "Video & Photography Booking Form - Wix" at bounding box center [179, 210] width 88 height 7
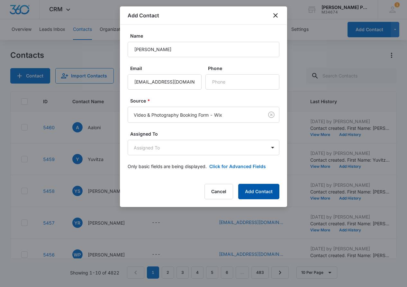
click at [261, 197] on button "Add Contact" at bounding box center [258, 191] width 41 height 15
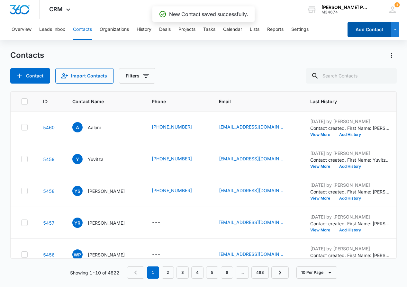
click at [370, 29] on button "Add Contact" at bounding box center [368, 29] width 43 height 15
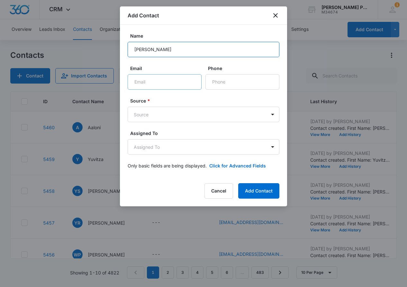
type input "[PERSON_NAME]"
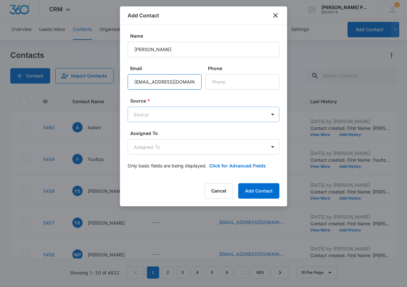
type input "[EMAIL_ADDRESS][DOMAIN_NAME]"
click at [205, 111] on body "CRM Apps Reputation Websites Forms CRM Email Social Shop Payments POS Content A…" at bounding box center [203, 143] width 407 height 287
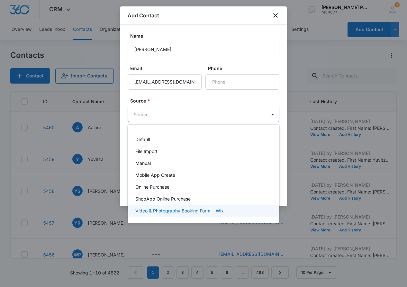
click at [213, 208] on p "Video & Photography Booking Form - Wix" at bounding box center [179, 210] width 88 height 7
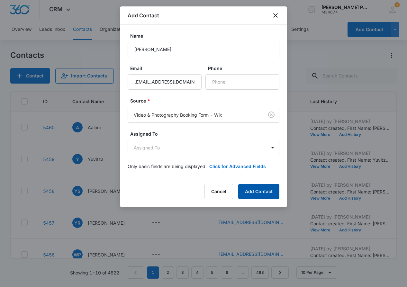
click at [255, 188] on button "Add Contact" at bounding box center [258, 191] width 41 height 15
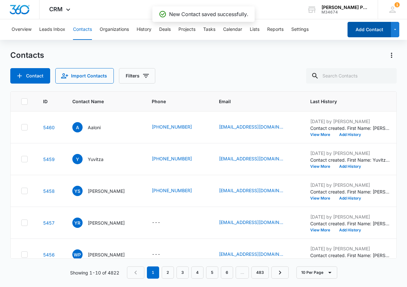
click at [355, 31] on button "Add Contact" at bounding box center [368, 29] width 43 height 15
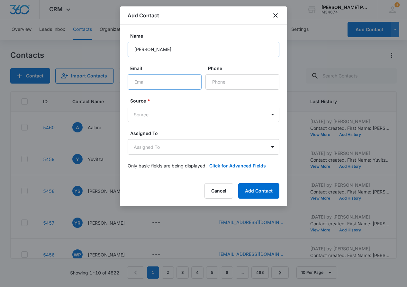
type input "[PERSON_NAME]"
click at [187, 84] on input "kasaylas" at bounding box center [165, 81] width 74 height 15
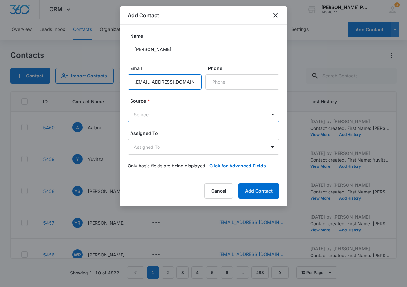
type input "[EMAIL_ADDRESS][DOMAIN_NAME]"
click at [203, 116] on body "CRM Apps Reputation Websites Forms CRM Email Social Shop Payments POS Content A…" at bounding box center [203, 143] width 407 height 287
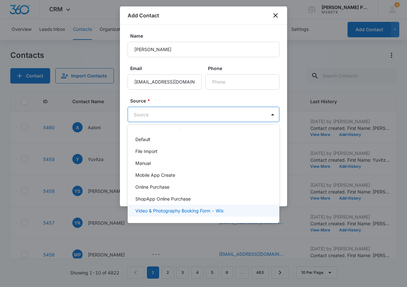
click at [209, 217] on div "Business Contacts Import [DATE] Default File Import Manual Mobile App Create On…" at bounding box center [204, 174] width 152 height 88
click at [208, 214] on p "Video & Photography Booking Form - Wix" at bounding box center [179, 210] width 88 height 7
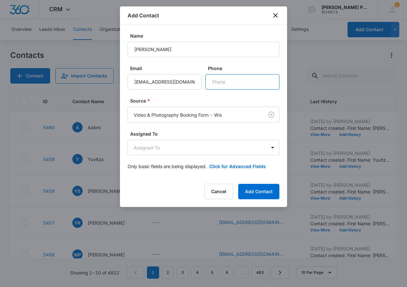
click at [252, 86] on input "Phone" at bounding box center [242, 81] width 74 height 15
type input "[PHONE_NUMBER]"
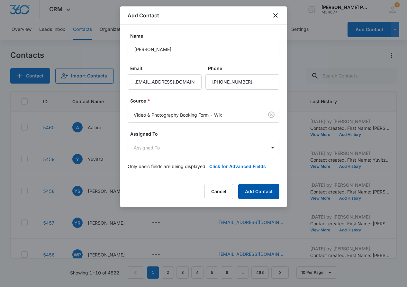
click at [257, 188] on button "Add Contact" at bounding box center [258, 191] width 41 height 15
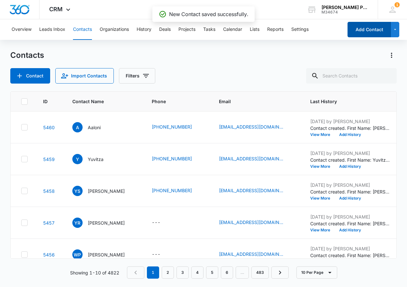
click at [365, 30] on button "Add Contact" at bounding box center [368, 29] width 43 height 15
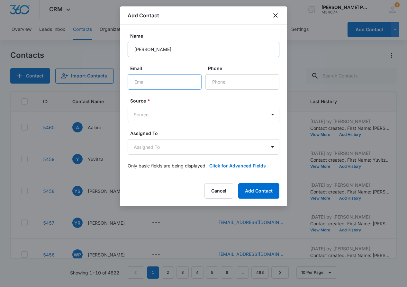
type input "[PERSON_NAME]"
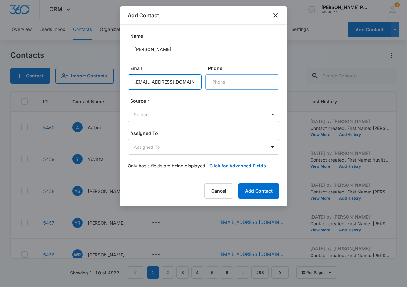
type input "[EMAIL_ADDRESS][DOMAIN_NAME]"
type input "[PHONE_NUMBER]"
click at [225, 114] on body "CRM Apps Reputation Websites Forms CRM Email Social Shop Payments POS Content A…" at bounding box center [203, 143] width 407 height 287
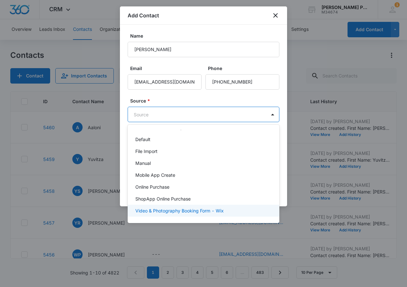
click at [215, 206] on div "Video & Photography Booking Form - Wix" at bounding box center [204, 211] width 152 height 12
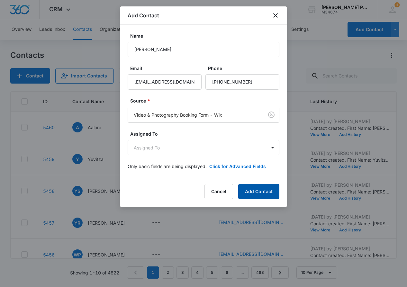
click at [243, 190] on button "Add Contact" at bounding box center [258, 191] width 41 height 15
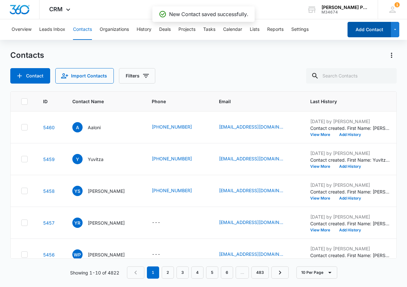
click at [374, 29] on button "Add Contact" at bounding box center [368, 29] width 43 height 15
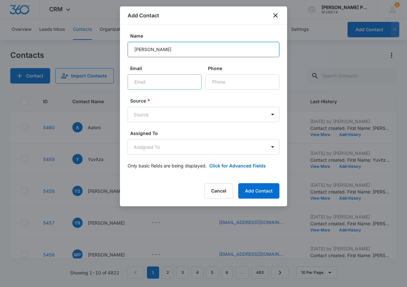
type input "[PERSON_NAME]"
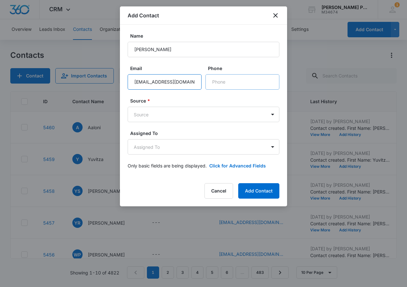
type input "[EMAIL_ADDRESS][DOMAIN_NAME]"
type input "[PHONE_NUMBER]"
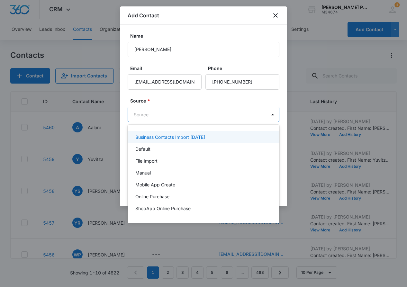
click at [238, 108] on body "CRM Apps Reputation Websites Forms CRM Email Social Shop Payments POS Content A…" at bounding box center [203, 143] width 407 height 287
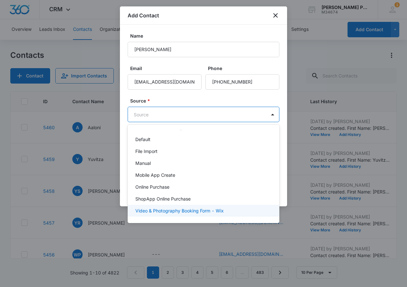
click at [217, 208] on p "Video & Photography Booking Form - Wix" at bounding box center [179, 210] width 88 height 7
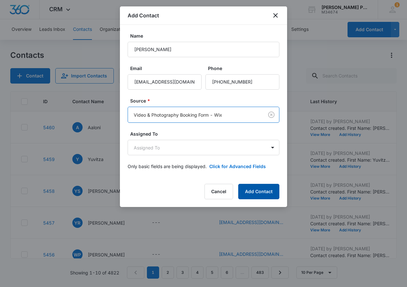
click at [260, 195] on button "Add Contact" at bounding box center [258, 191] width 41 height 15
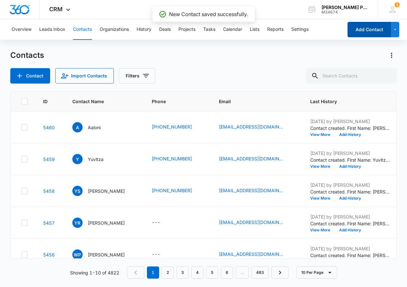
click at [365, 32] on button "Add Contact" at bounding box center [368, 29] width 43 height 15
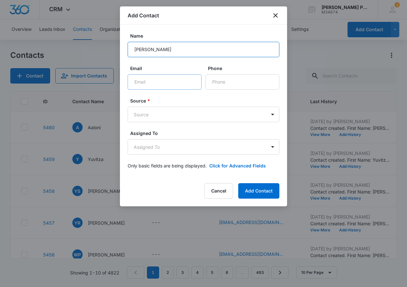
type input "[PERSON_NAME]"
click at [176, 83] on input "[PERSON_NAME]" at bounding box center [165, 81] width 74 height 15
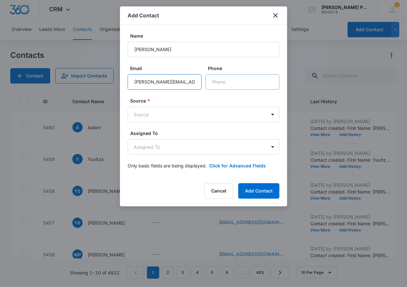
type input "[PERSON_NAME][EMAIL_ADDRESS][DOMAIN_NAME]"
type input "[PHONE_NUMBER]"
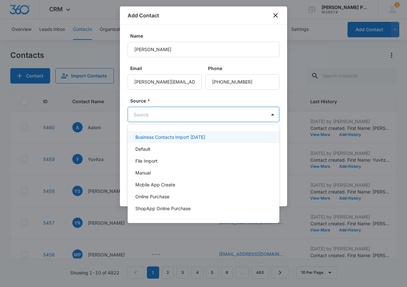
click at [216, 113] on body "CRM Apps Reputation Websites Forms CRM Email Social Shop Payments POS Content A…" at bounding box center [203, 143] width 407 height 287
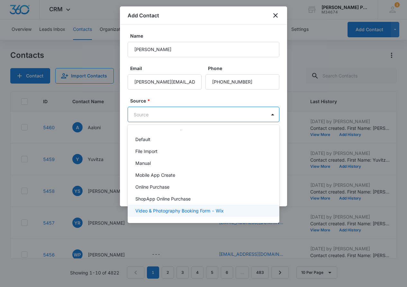
click at [208, 208] on p "Video & Photography Booking Form - Wix" at bounding box center [179, 210] width 88 height 7
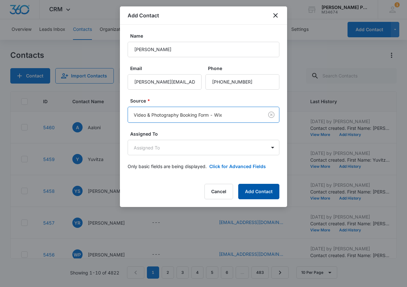
scroll to position [0, 0]
click at [253, 189] on button "Add Contact" at bounding box center [258, 191] width 41 height 15
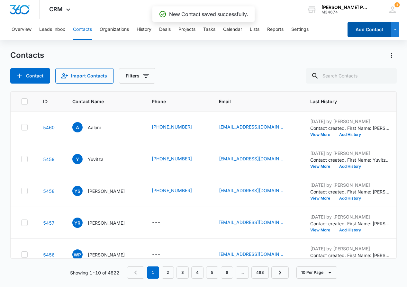
click at [367, 33] on button "Add Contact" at bounding box center [368, 29] width 43 height 15
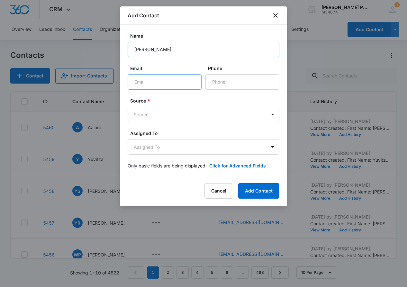
type input "[PERSON_NAME]"
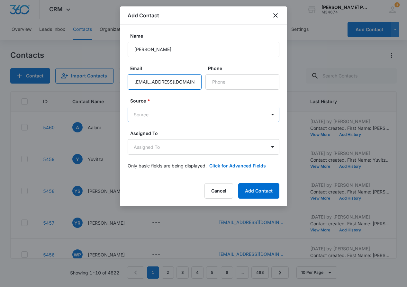
type input "[EMAIL_ADDRESS][DOMAIN_NAME]"
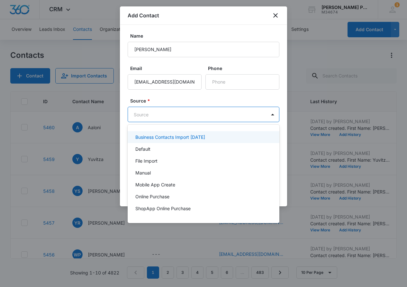
drag, startPoint x: 192, startPoint y: 111, endPoint x: 195, endPoint y: 119, distance: 8.1
click at [193, 111] on body "CRM Apps Reputation Websites Forms CRM Email Social Shop Payments POS Content A…" at bounding box center [203, 143] width 407 height 287
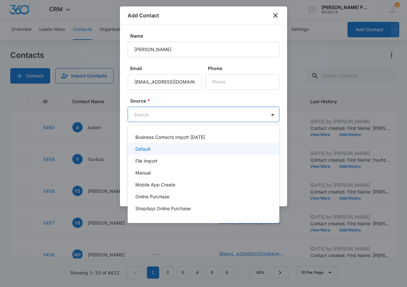
scroll to position [10, 0]
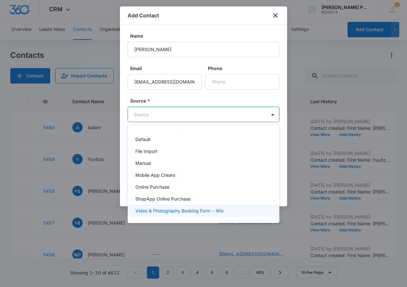
click at [207, 210] on p "Video & Photography Booking Form - Wix" at bounding box center [179, 210] width 88 height 7
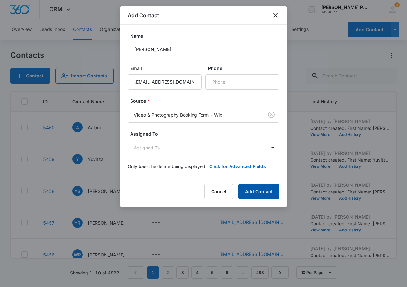
click at [253, 191] on button "Add Contact" at bounding box center [258, 191] width 41 height 15
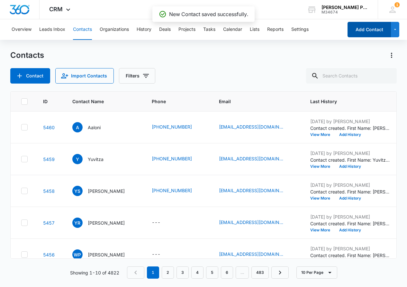
click at [360, 28] on button "Add Contact" at bounding box center [368, 29] width 43 height 15
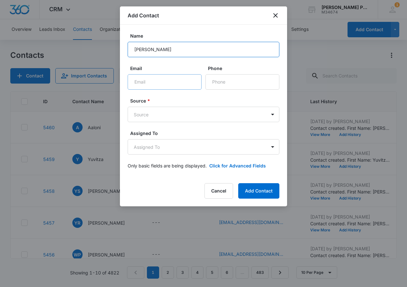
type input "[PERSON_NAME]"
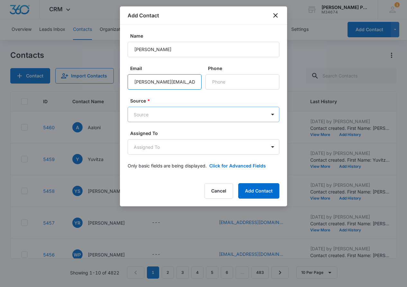
type input "[PERSON_NAME][EMAIL_ADDRESS][DOMAIN_NAME]"
click at [187, 111] on body "CRM Apps Reputation Websites Forms CRM Email Social Shop Payments POS Content A…" at bounding box center [203, 143] width 407 height 287
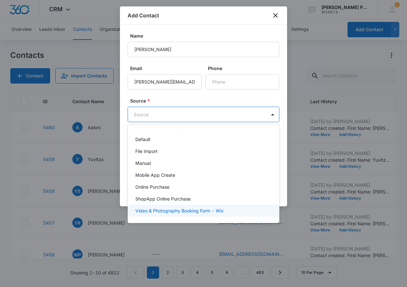
click at [204, 206] on div "Video & Photography Booking Form - Wix" at bounding box center [204, 211] width 152 height 12
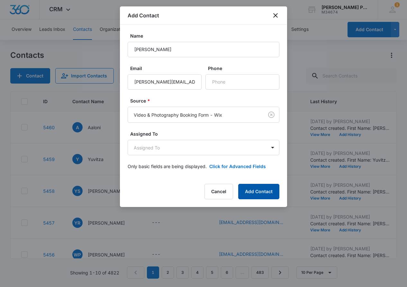
click at [261, 190] on button "Add Contact" at bounding box center [258, 191] width 41 height 15
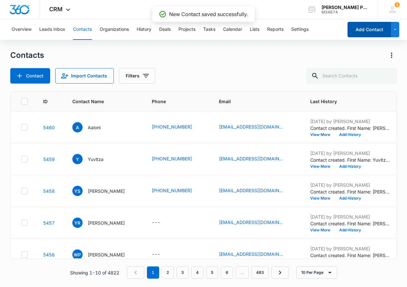
click at [378, 36] on button "Add Contact" at bounding box center [368, 29] width 43 height 15
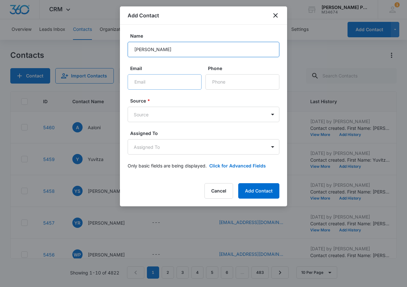
type input "[PERSON_NAME]"
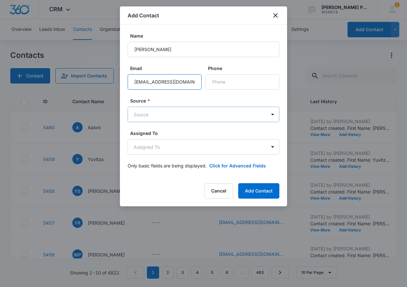
type input "[EMAIL_ADDRESS][DOMAIN_NAME]"
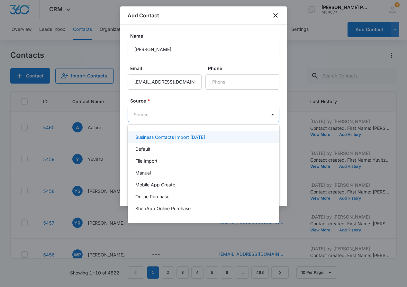
click at [208, 113] on body "CRM Apps Reputation Websites Forms CRM Email Social Shop Payments POS Content A…" at bounding box center [203, 143] width 407 height 287
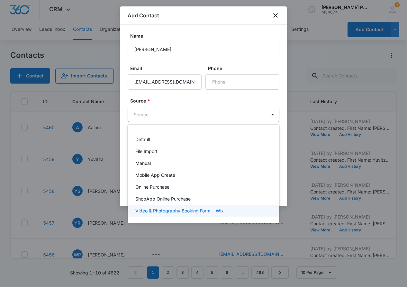
click at [195, 212] on p "Video & Photography Booking Form - Wix" at bounding box center [179, 210] width 88 height 7
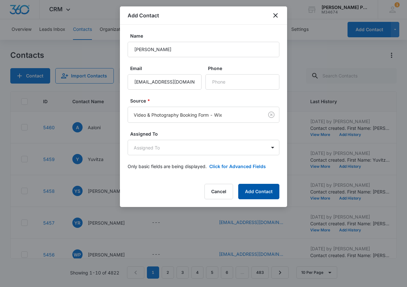
click at [257, 188] on button "Add Contact" at bounding box center [258, 191] width 41 height 15
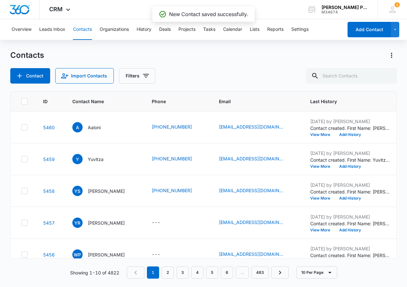
click at [363, 30] on button "Add Contact" at bounding box center [368, 29] width 43 height 15
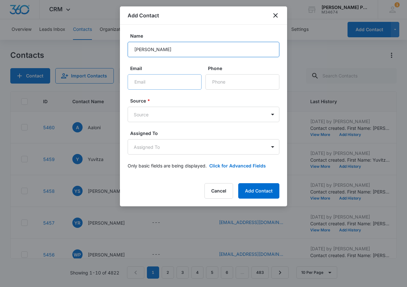
type input "[PERSON_NAME]"
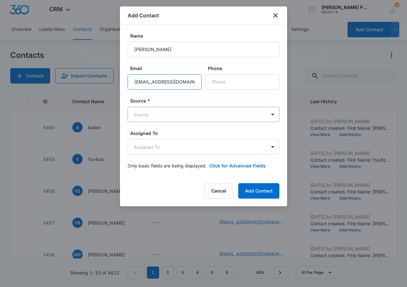
type input "[EMAIL_ADDRESS][DOMAIN_NAME]"
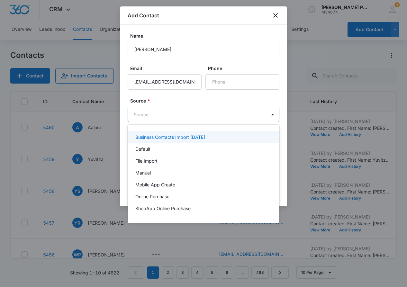
click at [189, 111] on body "CRM Apps Reputation Websites Forms CRM Email Social Shop Payments POS Content A…" at bounding box center [203, 143] width 407 height 287
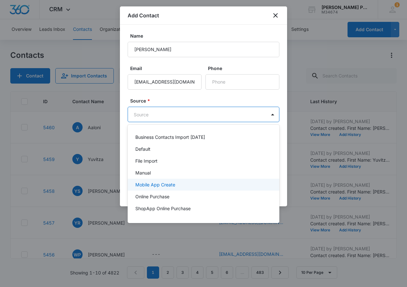
scroll to position [0, 0]
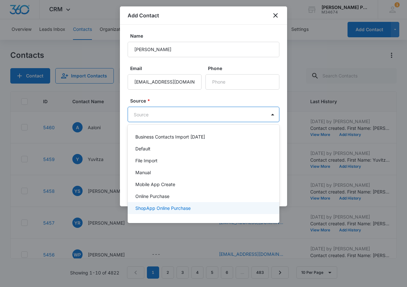
click at [195, 213] on div "ShopApp Online Purchase" at bounding box center [204, 208] width 152 height 12
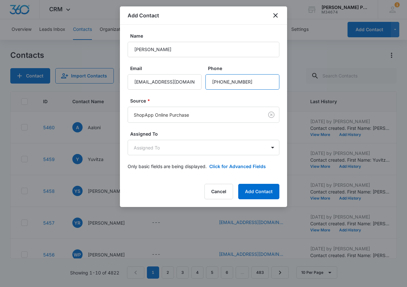
scroll to position [0, 0]
type input "[PHONE_NUMBER]"
click at [259, 190] on button "Add Contact" at bounding box center [258, 191] width 41 height 15
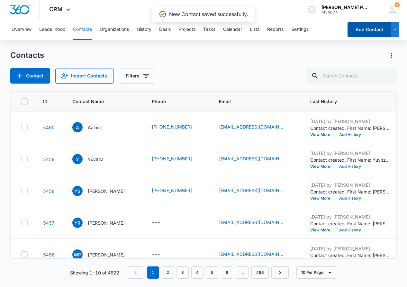
click at [364, 28] on button "Add Contact" at bounding box center [368, 29] width 43 height 15
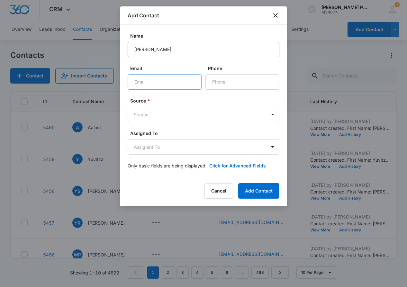
type input "[PERSON_NAME]"
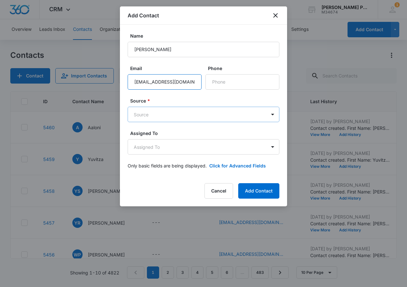
type input "[EMAIL_ADDRESS][DOMAIN_NAME]"
click at [187, 113] on body "CRM Apps Reputation Websites Forms CRM Email Social Shop Payments POS Content A…" at bounding box center [203, 143] width 407 height 287
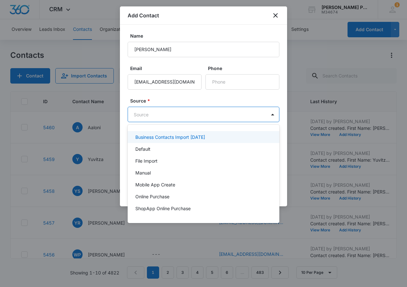
scroll to position [10, 0]
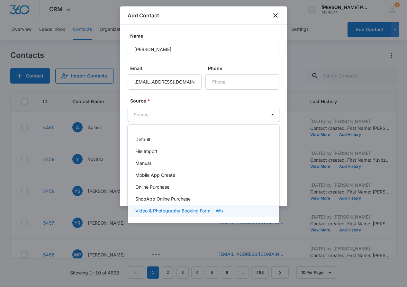
click at [212, 205] on div "Video & Photography Booking Form - Wix" at bounding box center [204, 211] width 152 height 12
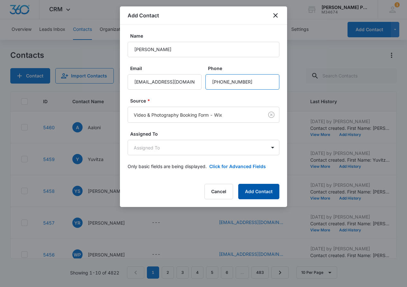
type input "[PHONE_NUMBER]"
click at [258, 189] on button "Add Contact" at bounding box center [258, 191] width 41 height 15
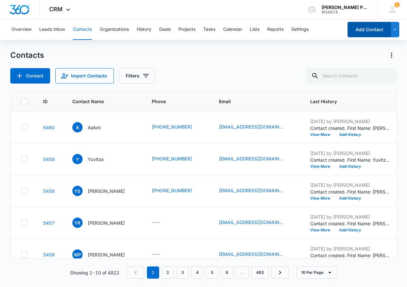
click at [373, 27] on button "Add Contact" at bounding box center [368, 29] width 43 height 15
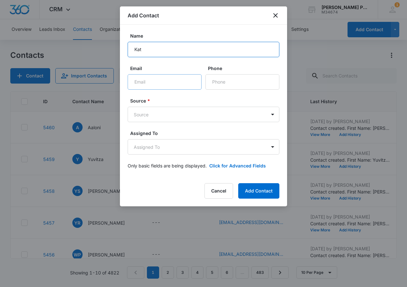
type input "Kat"
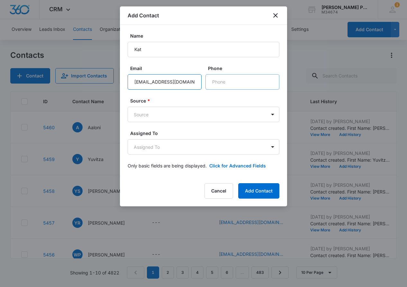
type input "[EMAIL_ADDRESS][DOMAIN_NAME]"
type input "[PHONE_NUMBER]"
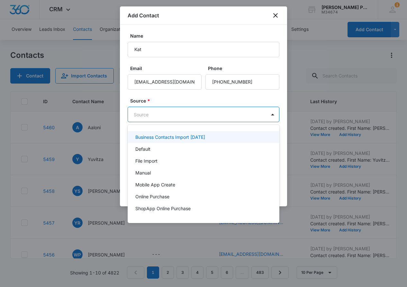
click at [216, 110] on body "CRM Apps Reputation Websites Forms CRM Email Social Shop Payments POS Content A…" at bounding box center [203, 143] width 407 height 287
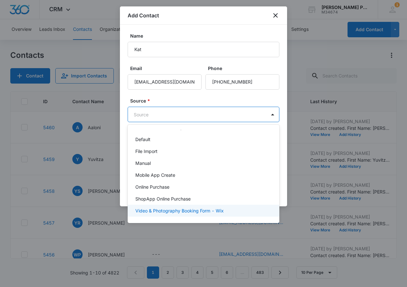
click at [224, 205] on div "Video & Photography Booking Form - Wix" at bounding box center [204, 211] width 152 height 12
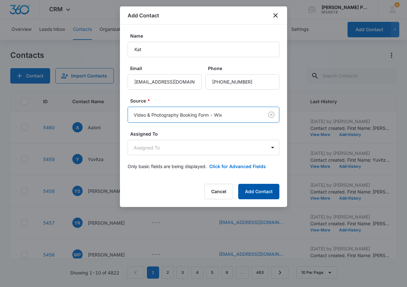
click at [250, 193] on button "Add Contact" at bounding box center [258, 191] width 41 height 15
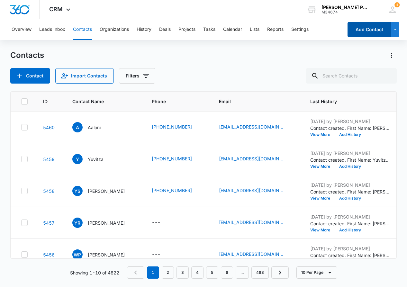
click at [367, 26] on button "Add Contact" at bounding box center [368, 29] width 43 height 15
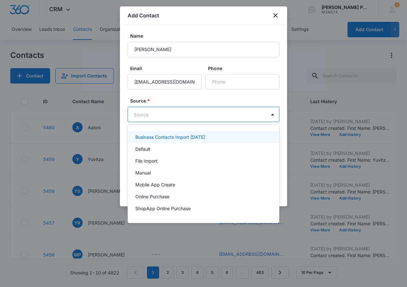
drag, startPoint x: 172, startPoint y: 112, endPoint x: 174, endPoint y: 118, distance: 6.3
click at [172, 112] on body "CRM Apps Reputation Websites Forms CRM Email Social Shop Payments POS Content A…" at bounding box center [203, 143] width 407 height 287
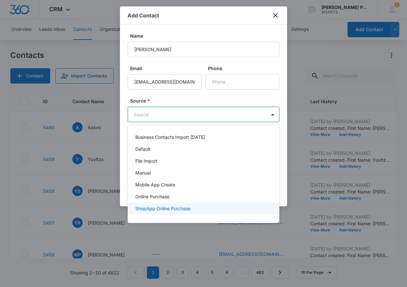
scroll to position [0, 0]
click at [230, 209] on div "ShopApp Online Purchase" at bounding box center [202, 208] width 135 height 7
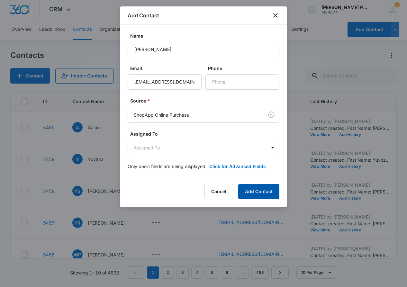
click at [260, 192] on button "Add Contact" at bounding box center [258, 191] width 41 height 15
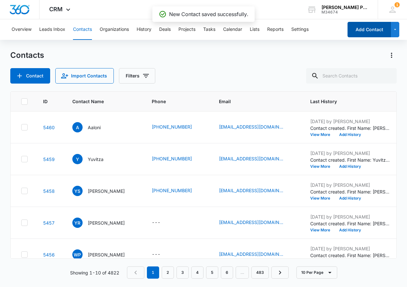
click at [372, 30] on button "Add Contact" at bounding box center [368, 29] width 43 height 15
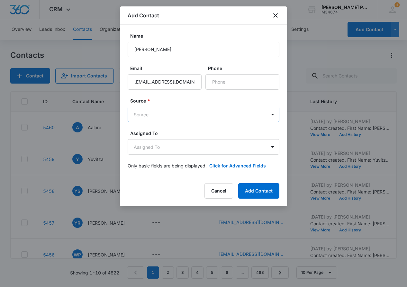
click at [205, 111] on body "CRM Apps Reputation Websites Forms CRM Email Social Shop Payments POS Content A…" at bounding box center [203, 143] width 407 height 287
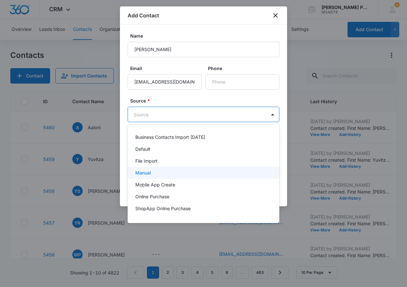
scroll to position [10, 0]
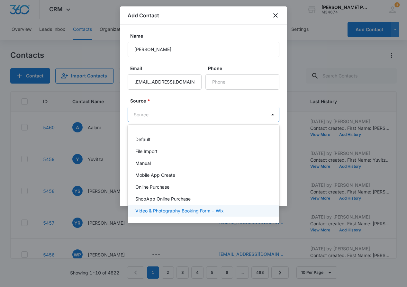
click at [208, 209] on p "Video & Photography Booking Form - Wix" at bounding box center [179, 210] width 88 height 7
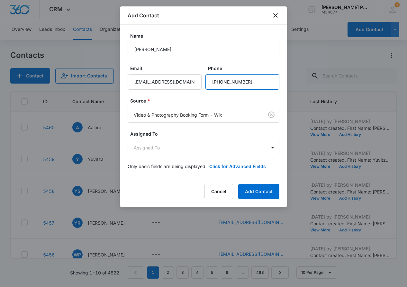
scroll to position [0, 0]
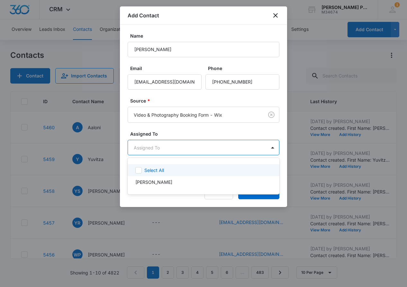
click at [209, 144] on body "CRM Apps Reputation Websites Forms CRM Email Social Shop Payments POS Content A…" at bounding box center [203, 143] width 407 height 287
click at [208, 201] on div at bounding box center [203, 143] width 407 height 287
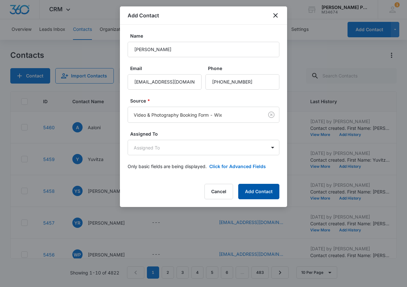
click at [248, 190] on button "Add Contact" at bounding box center [258, 191] width 41 height 15
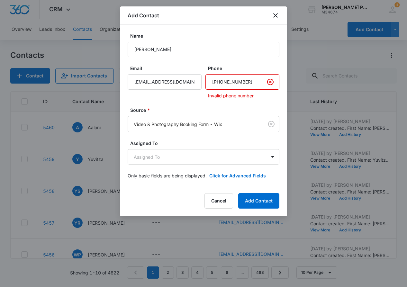
click at [221, 82] on input "Phone" at bounding box center [242, 81] width 74 height 15
click at [256, 196] on button "Add Contact" at bounding box center [258, 200] width 41 height 15
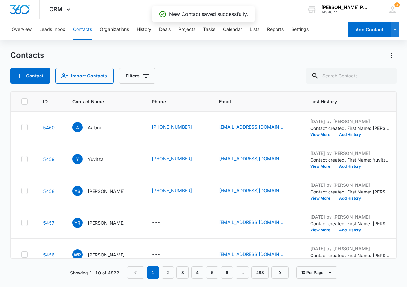
click at [362, 31] on button "Add Contact" at bounding box center [368, 29] width 43 height 15
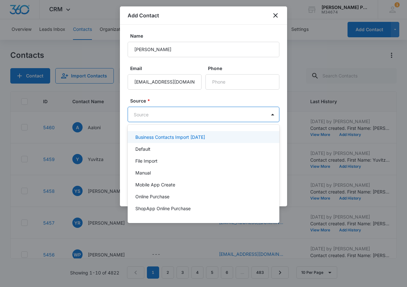
click at [220, 111] on body "CRM Apps Reputation Websites Forms CRM Email Social Shop Payments POS Content A…" at bounding box center [203, 143] width 407 height 287
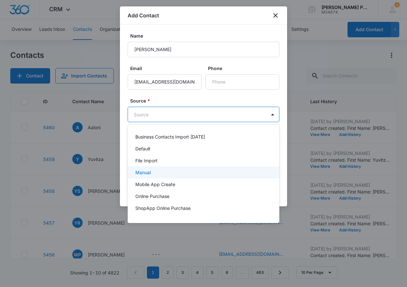
scroll to position [10, 0]
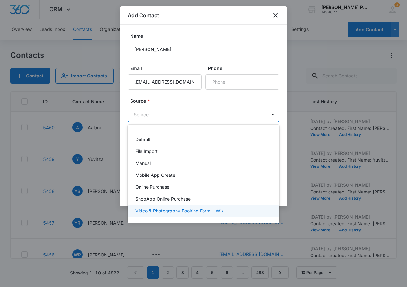
click at [217, 206] on div "Video & Photography Booking Form - Wix" at bounding box center [204, 211] width 152 height 12
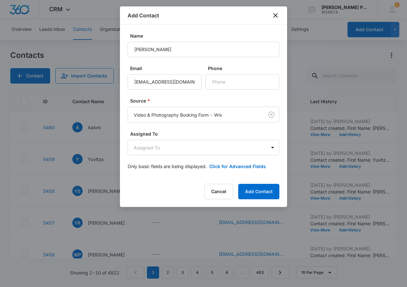
click at [259, 200] on div "Add Contact Name [PERSON_NAME] Email [EMAIL_ADDRESS][DOMAIN_NAME] Phone Source …" at bounding box center [203, 106] width 167 height 200
click at [259, 188] on button "Add Contact" at bounding box center [258, 191] width 41 height 15
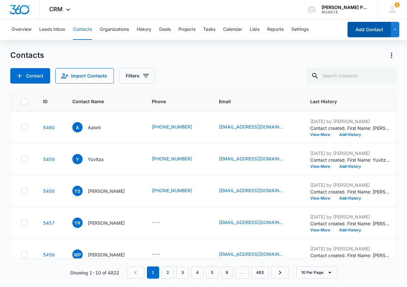
scroll to position [0, 0]
click at [364, 32] on button "Add Contact" at bounding box center [368, 29] width 43 height 15
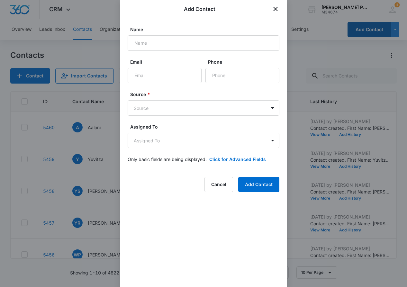
scroll to position [0, 0]
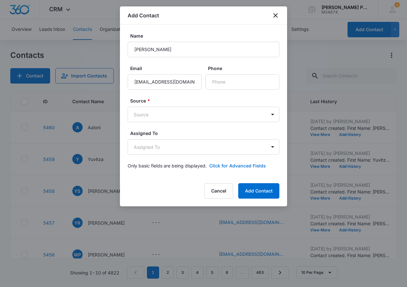
click at [217, 168] on button "Click for Advanced Fields" at bounding box center [237, 165] width 57 height 7
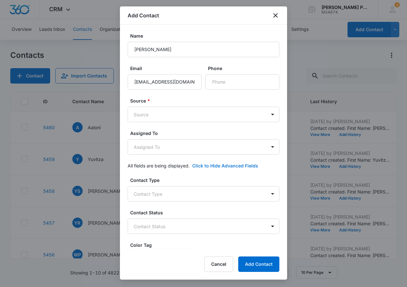
click at [229, 168] on button "Click to Hide Advanced Fields" at bounding box center [225, 165] width 66 height 7
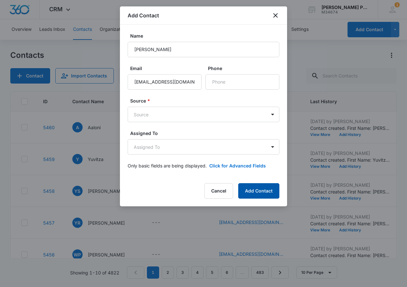
click at [245, 188] on button "Add Contact" at bounding box center [258, 190] width 41 height 15
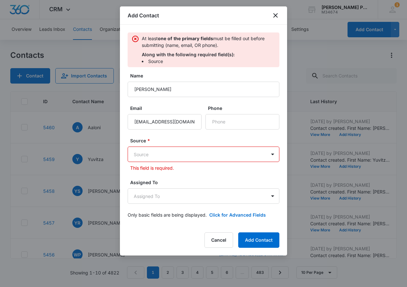
click at [225, 156] on body "CRM Apps Reputation Websites Forms CRM Email Social Shop Payments POS Content A…" at bounding box center [203, 143] width 407 height 287
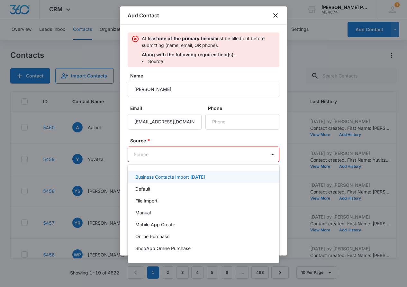
scroll to position [10, 0]
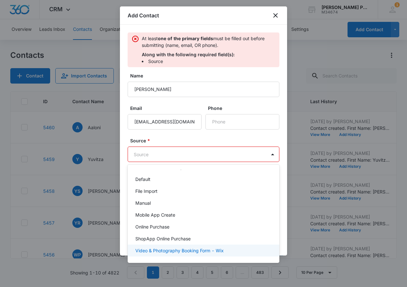
click at [193, 249] on p "Video & Photography Booking Form - Wix" at bounding box center [179, 250] width 88 height 7
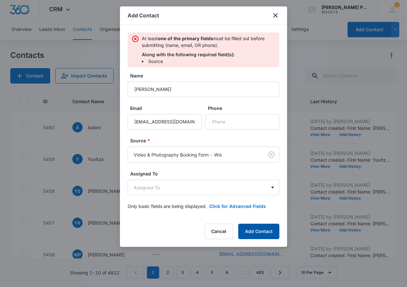
click at [257, 226] on button "Add Contact" at bounding box center [258, 231] width 41 height 15
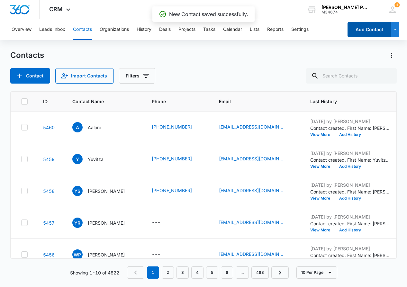
click at [368, 28] on button "Add Contact" at bounding box center [368, 29] width 43 height 15
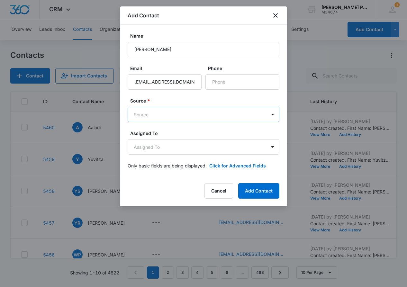
click at [196, 111] on body "CRM Apps Reputation Websites Forms CRM Email Social Shop Payments POS Content A…" at bounding box center [203, 143] width 407 height 287
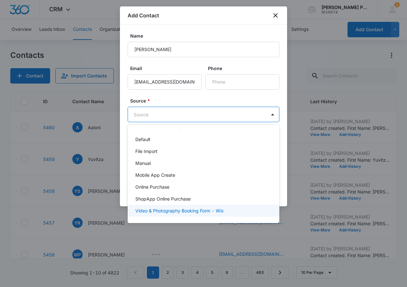
click at [200, 208] on p "Video & Photography Booking Form - Wix" at bounding box center [179, 210] width 88 height 7
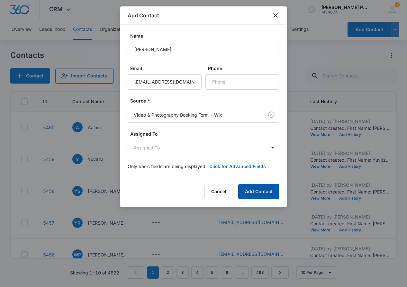
click at [260, 190] on button "Add Contact" at bounding box center [258, 191] width 41 height 15
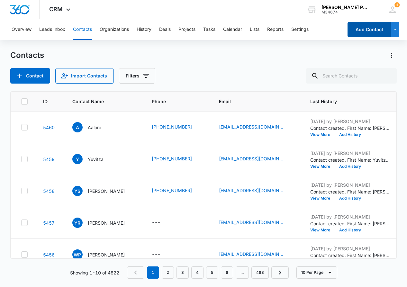
click at [365, 32] on button "Add Contact" at bounding box center [368, 29] width 43 height 15
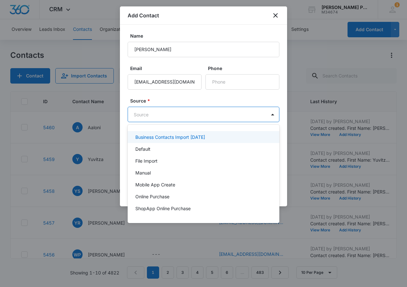
click at [191, 113] on body "CRM Apps Reputation Websites Forms CRM Email Social Shop Payments POS Content A…" at bounding box center [203, 143] width 407 height 287
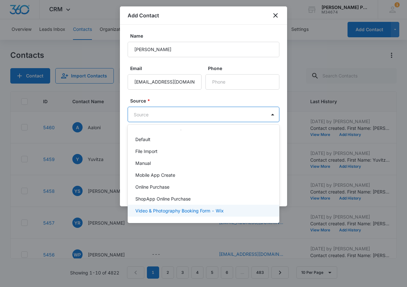
click at [193, 213] on p "Video & Photography Booking Form - Wix" at bounding box center [179, 210] width 88 height 7
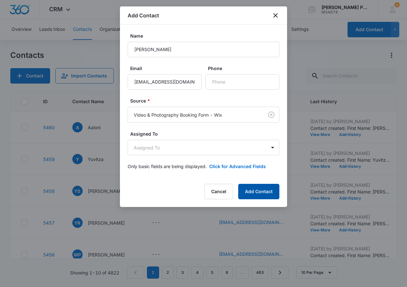
click at [253, 187] on button "Add Contact" at bounding box center [258, 191] width 41 height 15
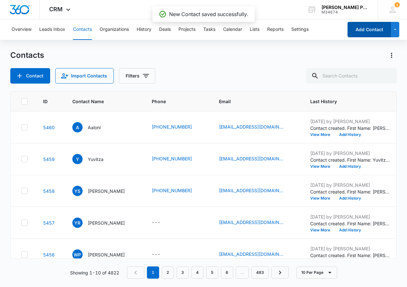
click at [363, 35] on button "Add Contact" at bounding box center [368, 29] width 43 height 15
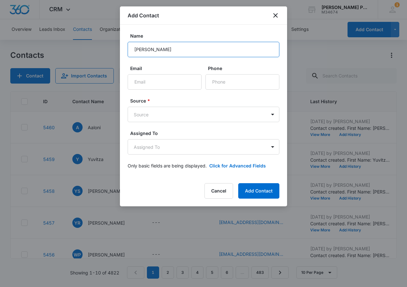
scroll to position [0, 0]
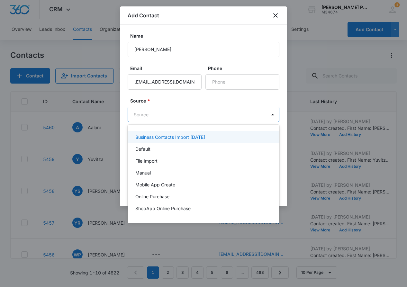
click at [198, 112] on body "CRM Apps Reputation Websites Forms CRM Email Social Shop Payments POS Content A…" at bounding box center [203, 143] width 407 height 287
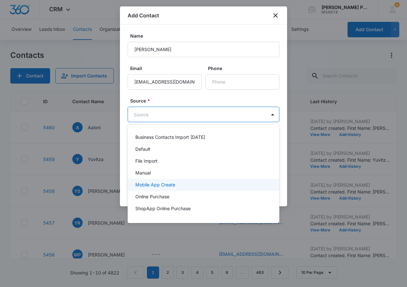
scroll to position [10, 0]
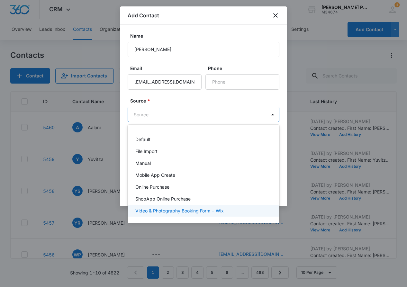
click at [204, 215] on div "Video & Photography Booking Form - Wix" at bounding box center [204, 211] width 152 height 12
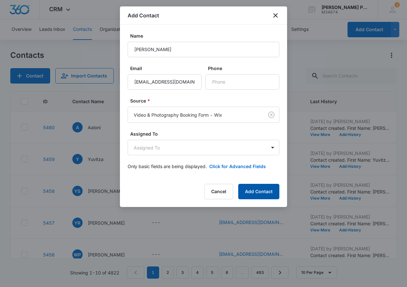
click at [251, 189] on button "Add Contact" at bounding box center [258, 191] width 41 height 15
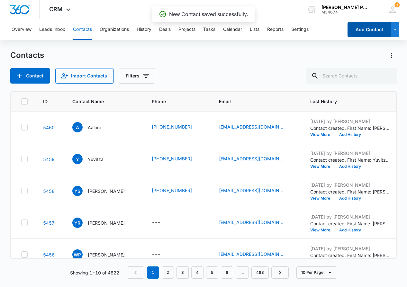
click at [372, 28] on button "Add Contact" at bounding box center [368, 29] width 43 height 15
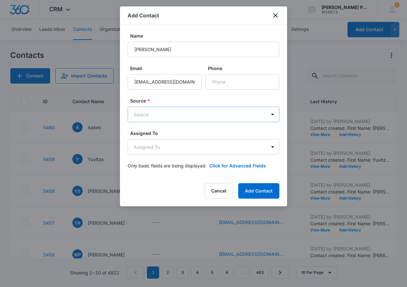
click at [175, 112] on body "CRM Apps Reputation Websites Forms CRM Email Social Shop Payments POS Content A…" at bounding box center [203, 143] width 407 height 287
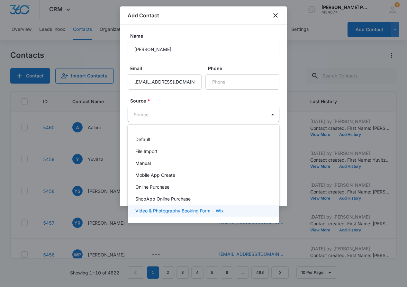
click at [198, 207] on p "Video & Photography Booking Form - Wix" at bounding box center [179, 210] width 88 height 7
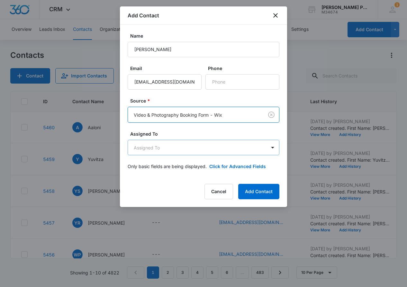
click at [237, 143] on body "CRM Apps Reputation Websites Forms CRM Email Social Shop Payments POS Content A…" at bounding box center [203, 143] width 407 height 287
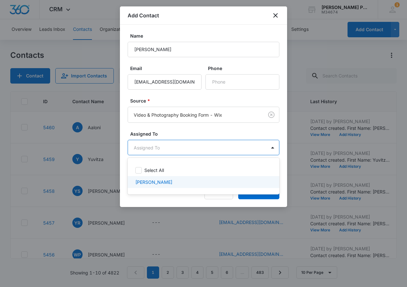
scroll to position [0, 0]
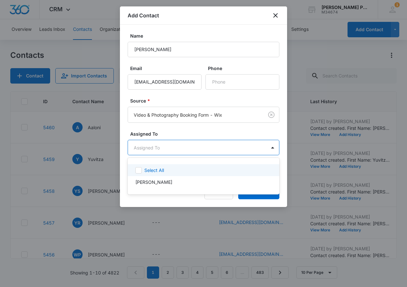
click at [234, 146] on div at bounding box center [203, 143] width 407 height 287
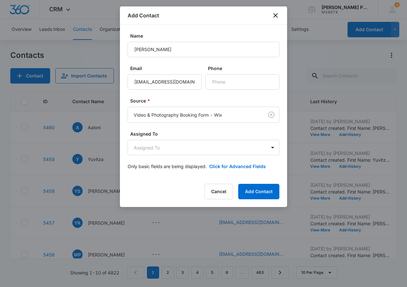
click at [262, 182] on div "Add Contact Name [PERSON_NAME] Email [EMAIL_ADDRESS][DOMAIN_NAME] Phone Source …" at bounding box center [203, 106] width 167 height 200
click at [260, 185] on button "Add Contact" at bounding box center [258, 191] width 41 height 15
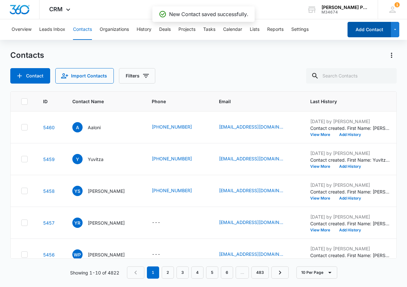
click at [365, 25] on button "Add Contact" at bounding box center [368, 29] width 43 height 15
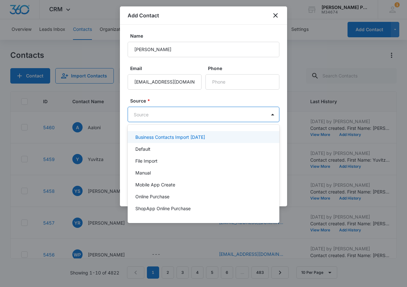
click at [206, 115] on body "CRM Apps Reputation Websites Forms CRM Email Social Shop Payments POS Content A…" at bounding box center [203, 143] width 407 height 287
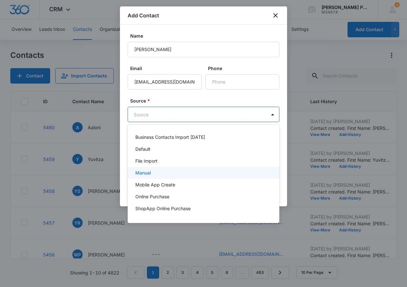
scroll to position [10, 0]
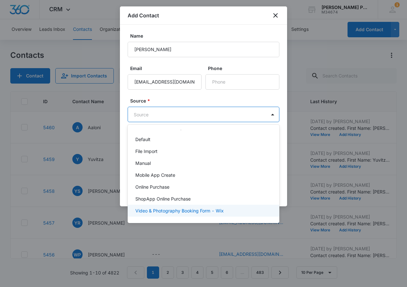
click at [206, 208] on p "Video & Photography Booking Form - Wix" at bounding box center [179, 210] width 88 height 7
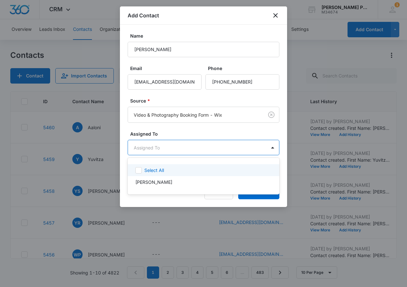
click at [234, 146] on body "CRM Apps Reputation Websites Forms CRM Email Social Shop Payments POS Content A…" at bounding box center [203, 143] width 407 height 287
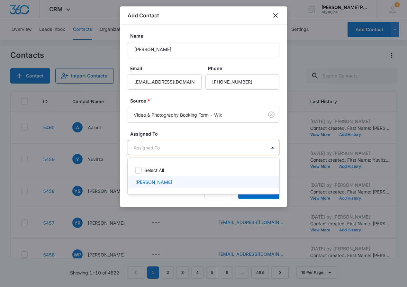
scroll to position [0, 0]
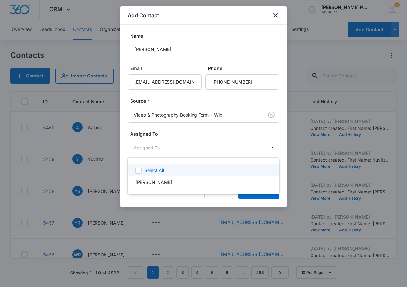
click at [214, 141] on div at bounding box center [203, 143] width 407 height 287
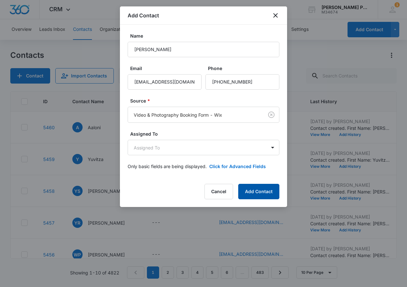
click at [241, 196] on button "Add Contact" at bounding box center [258, 191] width 41 height 15
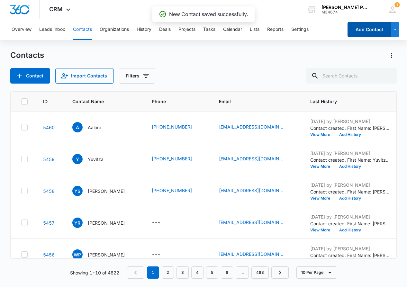
click at [361, 27] on button "Add Contact" at bounding box center [368, 29] width 43 height 15
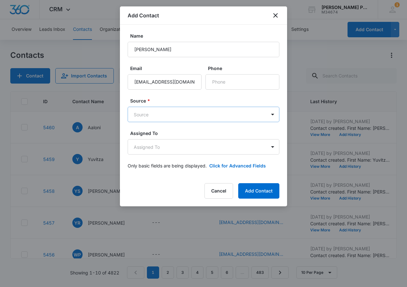
click at [200, 115] on body "CRM Apps Reputation Websites Forms CRM Email Social Shop Payments POS Content A…" at bounding box center [203, 143] width 407 height 287
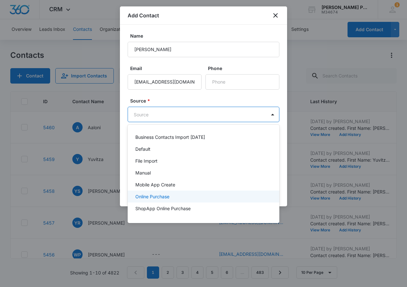
scroll to position [10, 0]
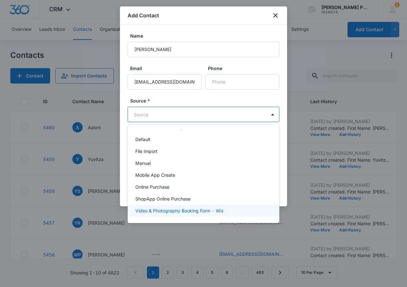
click at [197, 206] on div "Video & Photography Booking Form - Wix" at bounding box center [204, 211] width 152 height 12
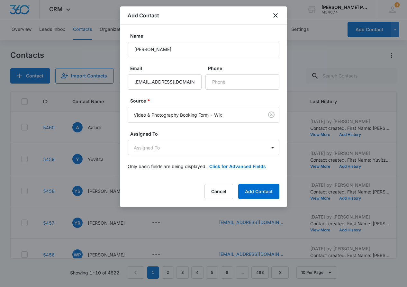
click at [254, 187] on button "Add Contact" at bounding box center [258, 191] width 41 height 15
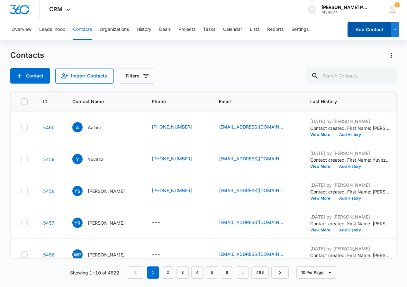
click at [360, 30] on button "Add Contact" at bounding box center [368, 29] width 43 height 15
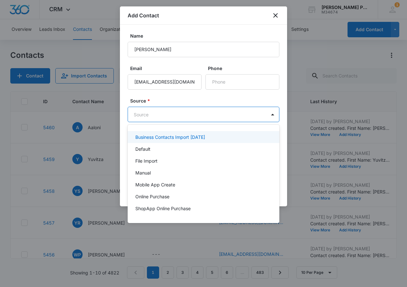
click at [205, 114] on body "CRM Apps Reputation Websites Forms CRM Email Social Shop Payments POS Content A…" at bounding box center [203, 143] width 407 height 287
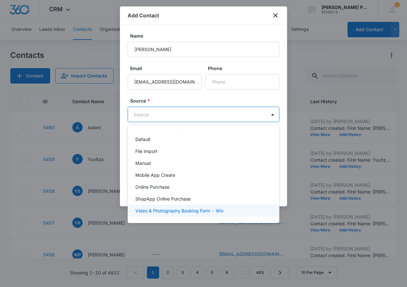
click at [216, 210] on p "Video & Photography Booking Form - Wix" at bounding box center [179, 210] width 88 height 7
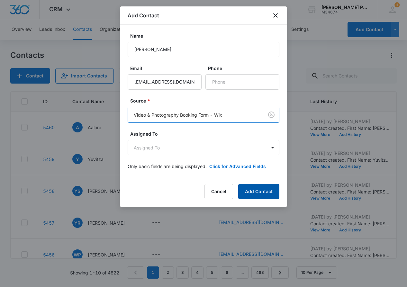
click at [255, 191] on button "Add Contact" at bounding box center [258, 191] width 41 height 15
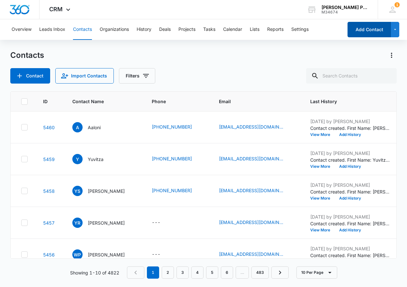
click at [373, 29] on button "Add Contact" at bounding box center [368, 29] width 43 height 15
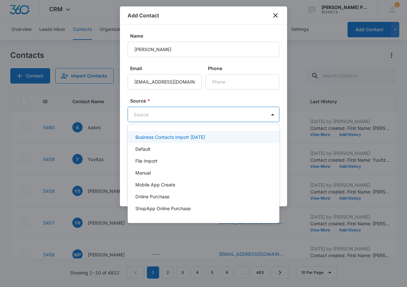
click at [200, 111] on body "CRM Apps Reputation Websites Forms CRM Email Social Shop Payments POS Content A…" at bounding box center [203, 143] width 407 height 287
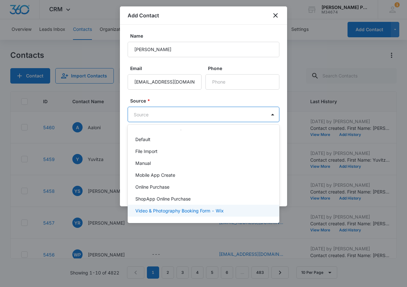
click at [191, 208] on p "Video & Photography Booking Form - Wix" at bounding box center [179, 210] width 88 height 7
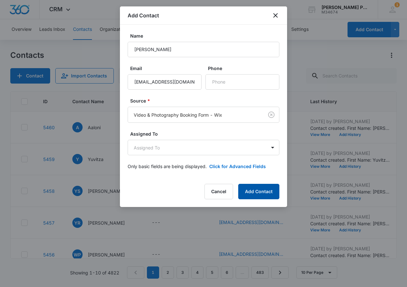
click at [259, 188] on button "Add Contact" at bounding box center [258, 191] width 41 height 15
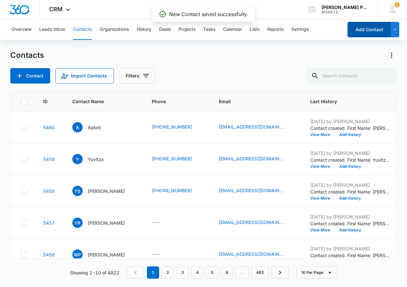
click at [365, 29] on button "Add Contact" at bounding box center [368, 29] width 43 height 15
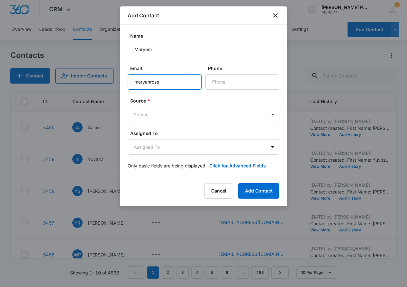
scroll to position [0, 0]
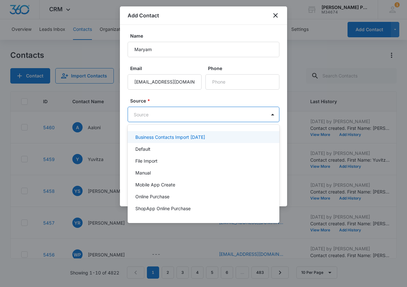
click at [218, 116] on body "CRM Apps Reputation Websites Forms CRM Email Social Shop Payments POS Content A…" at bounding box center [203, 143] width 407 height 287
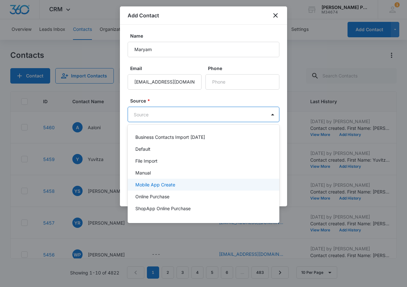
scroll to position [10, 0]
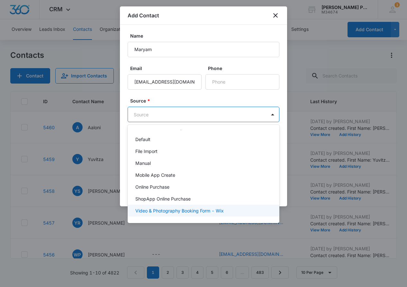
click at [212, 206] on div "Video & Photography Booking Form - Wix" at bounding box center [204, 211] width 152 height 12
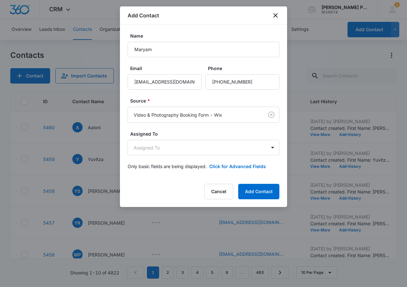
click at [255, 182] on div "Add Contact Name Maryam Email [EMAIL_ADDRESS][DOMAIN_NAME] Phone Source * Video…" at bounding box center [203, 106] width 167 height 200
click at [254, 187] on button "Add Contact" at bounding box center [258, 191] width 41 height 15
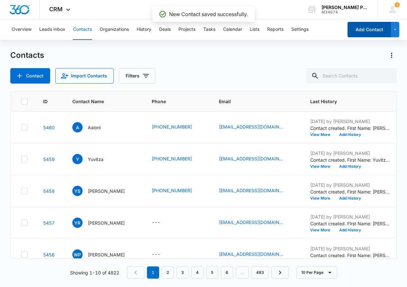
click at [367, 23] on button "Add Contact" at bounding box center [368, 29] width 43 height 15
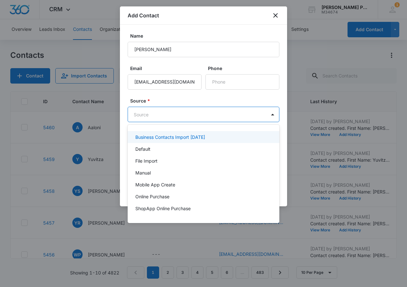
click at [212, 113] on body "CRM Apps Reputation Websites Forms CRM Email Social Shop Payments POS Content A…" at bounding box center [203, 143] width 407 height 287
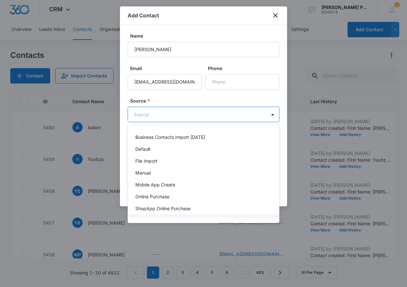
scroll to position [0, 0]
click at [204, 209] on div "ShopApp Online Purchase" at bounding box center [202, 208] width 135 height 7
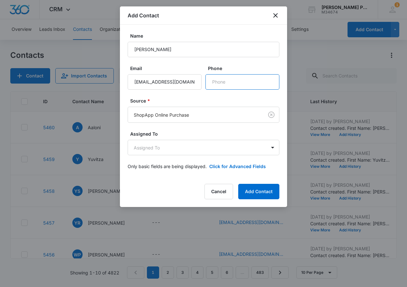
click at [246, 85] on input "Phone" at bounding box center [242, 81] width 74 height 15
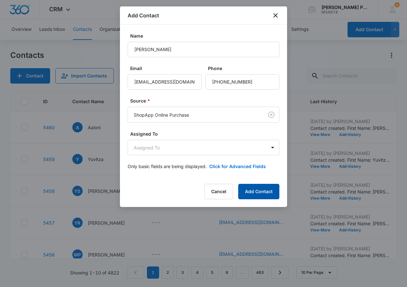
click at [259, 187] on button "Add Contact" at bounding box center [258, 191] width 41 height 15
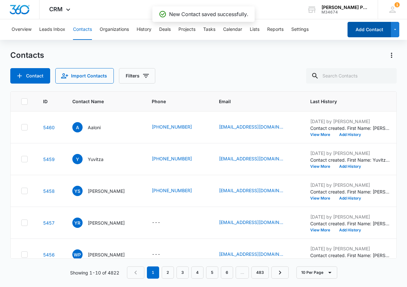
click at [367, 25] on button "Add Contact" at bounding box center [368, 29] width 43 height 15
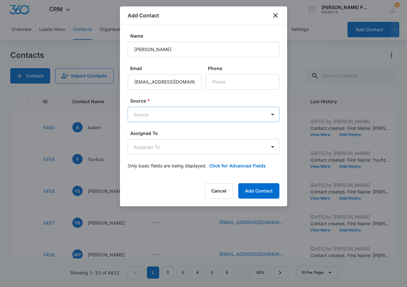
click at [161, 108] on body "CRM Apps Reputation Websites Forms CRM Email Social Shop Payments POS Content A…" at bounding box center [203, 143] width 407 height 287
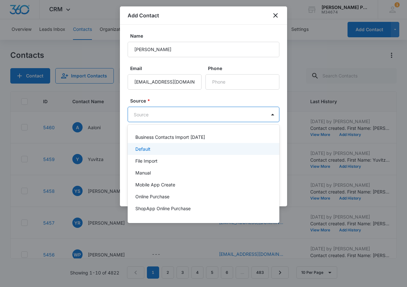
scroll to position [10, 0]
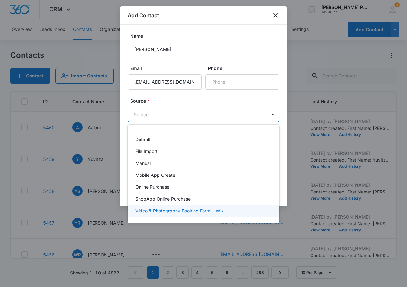
click at [189, 206] on div "Video & Photography Booking Form - Wix" at bounding box center [204, 211] width 152 height 12
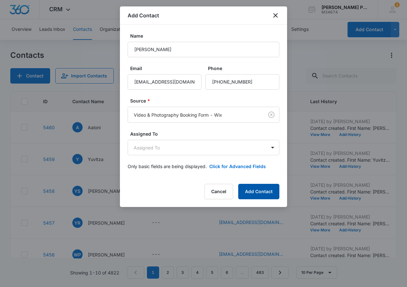
click at [251, 190] on button "Add Contact" at bounding box center [258, 191] width 41 height 15
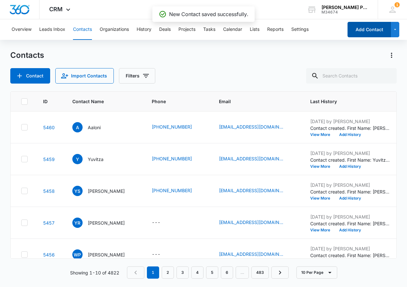
click at [359, 34] on button "Add Contact" at bounding box center [368, 29] width 43 height 15
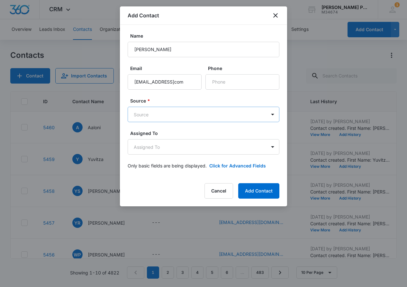
click at [191, 116] on body "CRM Apps Reputation Websites Forms CRM Email Social Shop Payments POS Content A…" at bounding box center [203, 143] width 407 height 287
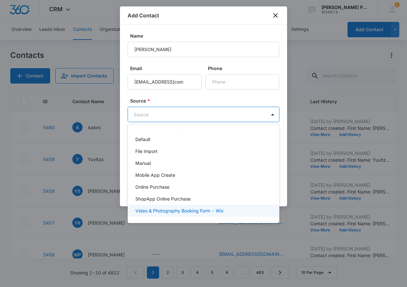
click at [198, 214] on p "Video & Photography Booking Form - Wix" at bounding box center [179, 210] width 88 height 7
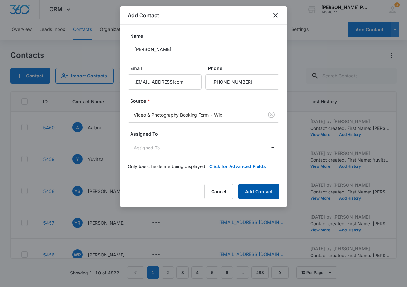
click at [255, 190] on button "Add Contact" at bounding box center [258, 191] width 41 height 15
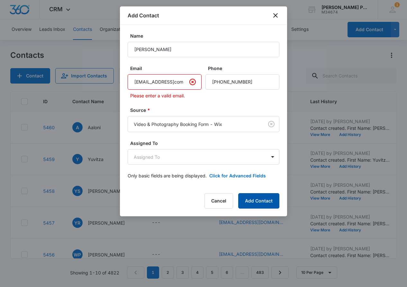
click at [255, 195] on button "Add Contact" at bounding box center [258, 200] width 41 height 15
click at [170, 83] on input "[EMAIL_ADDRESS]com" at bounding box center [165, 81] width 74 height 15
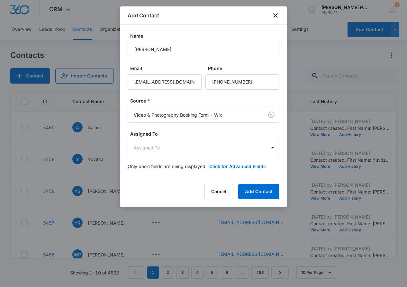
click at [246, 180] on div "Add Contact Name [PERSON_NAME] Email [EMAIL_ADDRESS][DOMAIN_NAME] Phone Source …" at bounding box center [203, 106] width 167 height 200
click at [250, 193] on button "Add Contact" at bounding box center [258, 191] width 41 height 15
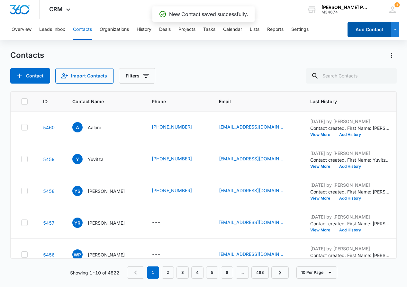
click at [368, 30] on button "Add Contact" at bounding box center [368, 29] width 43 height 15
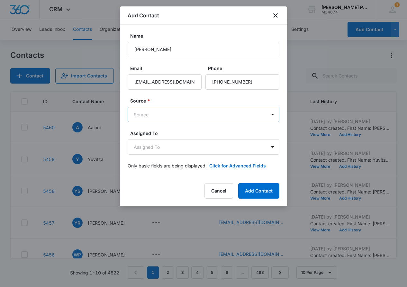
click at [237, 113] on body "CRM Apps Reputation Websites Forms CRM Email Social Shop Payments POS Content A…" at bounding box center [203, 143] width 407 height 287
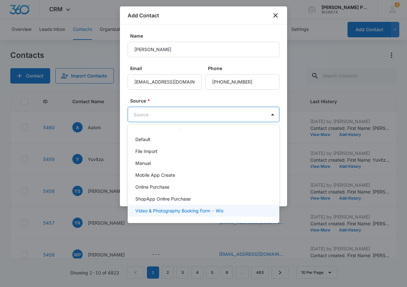
click at [228, 213] on div "Video & Photography Booking Form - Wix" at bounding box center [202, 210] width 135 height 7
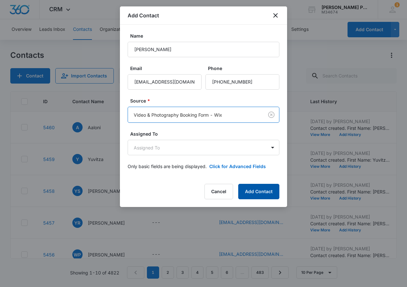
click at [246, 192] on button "Add Contact" at bounding box center [258, 191] width 41 height 15
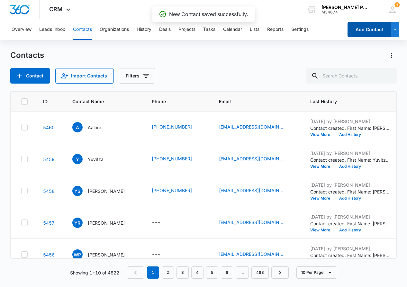
click at [358, 23] on button "Add Contact" at bounding box center [368, 29] width 43 height 15
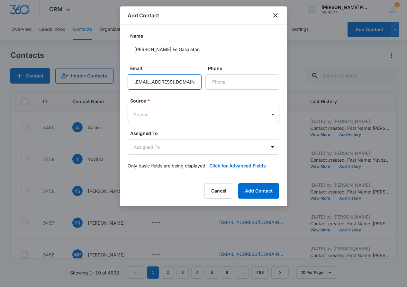
scroll to position [0, 0]
click at [198, 112] on body "CRM Apps Reputation Websites Forms CRM Email Social Shop Payments POS Content A…" at bounding box center [203, 143] width 407 height 287
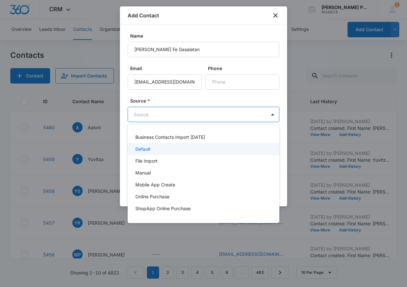
scroll to position [10, 0]
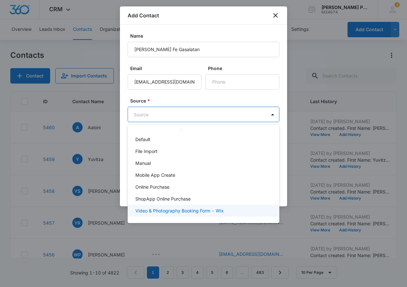
click at [200, 207] on div "Video & Photography Booking Form - Wix" at bounding box center [204, 211] width 152 height 12
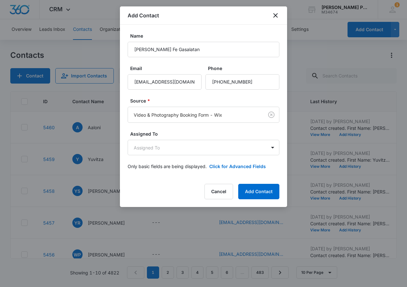
click at [261, 183] on div "Add Contact Name [PERSON_NAME] Fe Gasalatan Email [EMAIL_ADDRESS][DOMAIN_NAME] …" at bounding box center [203, 106] width 167 height 200
click at [260, 185] on button "Add Contact" at bounding box center [258, 191] width 41 height 15
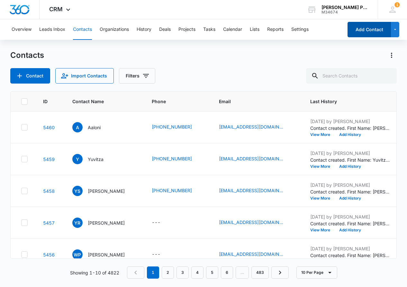
click at [369, 27] on button "Add Contact" at bounding box center [368, 29] width 43 height 15
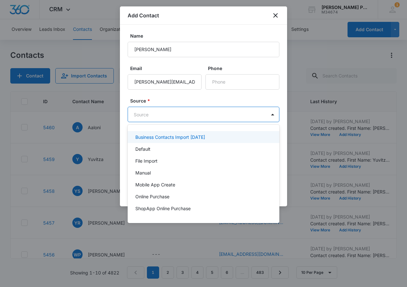
click at [180, 114] on body "CRM Apps Reputation Websites Forms CRM Email Social Shop Payments POS Content A…" at bounding box center [203, 143] width 407 height 287
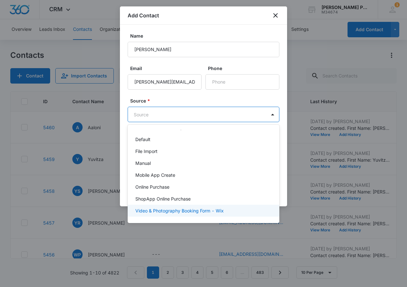
click at [202, 208] on p "Video & Photography Booking Form - Wix" at bounding box center [179, 210] width 88 height 7
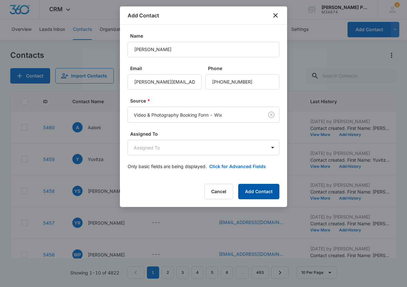
click at [258, 194] on button "Add Contact" at bounding box center [258, 191] width 41 height 15
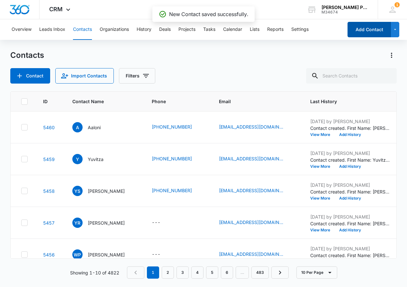
click at [356, 24] on button "Add Contact" at bounding box center [368, 29] width 43 height 15
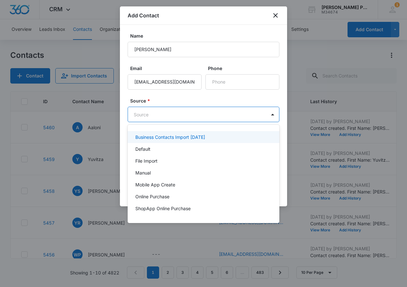
click at [212, 115] on body "CRM Apps Reputation Websites Forms CRM Email Social Shop Payments POS Content A…" at bounding box center [203, 143] width 407 height 287
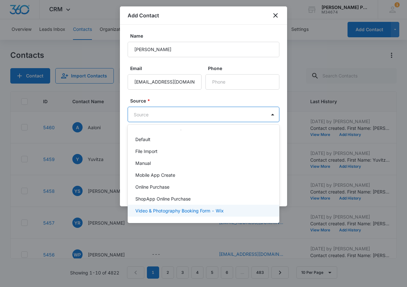
click at [201, 208] on p "Video & Photography Booking Form - Wix" at bounding box center [179, 210] width 88 height 7
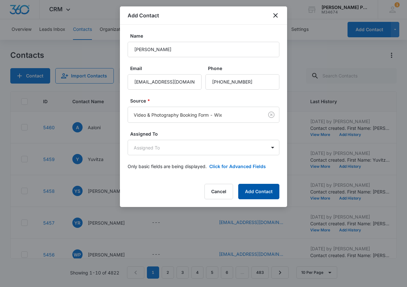
click at [267, 191] on button "Add Contact" at bounding box center [258, 191] width 41 height 15
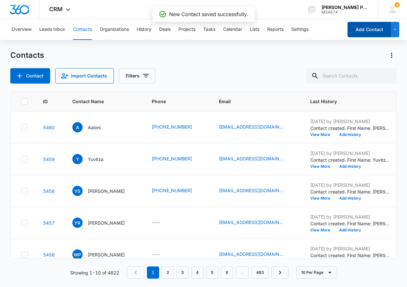
click at [363, 29] on button "Add Contact" at bounding box center [368, 29] width 43 height 15
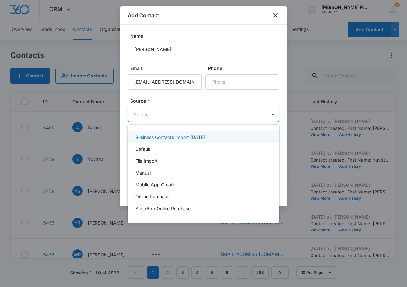
click at [216, 110] on body "CRM Apps Reputation Websites Forms CRM Email Social Shop Payments POS Content A…" at bounding box center [203, 143] width 407 height 287
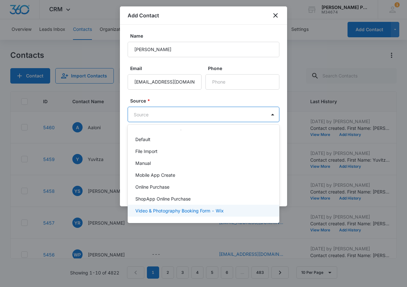
click at [209, 207] on div "Video & Photography Booking Form - Wix" at bounding box center [204, 211] width 152 height 12
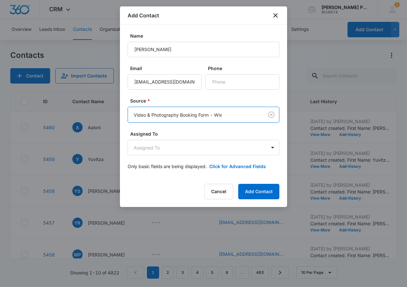
click at [243, 92] on form "Name [PERSON_NAME] Email [EMAIL_ADDRESS][DOMAIN_NAME] Phone Source * option Vid…" at bounding box center [204, 104] width 152 height 145
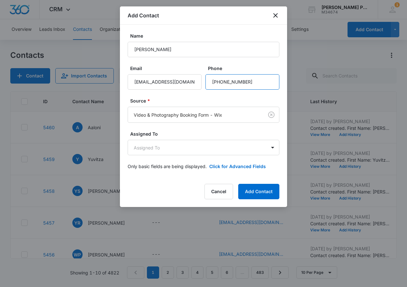
scroll to position [0, 0]
click at [256, 192] on button "Add Contact" at bounding box center [258, 191] width 41 height 15
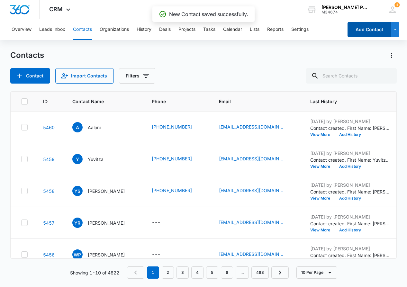
click at [356, 26] on button "Add Contact" at bounding box center [368, 29] width 43 height 15
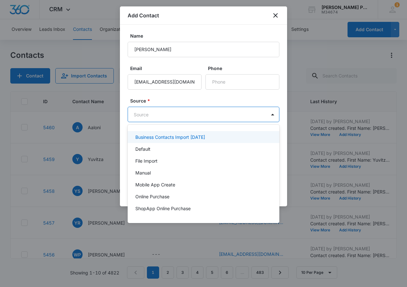
click at [203, 114] on body "CRM Apps Reputation Websites Forms CRM Email Social Shop Payments POS Content A…" at bounding box center [203, 143] width 407 height 287
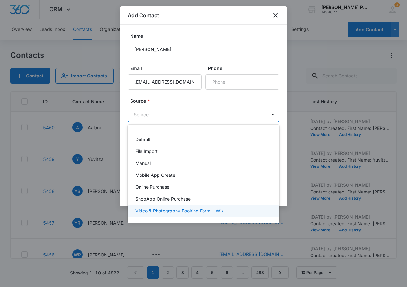
click at [217, 211] on p "Video & Photography Booking Form - Wix" at bounding box center [179, 210] width 88 height 7
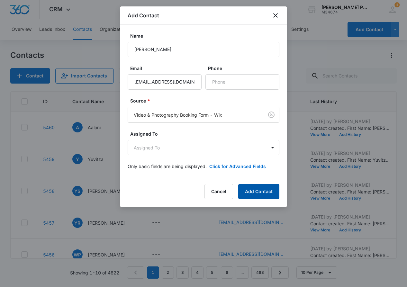
click at [259, 188] on button "Add Contact" at bounding box center [258, 191] width 41 height 15
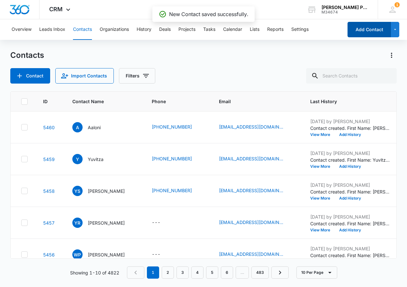
click at [366, 25] on button "Add Contact" at bounding box center [368, 29] width 43 height 15
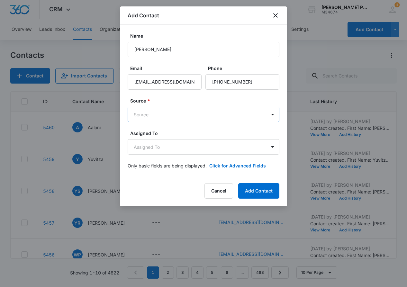
click at [241, 114] on body "CRM Apps Reputation Websites Forms CRM Email Social Shop Payments POS Content A…" at bounding box center [203, 143] width 407 height 287
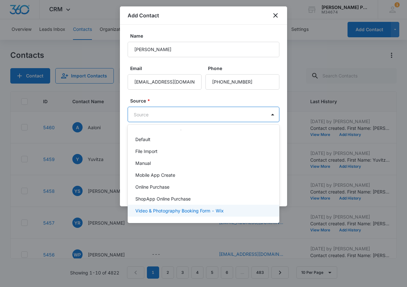
click at [216, 210] on p "Video & Photography Booking Form - Wix" at bounding box center [179, 210] width 88 height 7
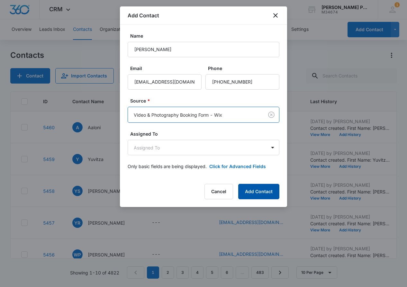
scroll to position [0, 0]
click at [252, 192] on button "Add Contact" at bounding box center [258, 191] width 41 height 15
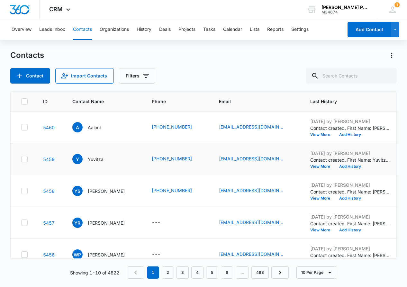
scroll to position [0, 0]
click at [369, 29] on button "Add Contact" at bounding box center [368, 29] width 43 height 15
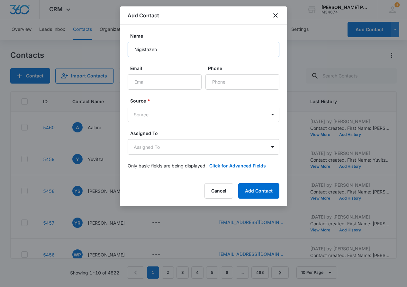
click at [225, 54] on input "Nigistazeb" at bounding box center [204, 49] width 152 height 15
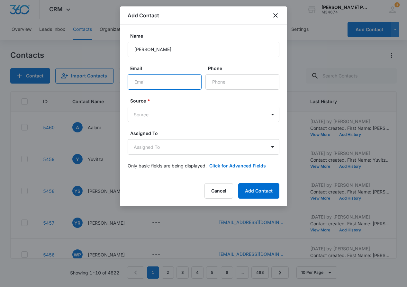
click at [183, 86] on input "Email" at bounding box center [165, 81] width 74 height 15
click at [190, 116] on body "CRM Apps Reputation Websites Forms CRM Email Social Shop Payments POS Content A…" at bounding box center [203, 143] width 407 height 287
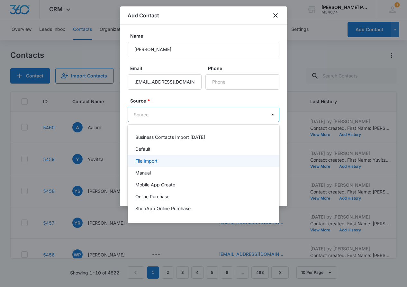
scroll to position [10, 0]
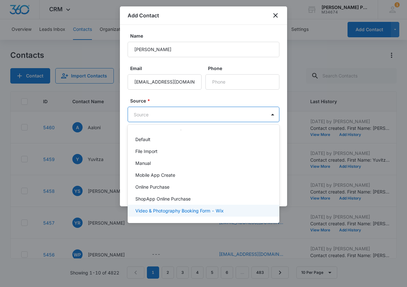
click at [201, 212] on p "Video & Photography Booking Form - Wix" at bounding box center [179, 210] width 88 height 7
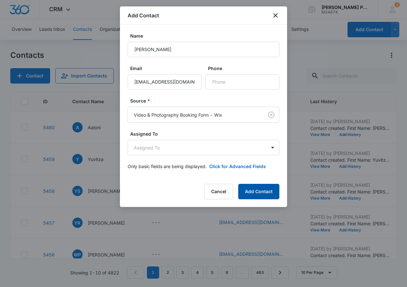
click at [257, 187] on button "Add Contact" at bounding box center [258, 191] width 41 height 15
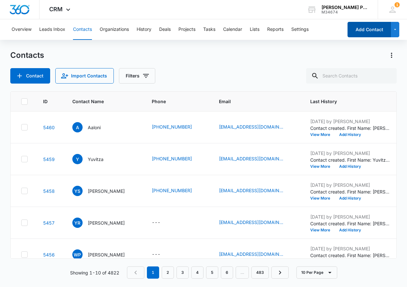
click at [367, 24] on button "Add Contact" at bounding box center [368, 29] width 43 height 15
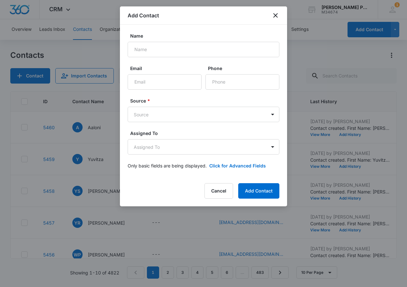
click at [225, 62] on form "Name Email Phone Source * Source Assigned To Assigned To Only basic fields are …" at bounding box center [204, 104] width 152 height 144
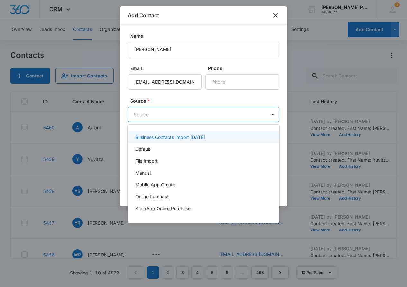
click at [218, 116] on body "CRM Apps Reputation Websites Forms CRM Email Social Shop Payments POS Content A…" at bounding box center [203, 143] width 407 height 287
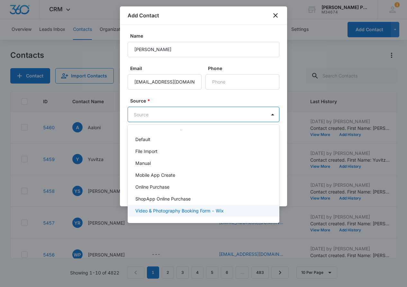
click at [210, 212] on p "Video & Photography Booking Form - Wix" at bounding box center [179, 210] width 88 height 7
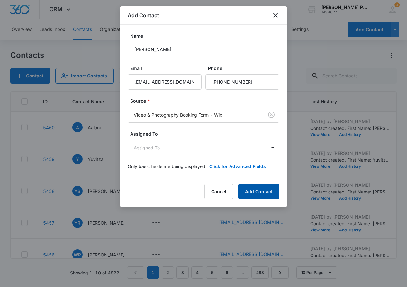
click at [262, 188] on button "Add Contact" at bounding box center [258, 191] width 41 height 15
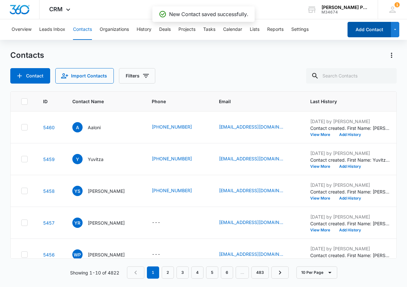
click at [363, 27] on button "Add Contact" at bounding box center [368, 29] width 43 height 15
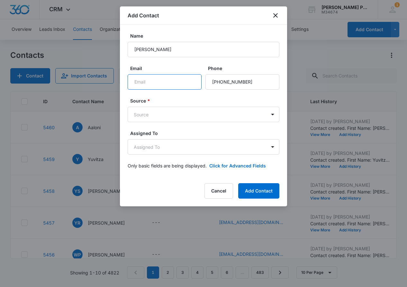
click at [189, 85] on input "Email" at bounding box center [165, 81] width 74 height 15
click at [185, 111] on body "CRM Apps Reputation Websites Forms CRM Email Social Shop Payments POS Content A…" at bounding box center [203, 143] width 407 height 287
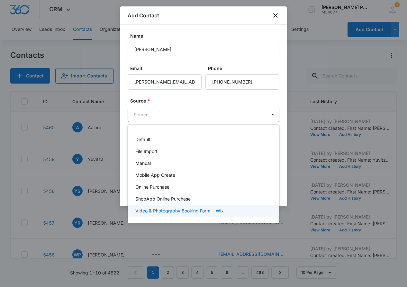
click at [205, 206] on div "Video & Photography Booking Form - Wix" at bounding box center [204, 211] width 152 height 12
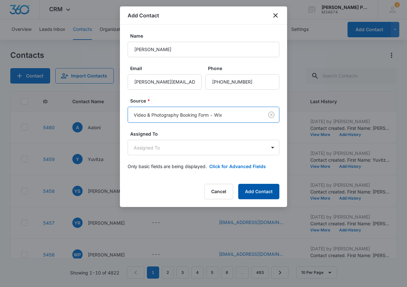
click at [255, 192] on button "Add Contact" at bounding box center [258, 191] width 41 height 15
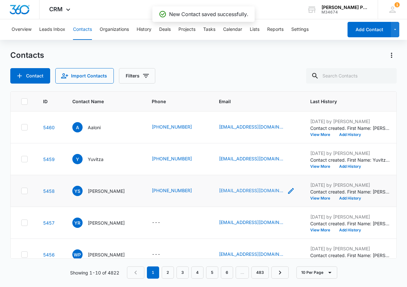
scroll to position [0, 0]
click at [364, 26] on button "Add Contact" at bounding box center [368, 29] width 43 height 15
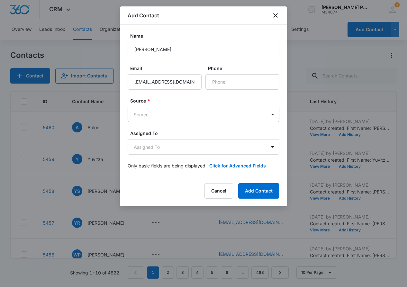
click at [214, 110] on body "CRM Apps Reputation Websites Forms CRM Email Social Shop Payments POS Content A…" at bounding box center [203, 143] width 407 height 287
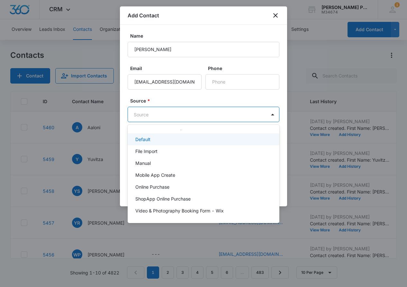
scroll to position [10, 0]
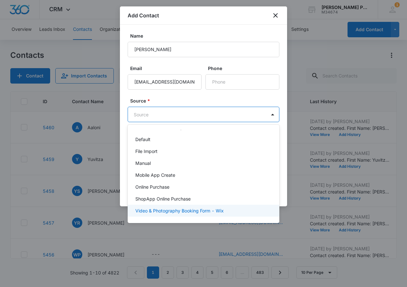
click at [199, 209] on p "Video & Photography Booking Form - Wix" at bounding box center [179, 210] width 88 height 7
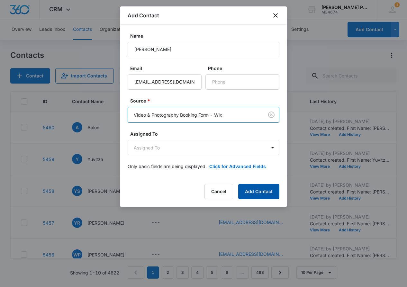
click at [246, 190] on button "Add Contact" at bounding box center [258, 191] width 41 height 15
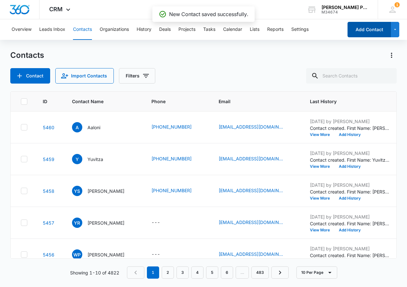
scroll to position [0, 0]
click at [386, 31] on button "Add Contact" at bounding box center [368, 29] width 43 height 15
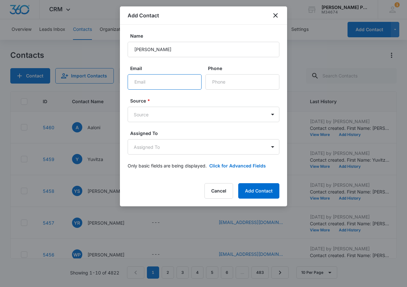
scroll to position [0, 0]
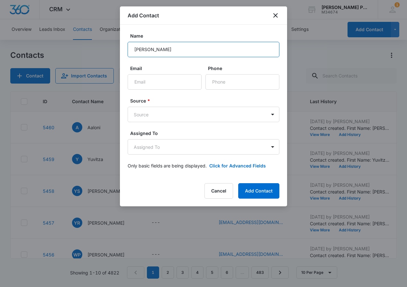
click at [218, 50] on input "[PERSON_NAME]" at bounding box center [204, 49] width 152 height 15
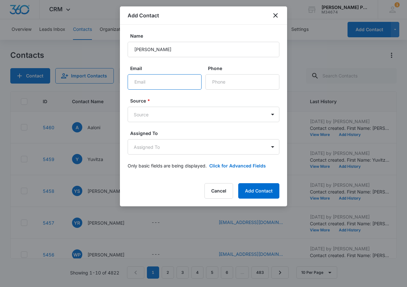
click at [171, 78] on input "Email" at bounding box center [165, 81] width 74 height 15
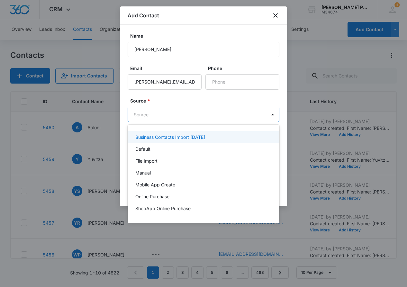
click at [193, 111] on body "CRM Apps Reputation Websites Forms CRM Email Social Shop Payments POS Content A…" at bounding box center [203, 143] width 407 height 287
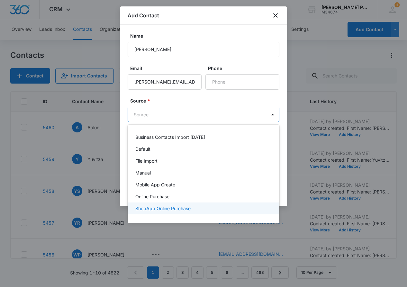
click at [202, 211] on div "ShopApp Online Purchase" at bounding box center [202, 208] width 135 height 7
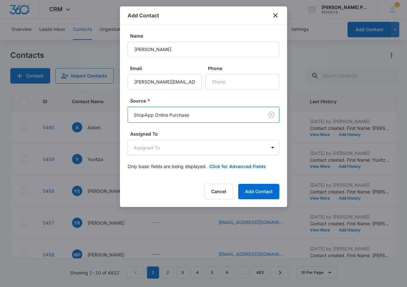
click at [207, 113] on body "CRM Apps Reputation Websites Forms CRM Email Social Shop Payments POS Content A…" at bounding box center [203, 143] width 407 height 287
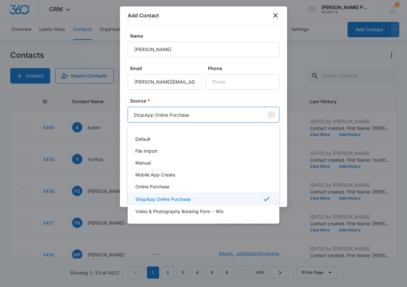
scroll to position [11, 0]
click at [205, 211] on p "Video & Photography Booking Form - Wix" at bounding box center [179, 211] width 88 height 7
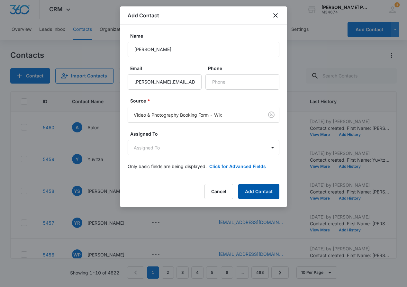
click at [258, 185] on button "Add Contact" at bounding box center [258, 191] width 41 height 15
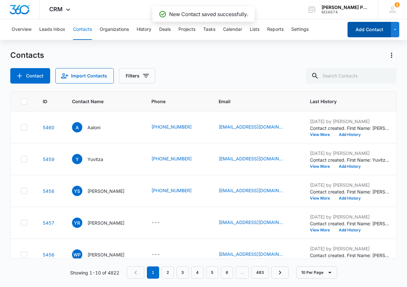
click at [388, 33] on button "Add Contact" at bounding box center [368, 29] width 43 height 15
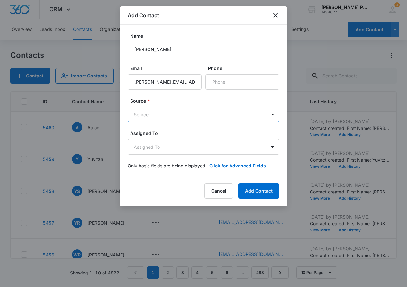
click at [177, 115] on body "CRM Apps Reputation Websites Forms CRM Email Social Shop Payments POS Content A…" at bounding box center [203, 143] width 407 height 287
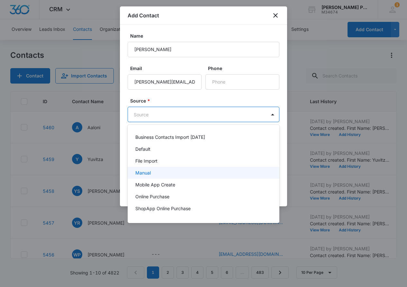
scroll to position [1, 0]
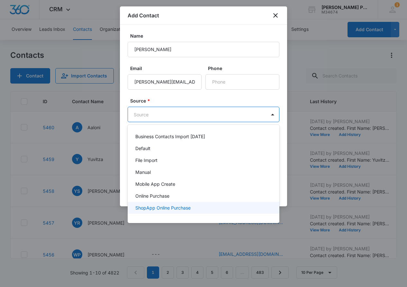
click at [186, 213] on div "ShopApp Online Purchase" at bounding box center [204, 208] width 152 height 12
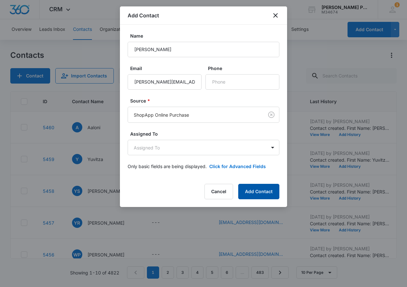
click at [252, 189] on button "Add Contact" at bounding box center [258, 191] width 41 height 15
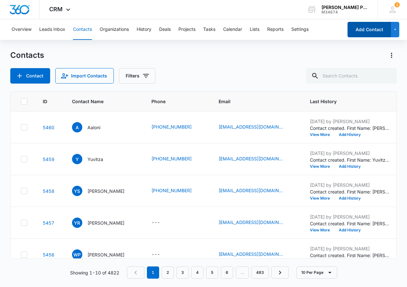
drag, startPoint x: 379, startPoint y: 42, endPoint x: 370, endPoint y: 34, distance: 12.5
click at [379, 42] on div "Overview Leads Inbox Contacts Organizations History Deals Projects Tasks Calend…" at bounding box center [203, 152] width 407 height 267
click at [367, 31] on button "Add Contact" at bounding box center [368, 29] width 43 height 15
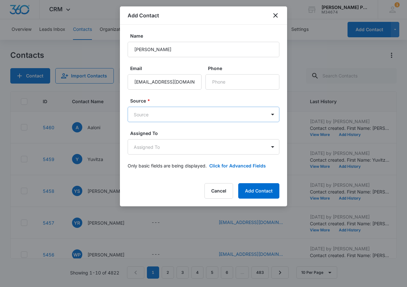
click at [193, 117] on body "CRM Apps Reputation Websites Forms CRM Email Social Shop Payments POS Content A…" at bounding box center [203, 143] width 407 height 287
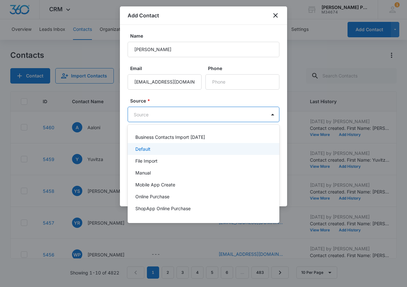
scroll to position [10, 0]
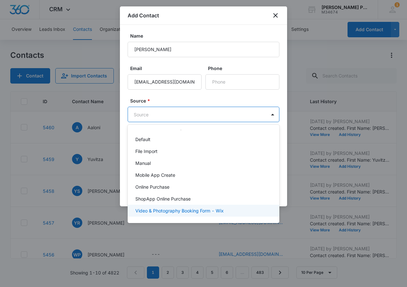
click at [185, 206] on div "Video & Photography Booking Form - Wix" at bounding box center [204, 211] width 152 height 12
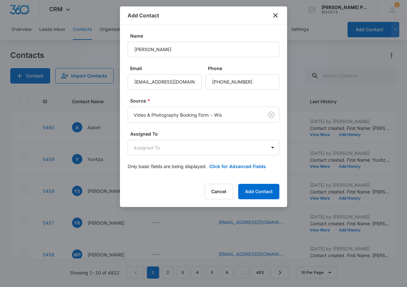
click at [252, 202] on div "Add Contact Name [PERSON_NAME] Email [EMAIL_ADDRESS][DOMAIN_NAME] Phone Source …" at bounding box center [203, 106] width 167 height 200
click at [261, 193] on button "Add Contact" at bounding box center [258, 191] width 41 height 15
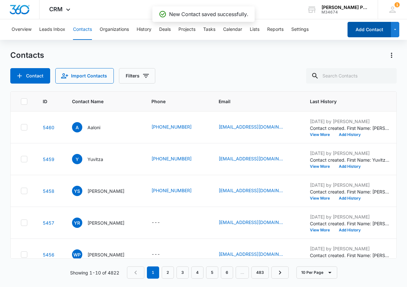
click at [377, 31] on button "Add Contact" at bounding box center [368, 29] width 43 height 15
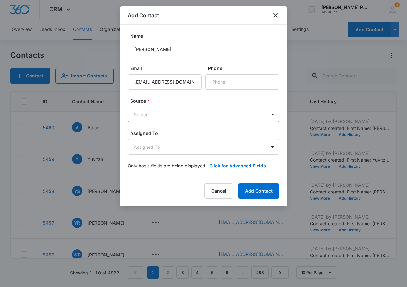
click at [172, 109] on body "CRM Apps Reputation Websites Forms CRM Email Social Shop Payments POS Content A…" at bounding box center [203, 143] width 407 height 287
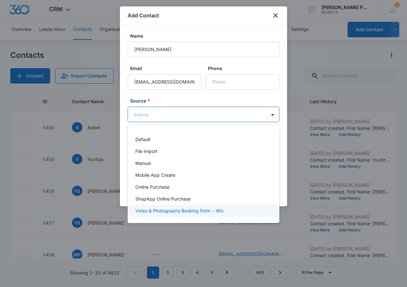
click at [197, 209] on p "Video & Photography Booking Form - Wix" at bounding box center [179, 210] width 88 height 7
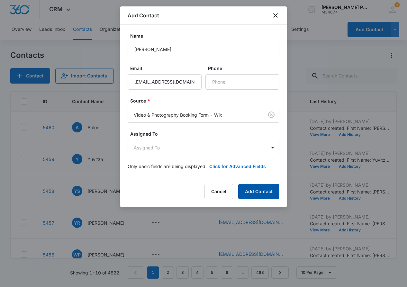
click at [252, 186] on button "Add Contact" at bounding box center [258, 191] width 41 height 15
